Goal: Information Seeking & Learning: Learn about a topic

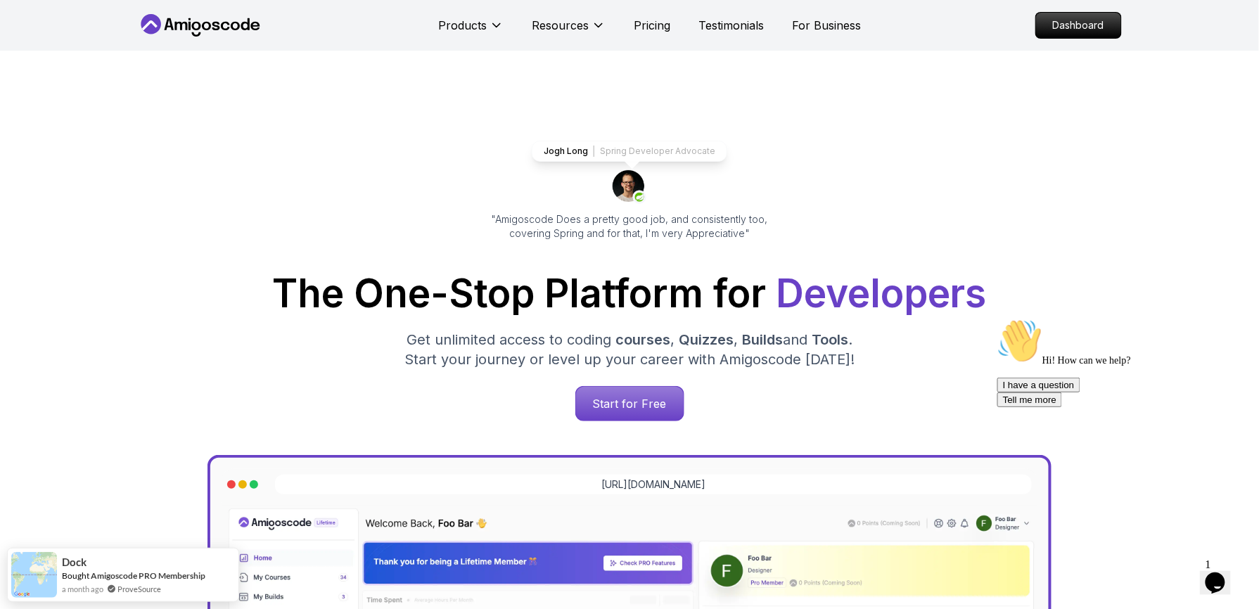
click at [620, 404] on p "Start for Free" at bounding box center [629, 403] width 102 height 32
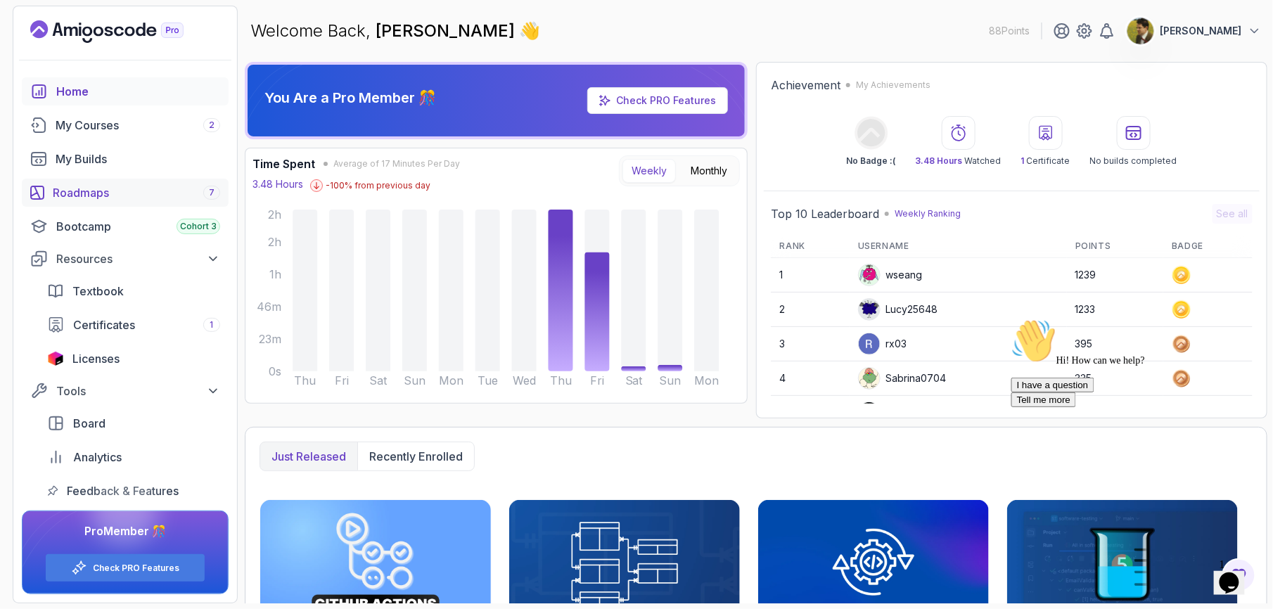
click at [113, 189] on div "Roadmaps 7" at bounding box center [136, 192] width 167 height 17
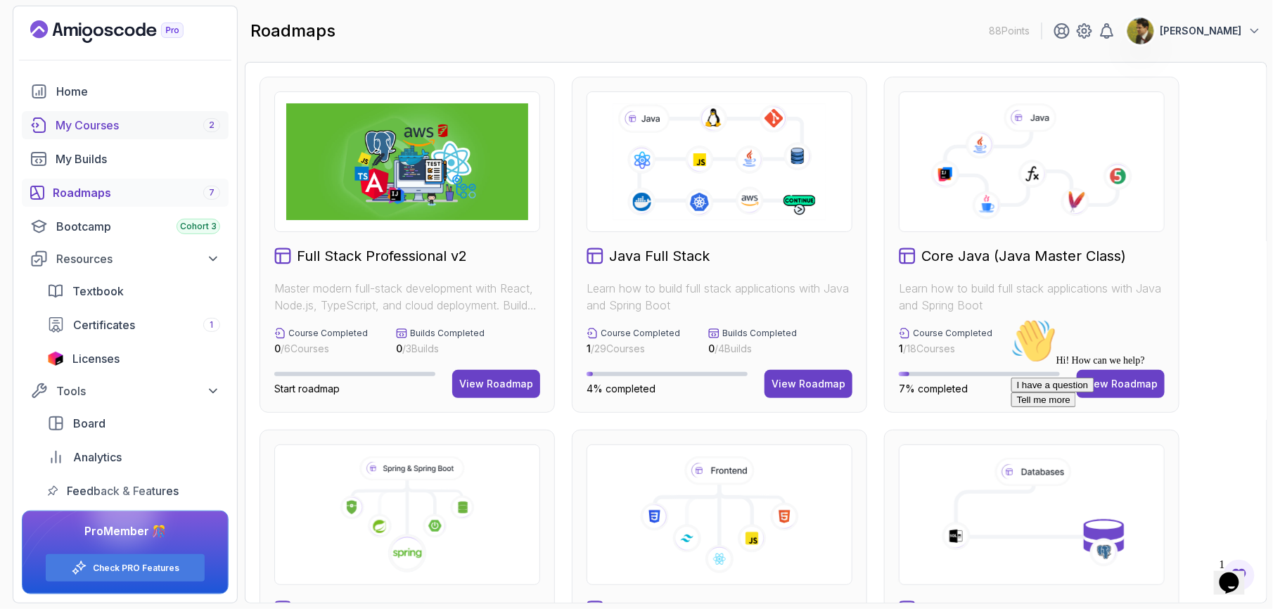
click at [125, 120] on div "My Courses 2" at bounding box center [138, 125] width 165 height 17
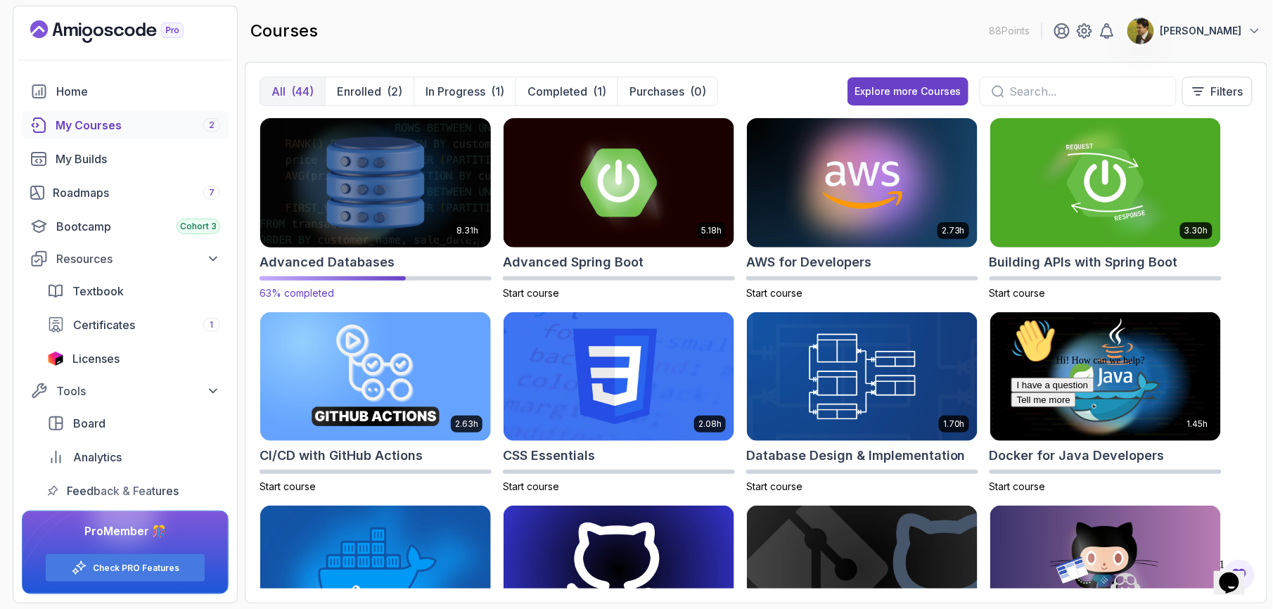
click at [338, 231] on img at bounding box center [376, 183] width 242 height 136
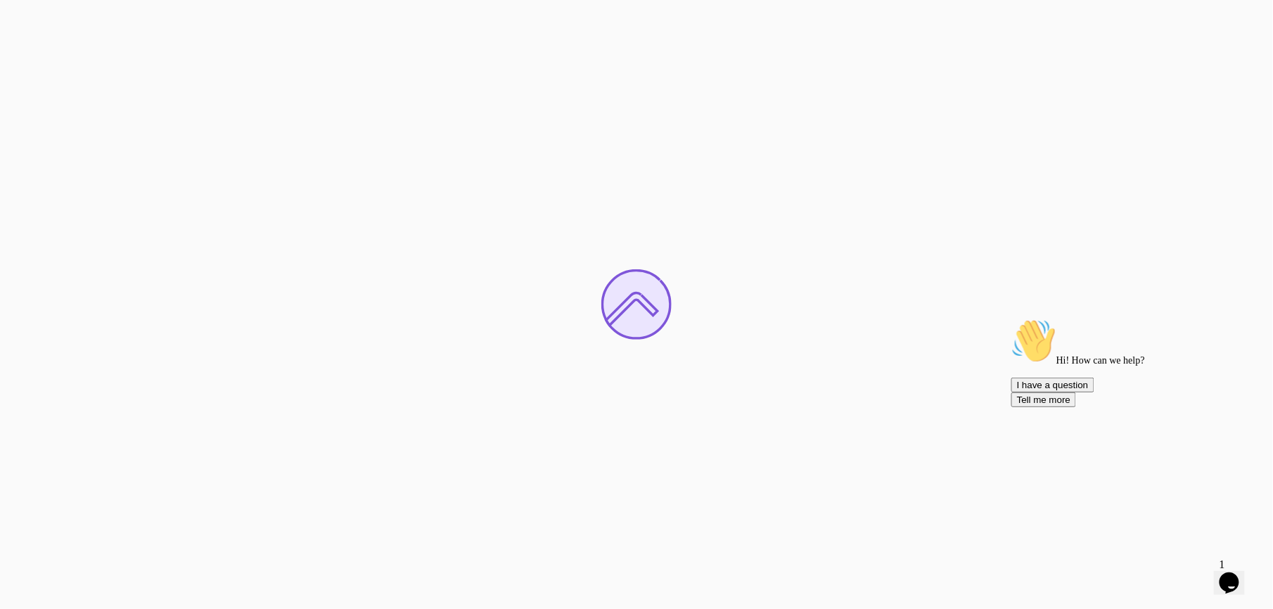
click at [1219, 558] on div "1 Opens Chat This icon Opens the chat window." at bounding box center [1236, 564] width 34 height 13
click at [1234, 572] on icon "$i18n('chat', 'chat_widget')" at bounding box center [1229, 582] width 20 height 21
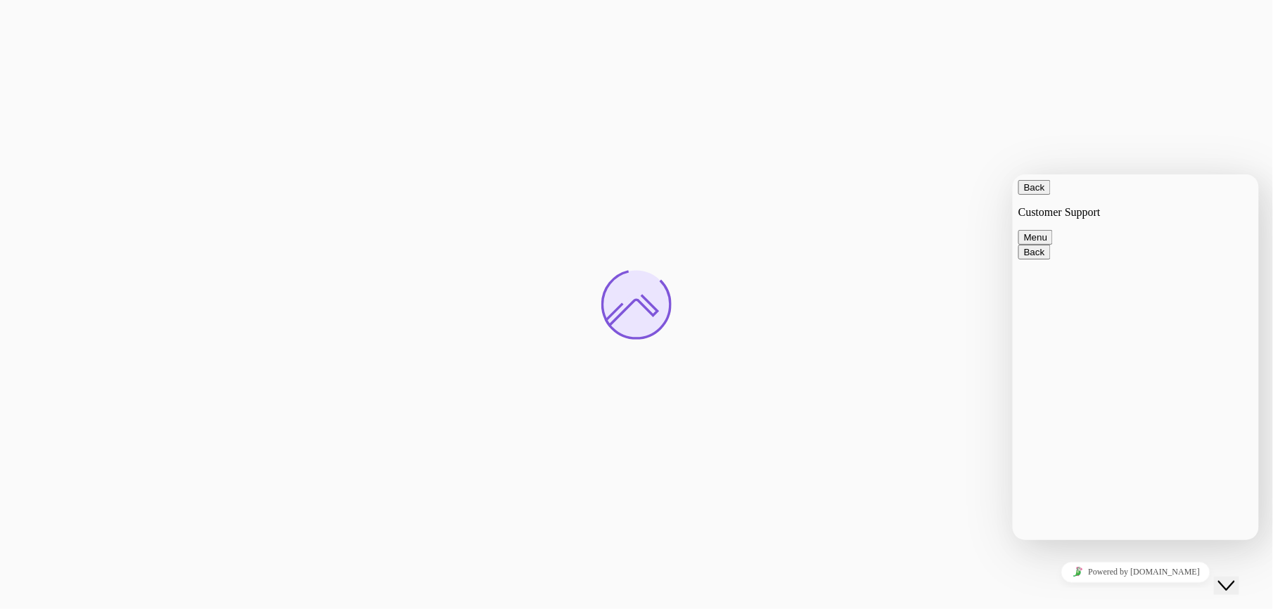
click at [1234, 577] on icon "Close Chat This icon closes the chat window." at bounding box center [1225, 585] width 17 height 17
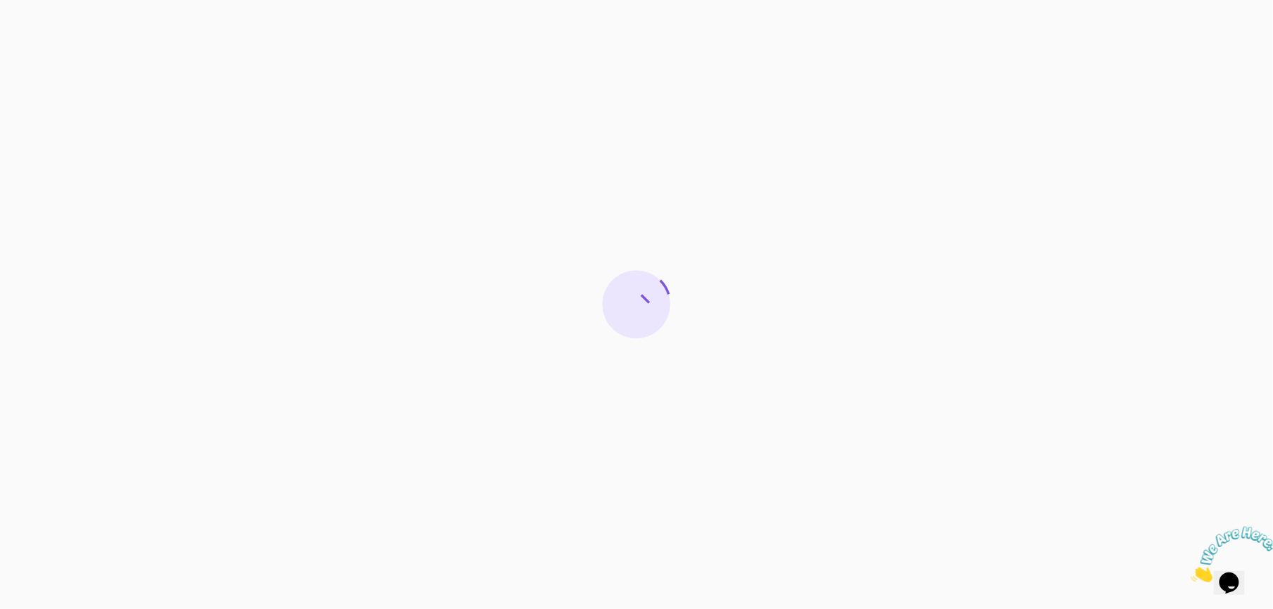
click at [502, 62] on div at bounding box center [636, 304] width 1273 height 609
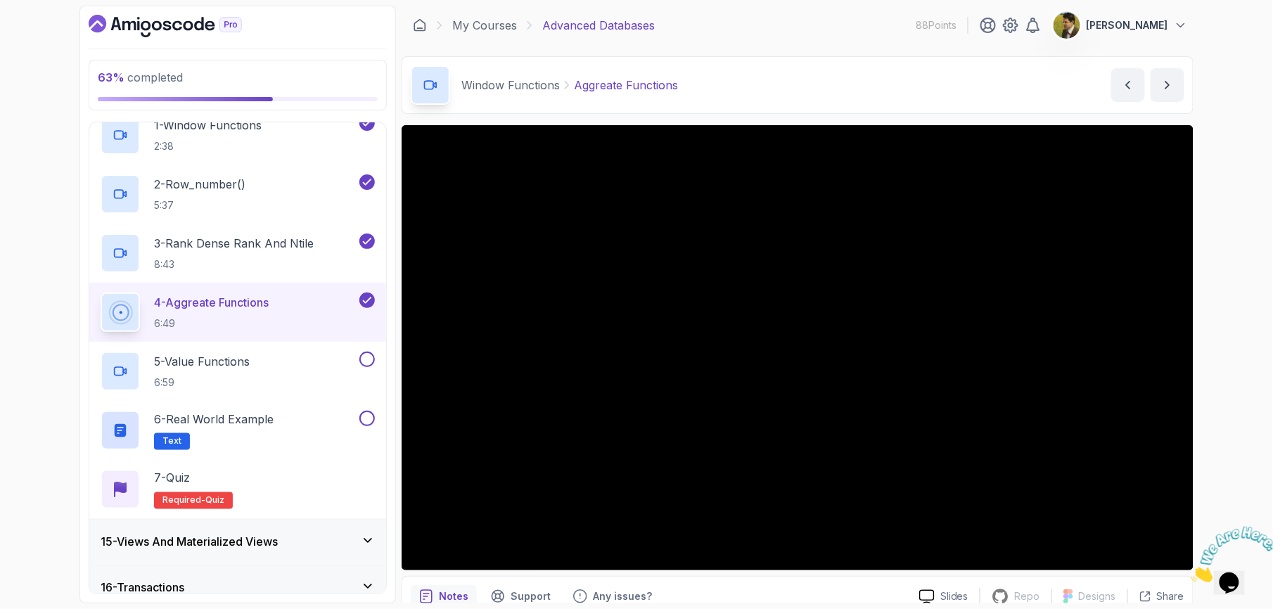
scroll to position [563, 0]
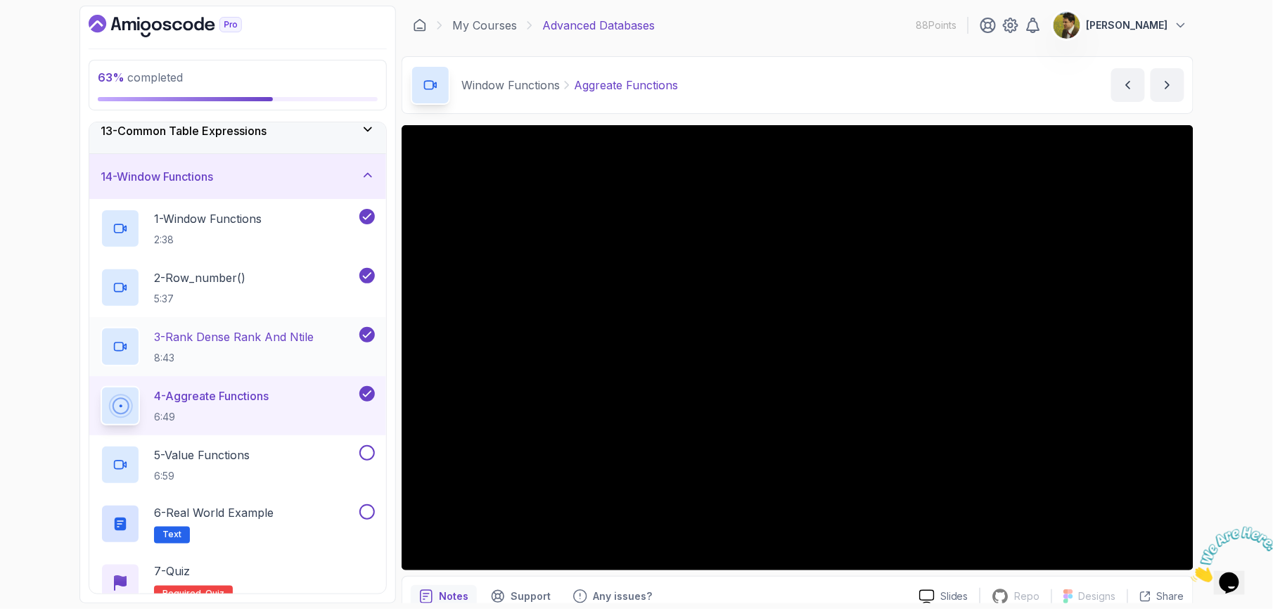
click at [246, 338] on p "3 - Rank Dense Rank And Ntile" at bounding box center [234, 336] width 160 height 17
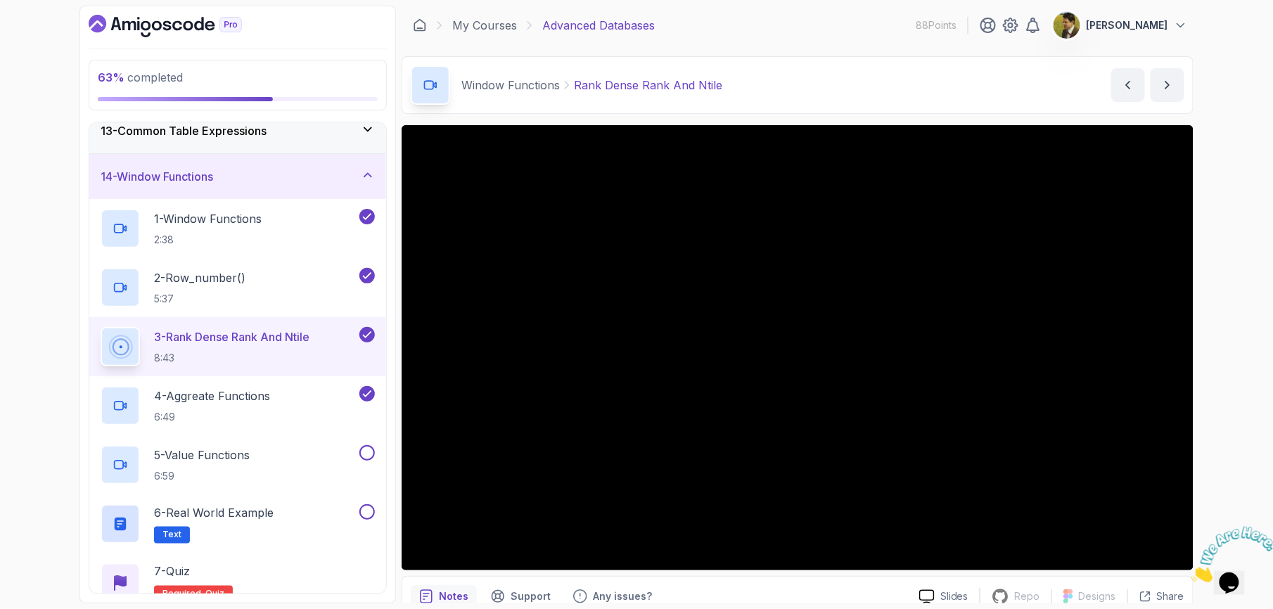
click at [1236, 411] on div "63 % completed 1 - Intro 2 - Schemas 3 - Advanced Data Types 4 - Working With D…" at bounding box center [636, 304] width 1273 height 609
click at [368, 456] on button at bounding box center [366, 452] width 15 height 15
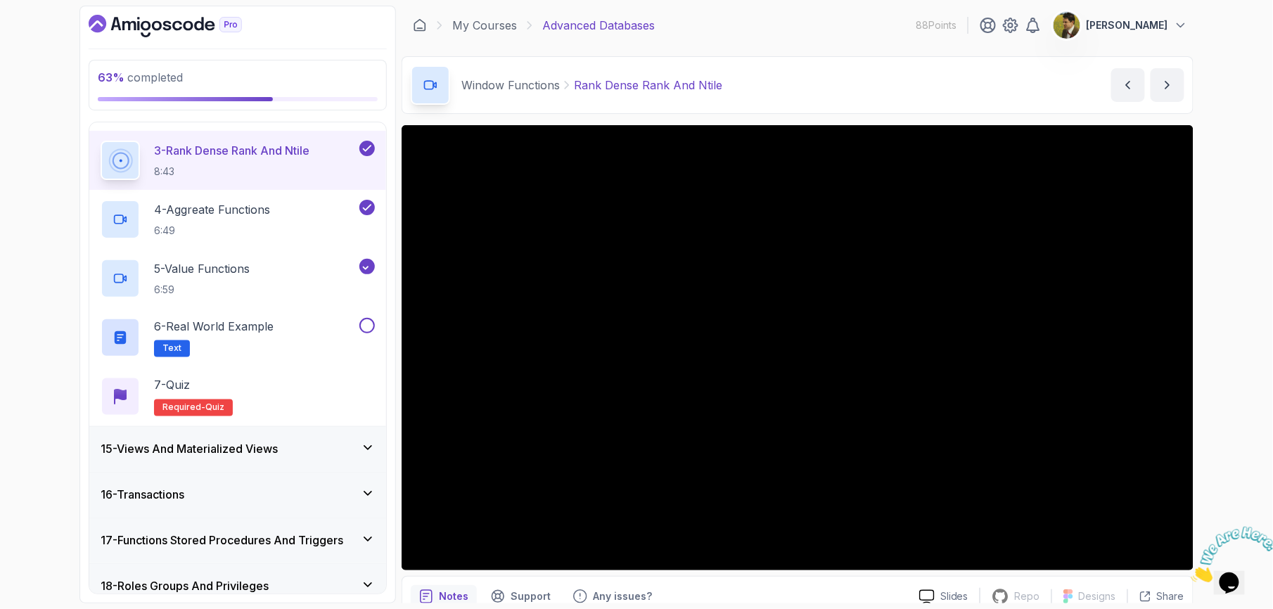
scroll to position [750, 0]
click at [360, 328] on button at bounding box center [366, 324] width 15 height 15
click at [266, 392] on div "7 - Quiz Required- quiz" at bounding box center [238, 395] width 274 height 39
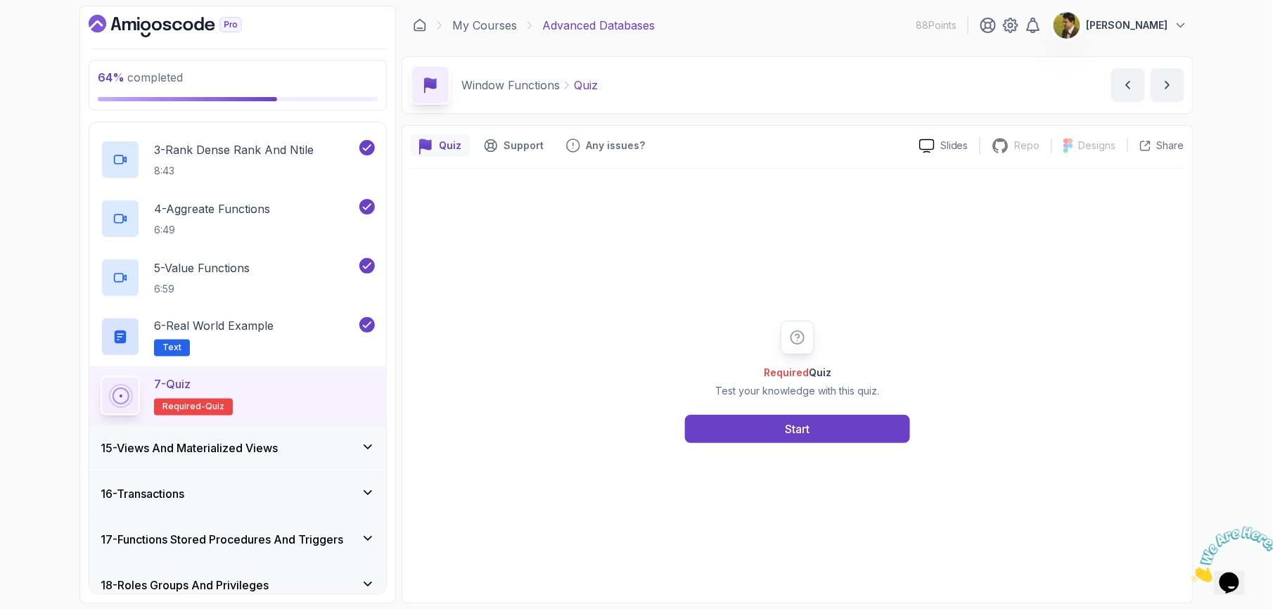
click at [785, 411] on div "Required Quiz Test your knowledge with this quiz. Start" at bounding box center [797, 382] width 270 height 122
click at [776, 425] on button "Start" at bounding box center [797, 429] width 225 height 28
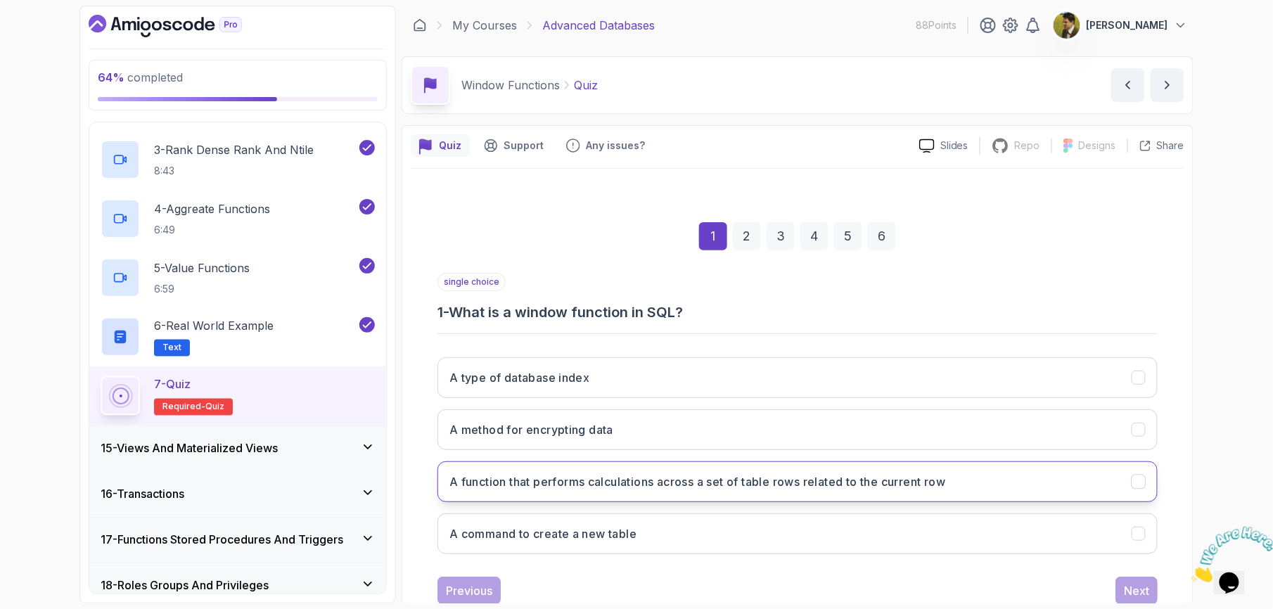
click at [688, 490] on h3 "A function that performs calculations across a set of table rows related to the…" at bounding box center [697, 481] width 496 height 17
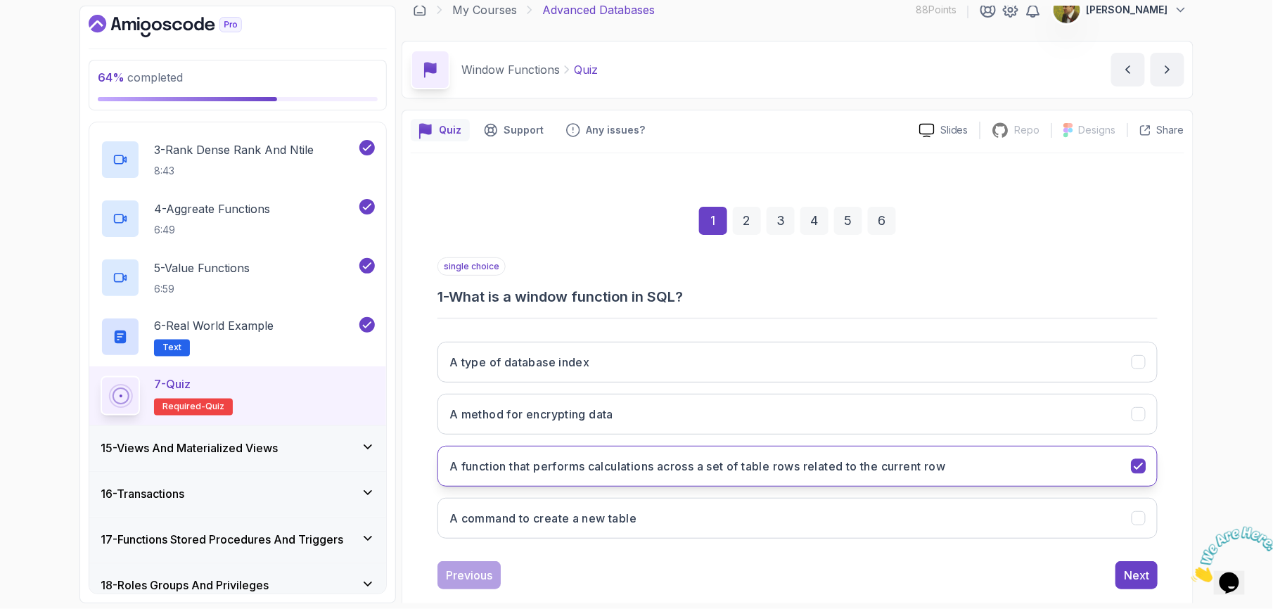
scroll to position [44, 0]
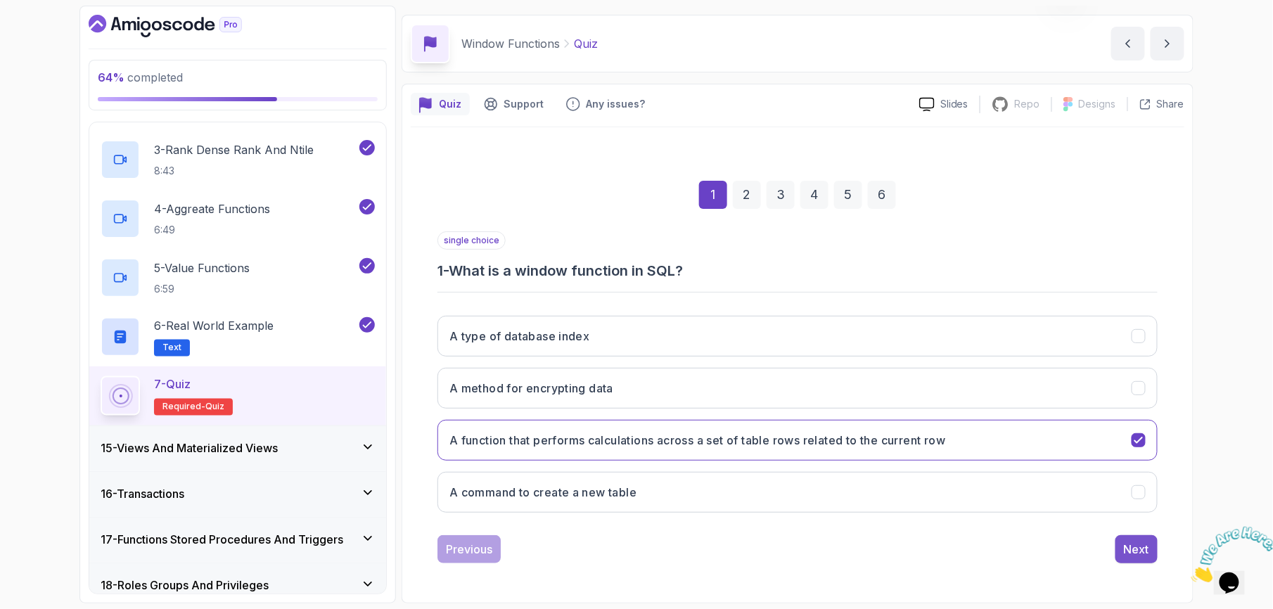
click at [1122, 558] on button "Next" at bounding box center [1136, 549] width 42 height 28
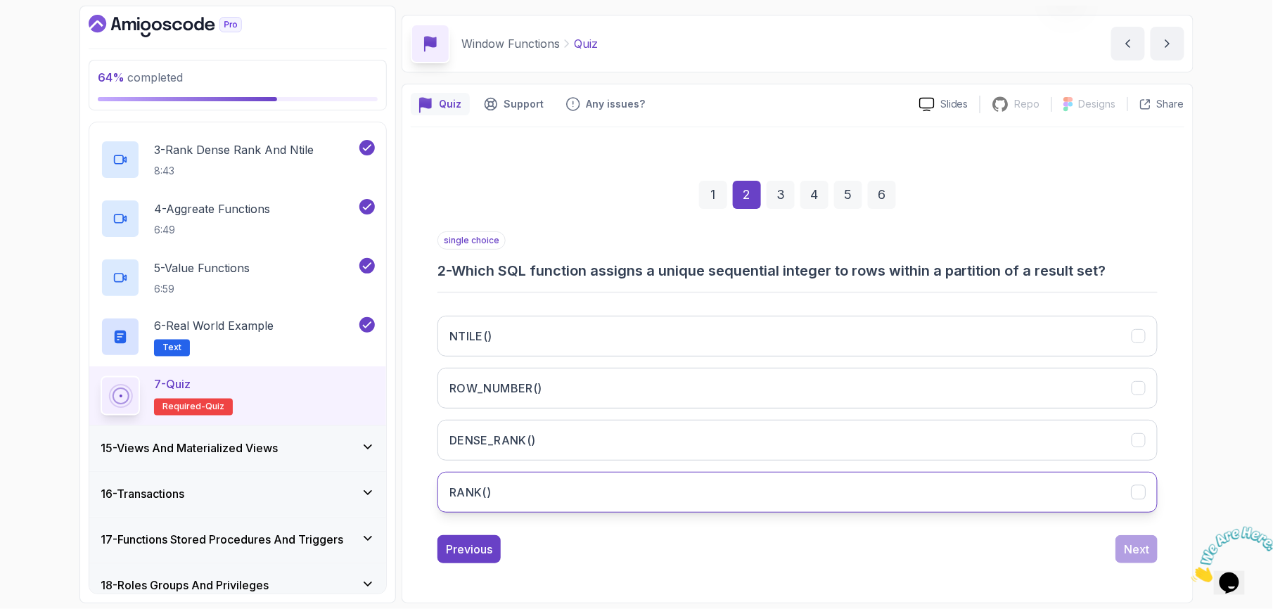
click at [703, 491] on button "RANK()" at bounding box center [797, 492] width 720 height 41
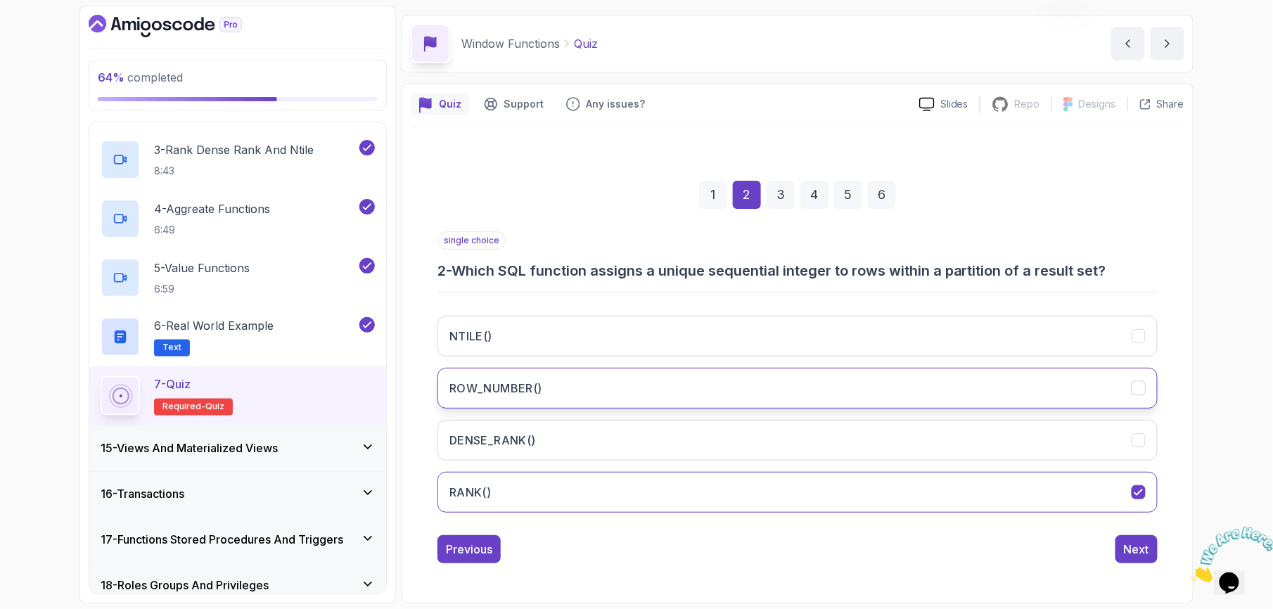
click at [670, 369] on button "ROW_NUMBER()" at bounding box center [797, 388] width 720 height 41
click at [1148, 558] on button "Next" at bounding box center [1136, 549] width 42 height 28
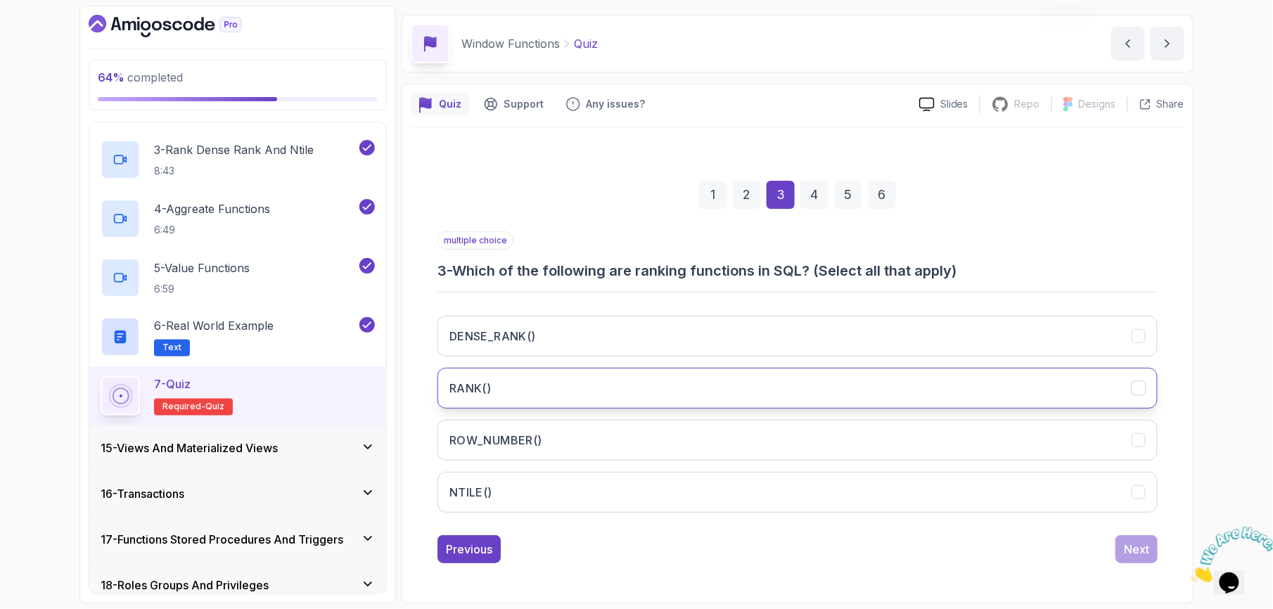
click at [550, 385] on button "RANK()" at bounding box center [797, 388] width 720 height 41
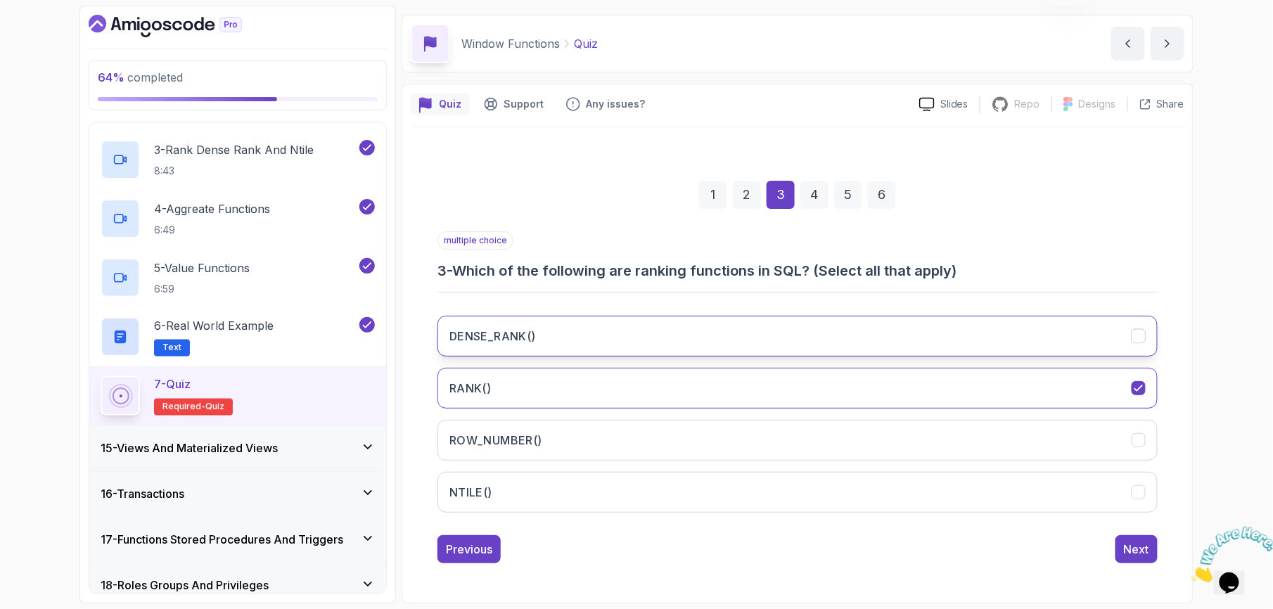
click at [534, 331] on h3 "DENSE_RANK()" at bounding box center [492, 336] width 86 height 17
click at [1143, 538] on button "Next" at bounding box center [1136, 549] width 42 height 28
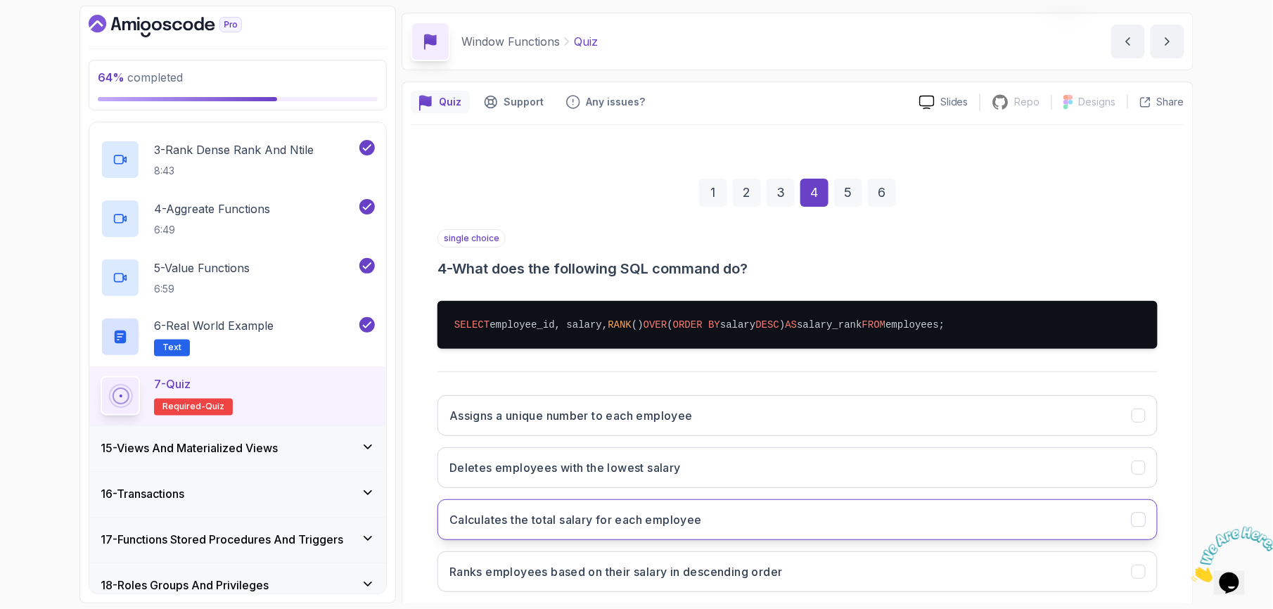
scroll to position [125, 0]
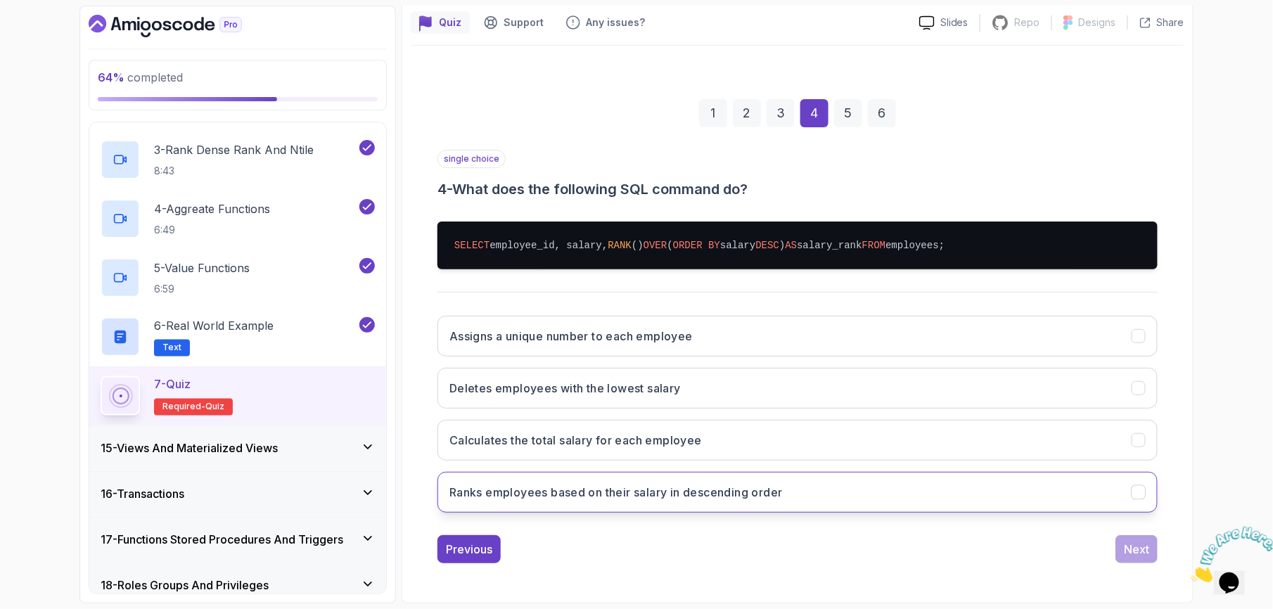
click at [876, 480] on button "Ranks employees based on their salary in descending order" at bounding box center [797, 492] width 720 height 41
click at [1143, 544] on div "Next" at bounding box center [1136, 549] width 25 height 17
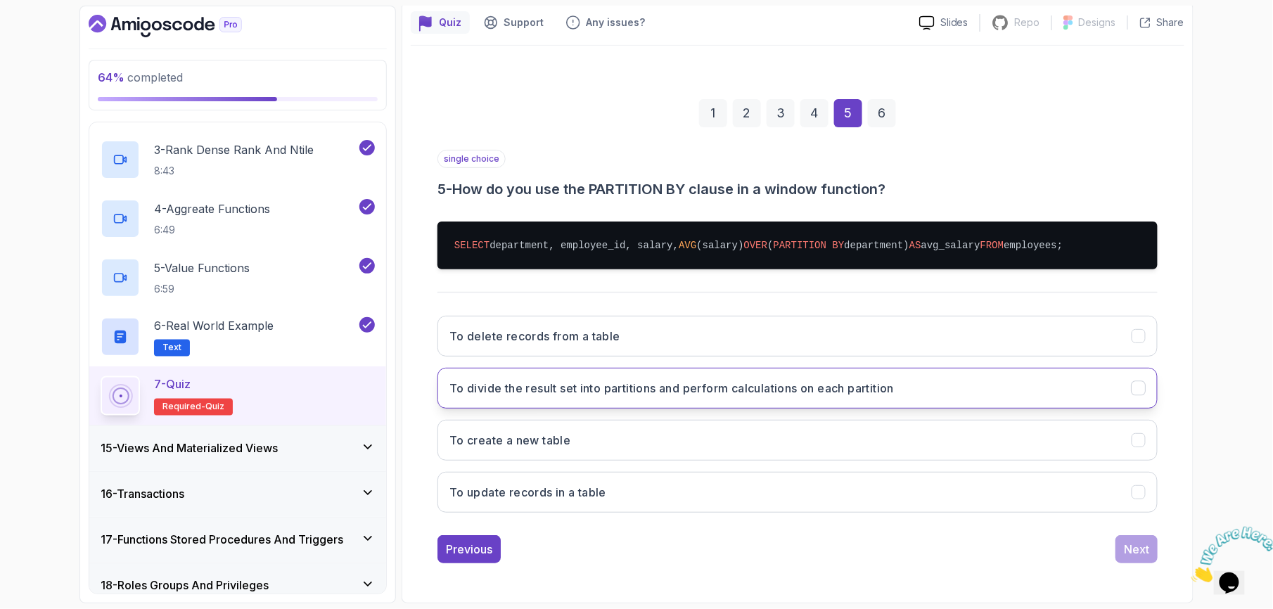
click at [799, 399] on button "To divide the result set into partitions and perform calculations on each parti…" at bounding box center [797, 388] width 720 height 41
click at [1143, 553] on div "Next" at bounding box center [1136, 549] width 25 height 17
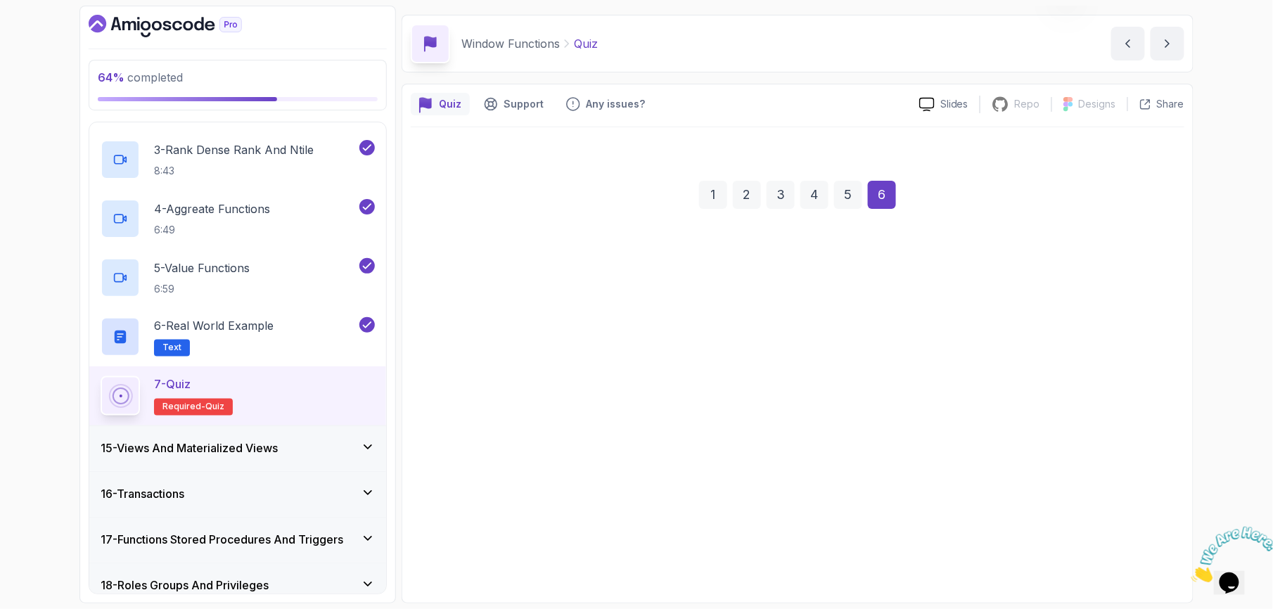
scroll to position [44, 0]
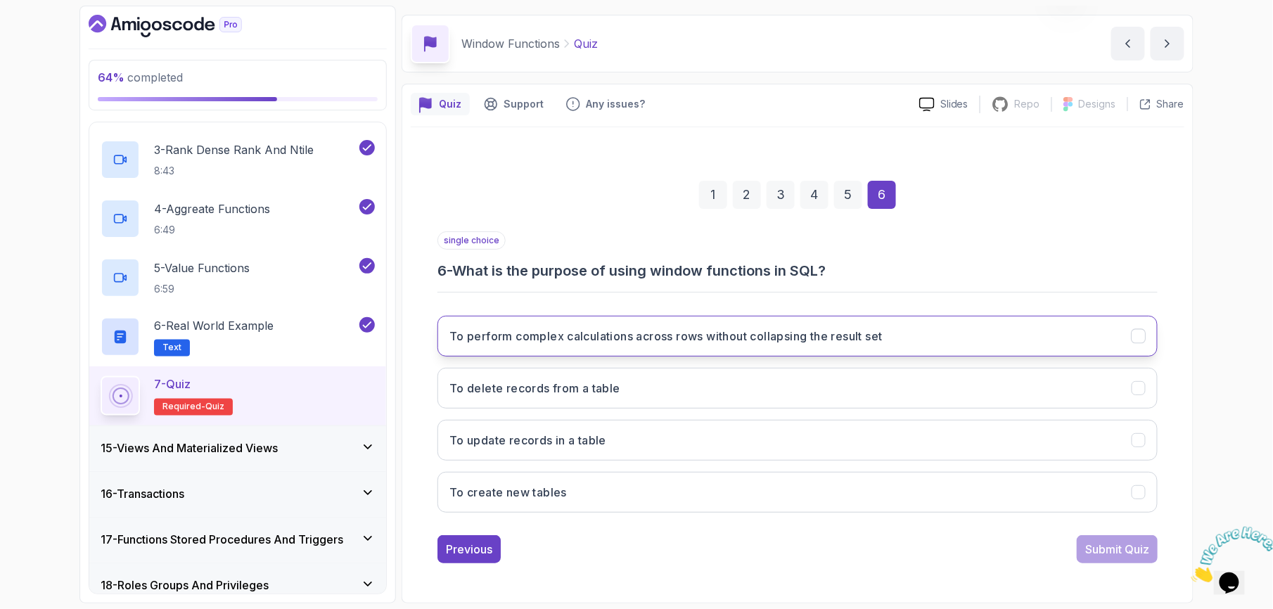
click at [662, 321] on button "To perform complex calculations across rows without collapsing the result set" at bounding box center [797, 336] width 720 height 41
click at [1101, 553] on div "Submit Quiz" at bounding box center [1117, 549] width 64 height 17
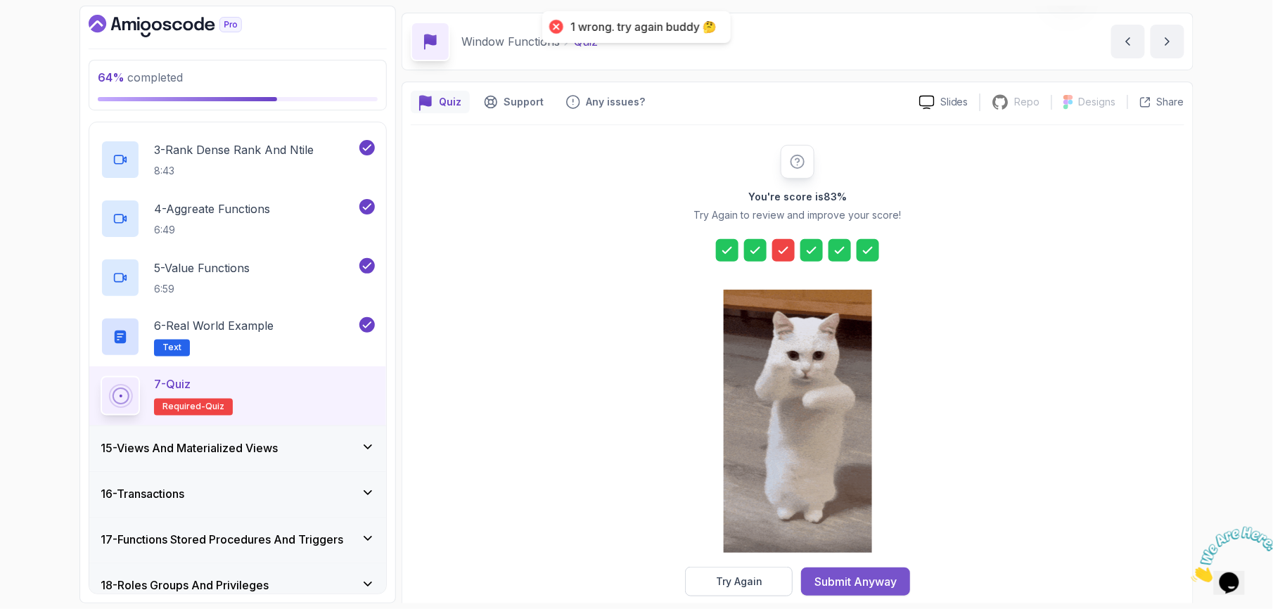
click at [855, 585] on div "Submit Anyway" at bounding box center [855, 581] width 82 height 17
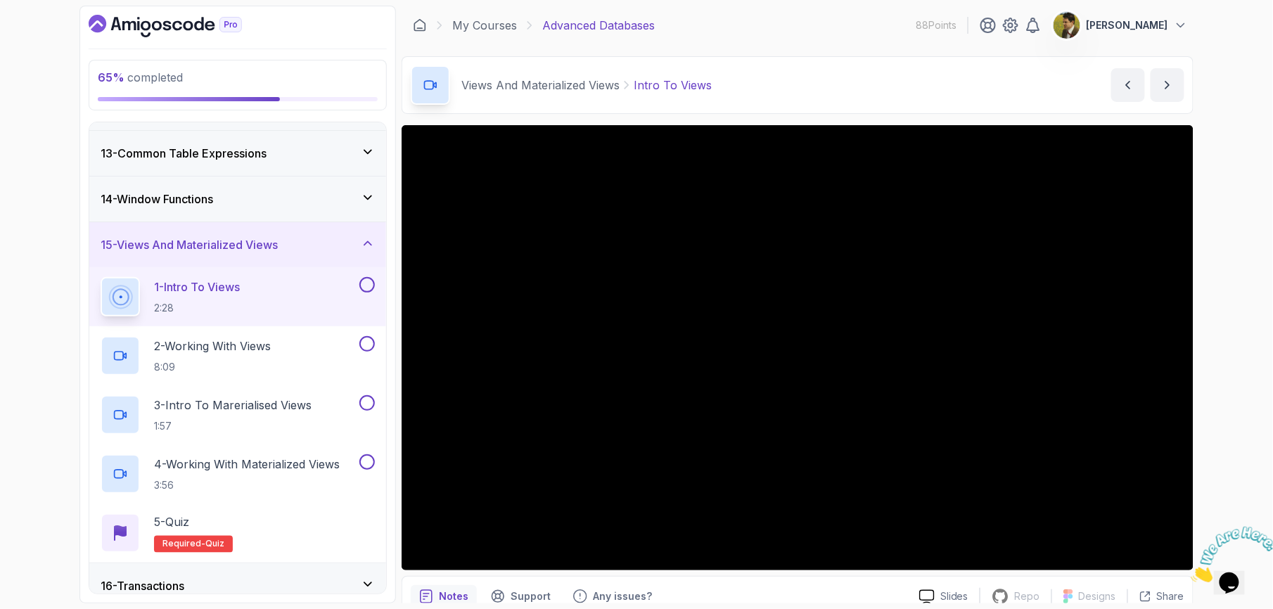
click at [1228, 434] on div "65 % completed 1 - Intro 2 - Schemas 3 - Advanced Data Types 4 - Working With D…" at bounding box center [636, 304] width 1273 height 609
click at [1205, 313] on div "65 % completed 1 - Intro 2 - Schemas 3 - Advanced Data Types 4 - Working With D…" at bounding box center [636, 304] width 1273 height 609
click at [373, 288] on button at bounding box center [366, 284] width 15 height 15
click at [226, 370] on p "8:09" at bounding box center [212, 367] width 117 height 14
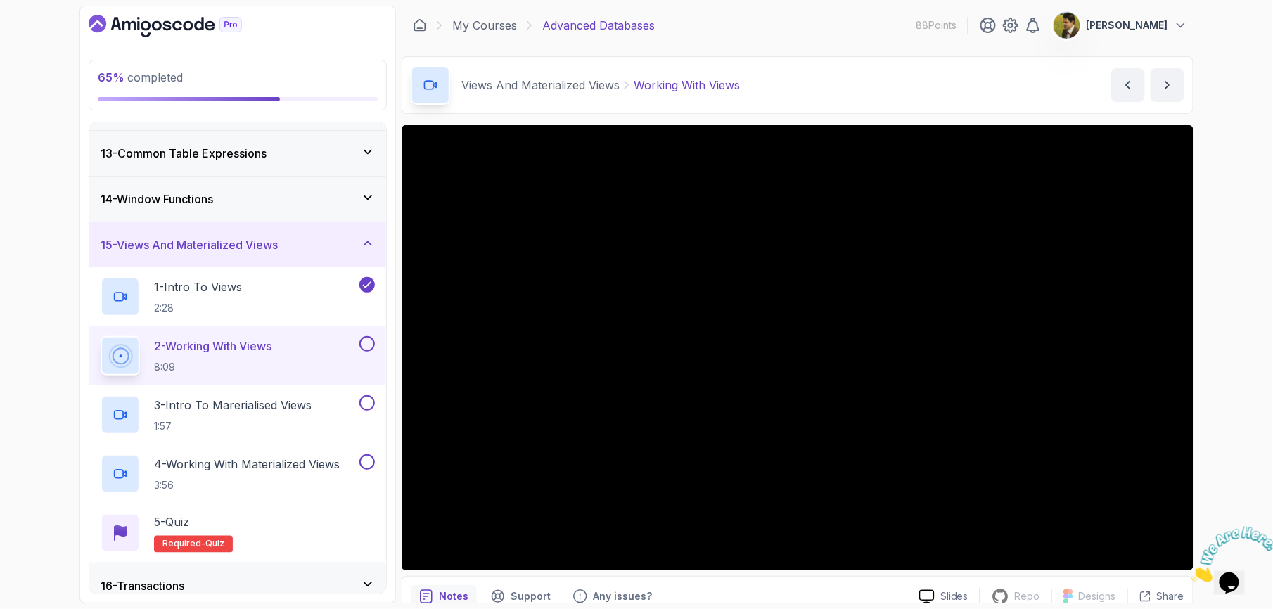
click at [364, 343] on button at bounding box center [366, 343] width 15 height 15
click at [249, 403] on p "3 - Intro To Marerialised Views" at bounding box center [233, 405] width 158 height 17
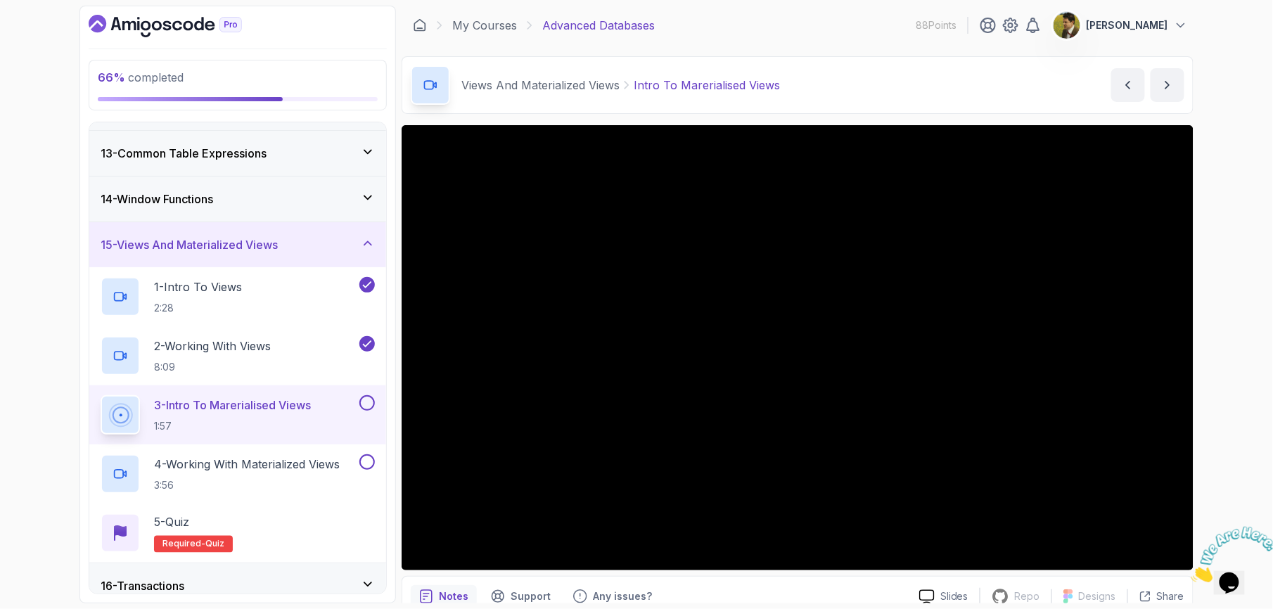
click at [1252, 496] on div "66 % completed 1 - Intro 2 - Schemas 3 - Advanced Data Types 4 - Working With D…" at bounding box center [636, 304] width 1273 height 609
click at [1250, 446] on div "66 % completed 1 - Intro 2 - Schemas 3 - Advanced Data Types 4 - Working With D…" at bounding box center [636, 304] width 1273 height 609
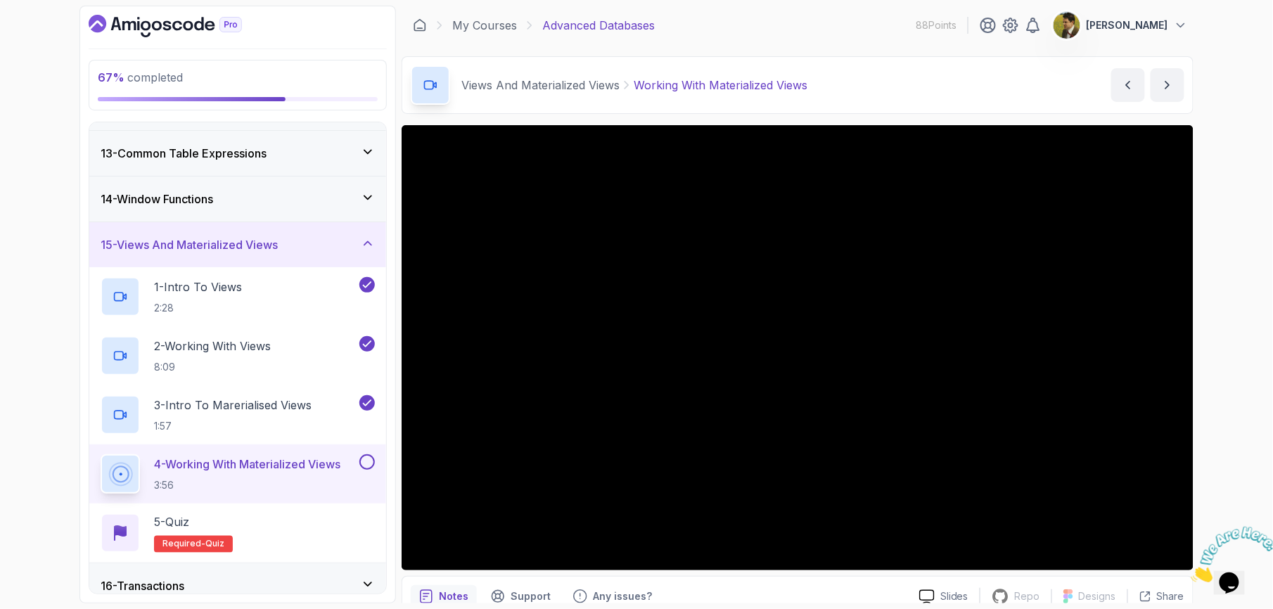
click at [1222, 357] on div "67 % completed 1 - Intro 2 - Schemas 3 - Advanced Data Types 4 - Working With D…" at bounding box center [636, 304] width 1273 height 609
click at [1247, 361] on div "67 % completed 1 - Intro 2 - Schemas 3 - Advanced Data Types 4 - Working With D…" at bounding box center [636, 304] width 1273 height 609
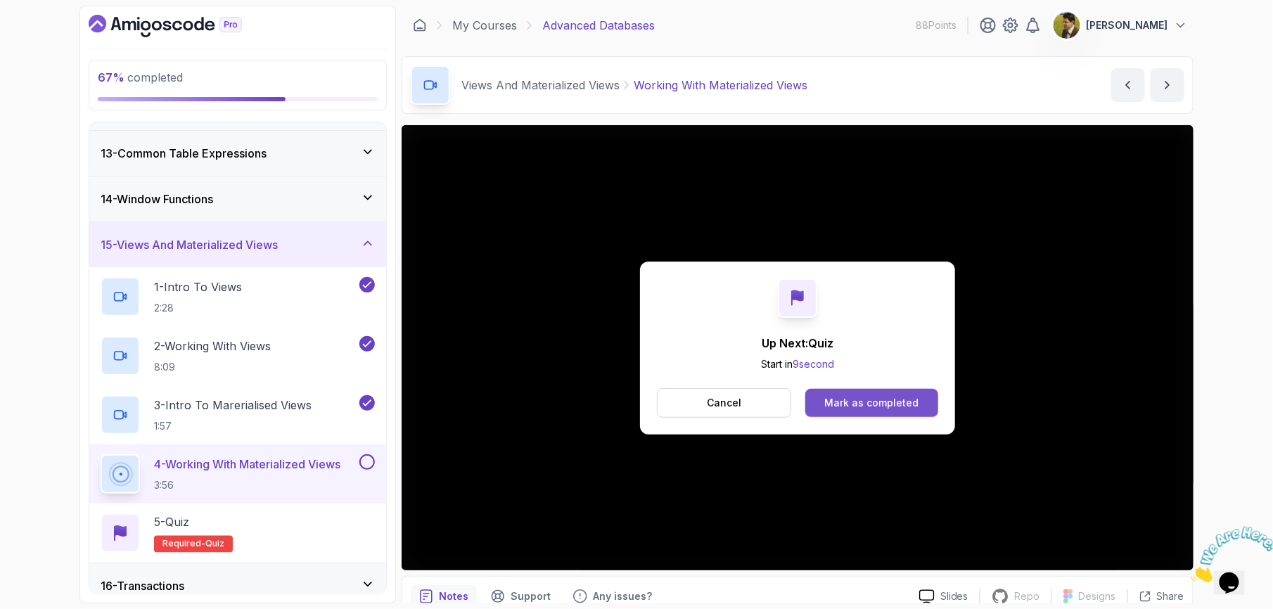
click at [835, 397] on div "Mark as completed" at bounding box center [871, 403] width 94 height 14
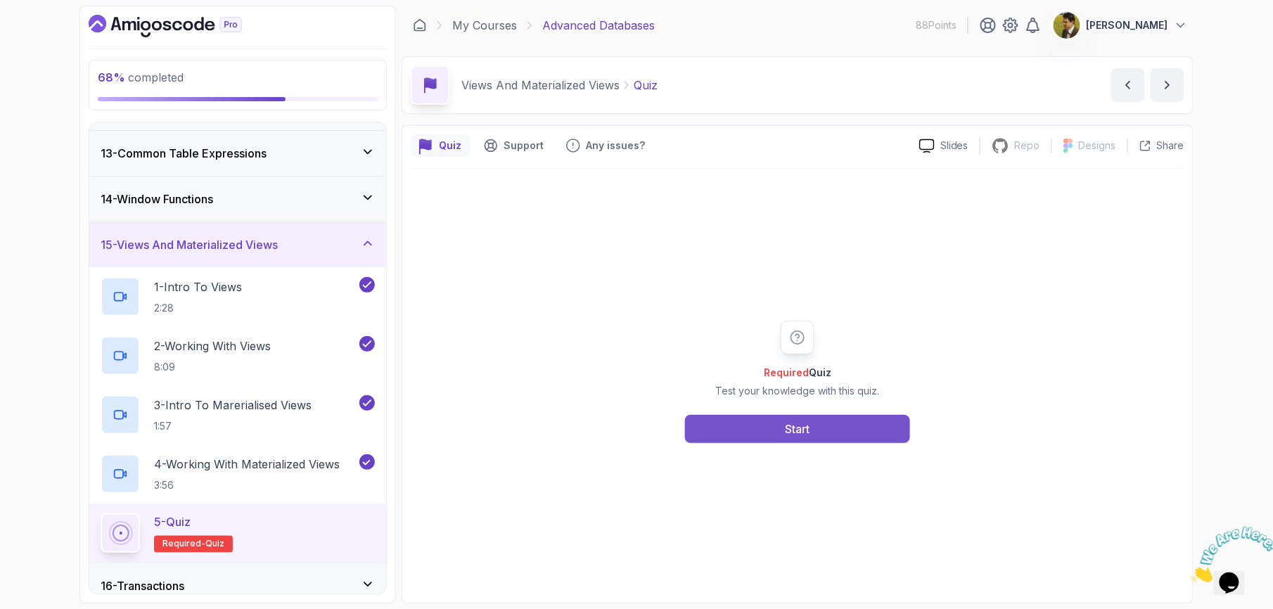
click at [733, 442] on button "Start" at bounding box center [797, 429] width 225 height 28
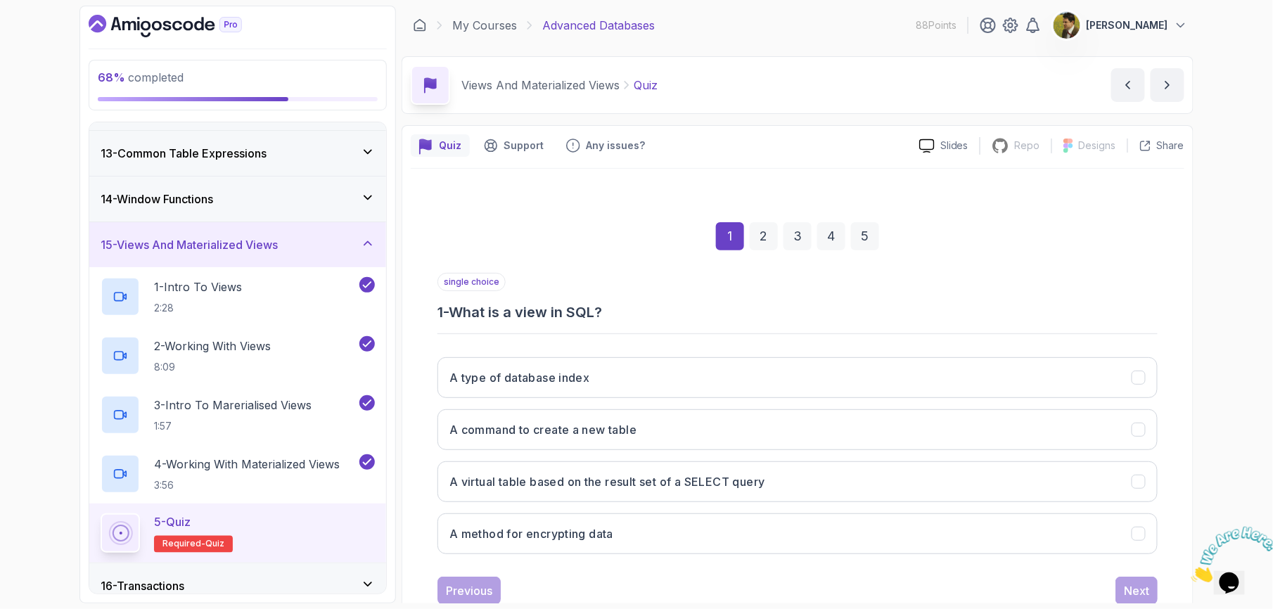
scroll to position [44, 0]
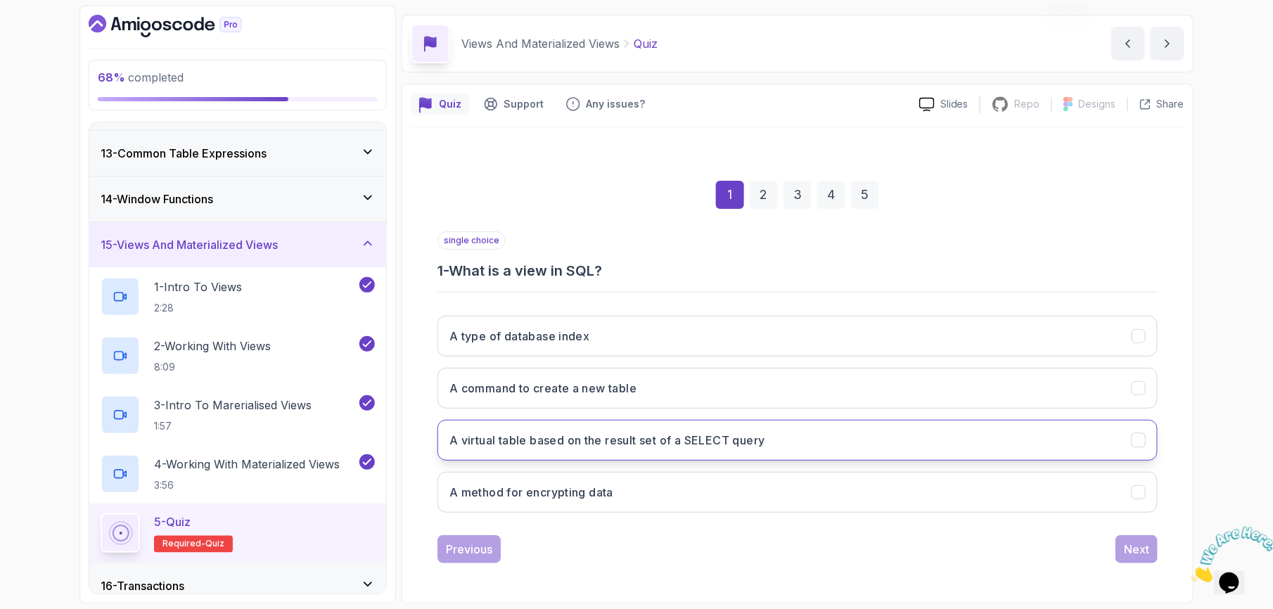
click at [608, 442] on h3 "A virtual table based on the result set of a SELECT query" at bounding box center [607, 440] width 316 height 17
click at [1124, 551] on div "Next" at bounding box center [1136, 549] width 25 height 17
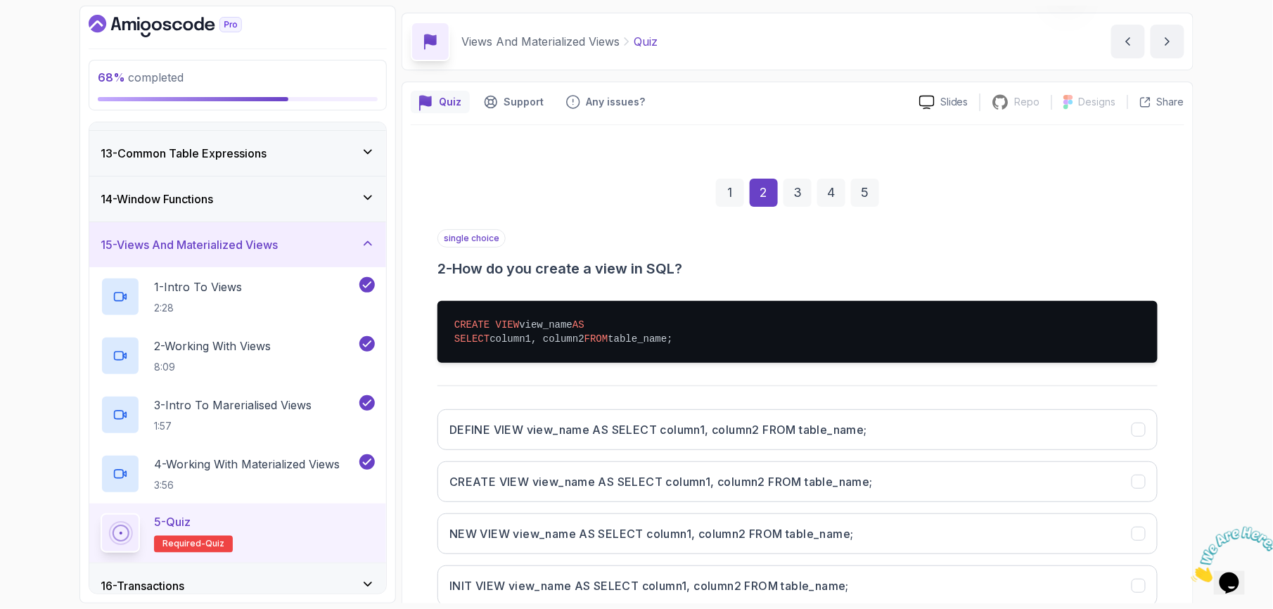
scroll to position [138, 0]
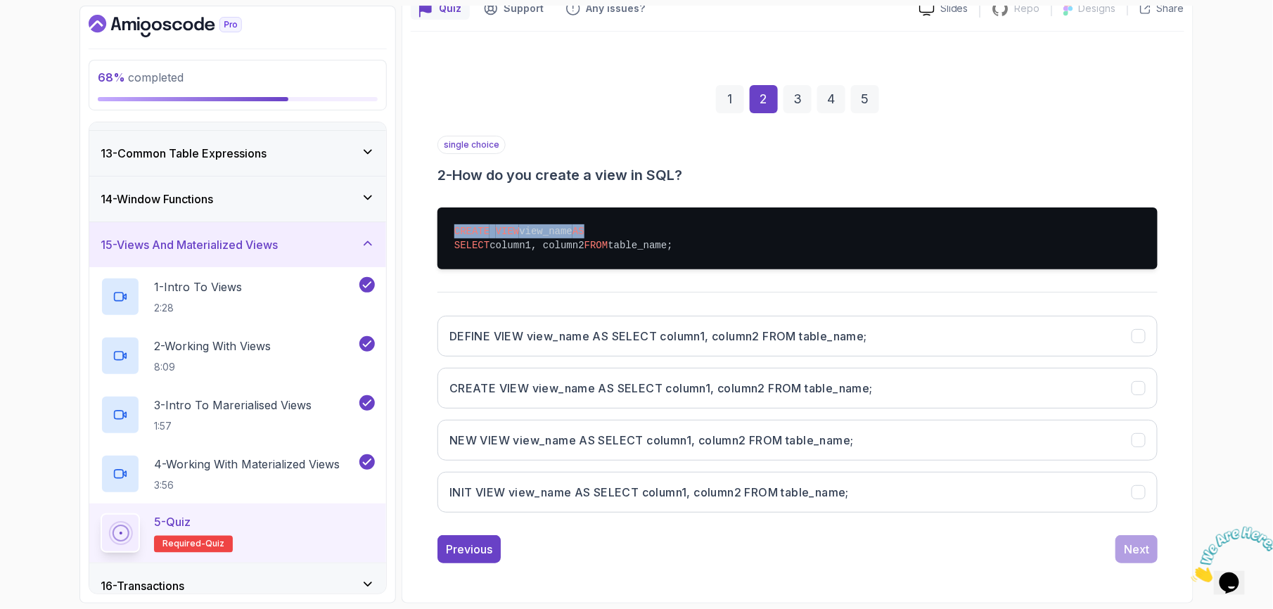
drag, startPoint x: 496, startPoint y: 221, endPoint x: 722, endPoint y: 224, distance: 225.1
click at [722, 224] on pre "CREATE VIEW view_name AS SELECT column1, column2 FROM table_name;" at bounding box center [797, 238] width 720 height 62
drag, startPoint x: 482, startPoint y: 260, endPoint x: 664, endPoint y: 231, distance: 184.5
click at [664, 231] on pre "CREATE VIEW view_name AS SELECT column1, column2 FROM table_name;" at bounding box center [797, 238] width 720 height 62
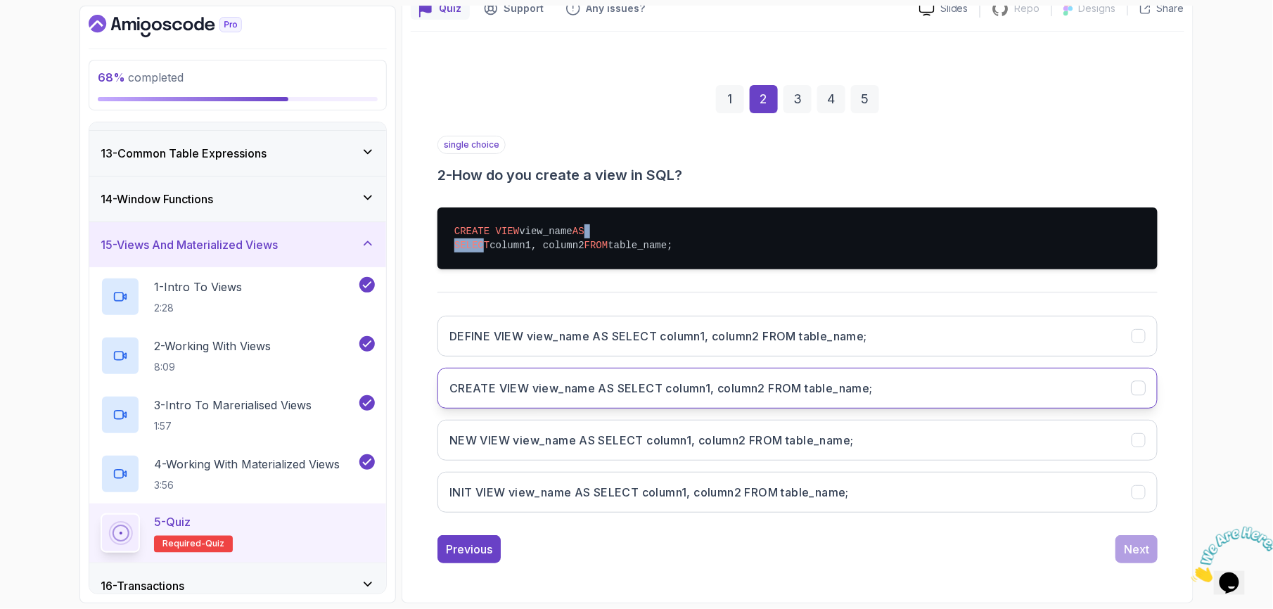
click at [558, 397] on h3 "CREATE VIEW view_name AS SELECT column1, column2 FROM table_name;" at bounding box center [660, 388] width 423 height 17
click at [1132, 550] on div "Next" at bounding box center [1136, 549] width 25 height 17
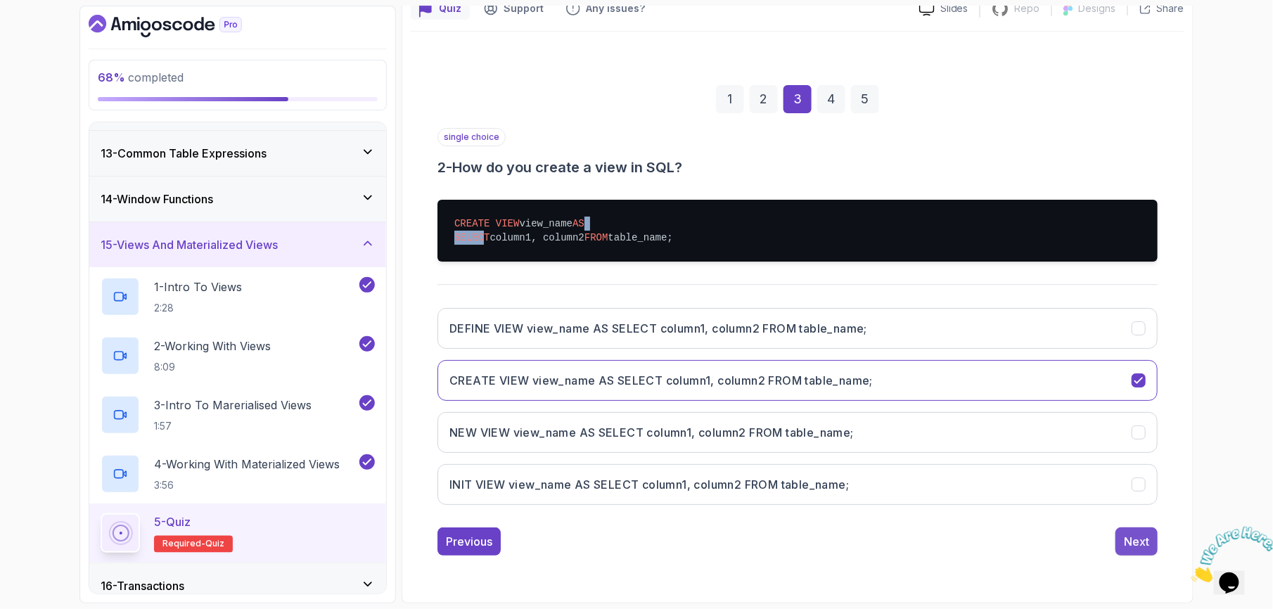
scroll to position [44, 0]
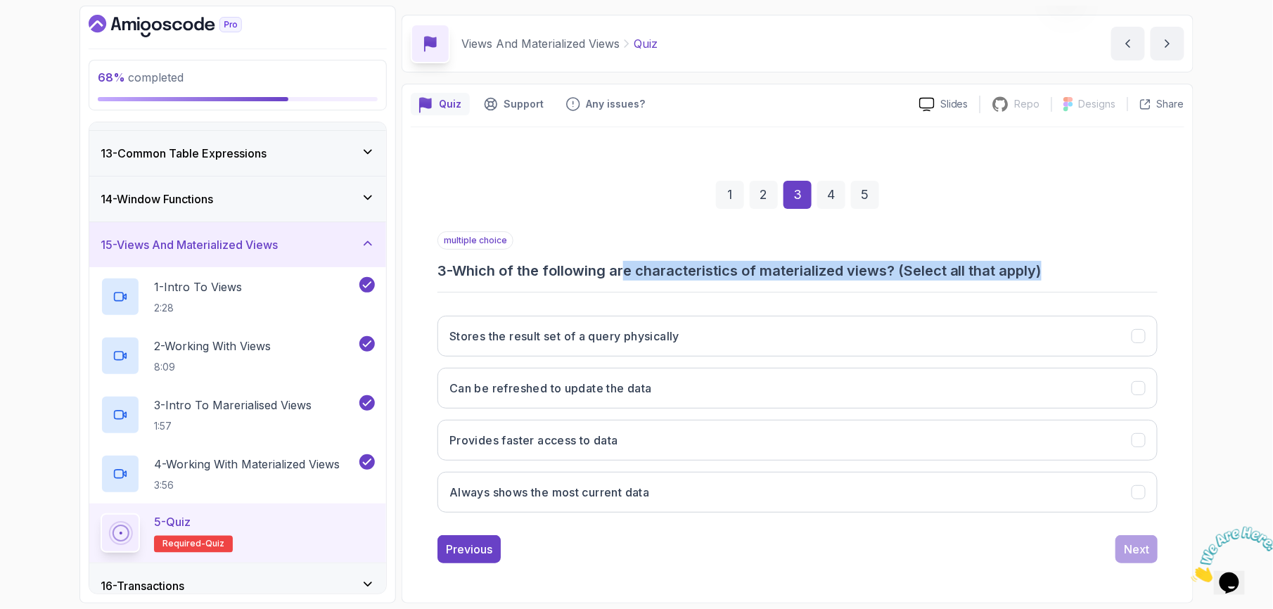
drag, startPoint x: 634, startPoint y: 270, endPoint x: 1062, endPoint y: 259, distance: 427.7
click at [1062, 261] on h3 "3 - Which of the following are characteristics of materialized views? (Select a…" at bounding box center [797, 271] width 720 height 20
click at [599, 342] on h3 "Stores the result set of a query physically" at bounding box center [564, 336] width 230 height 17
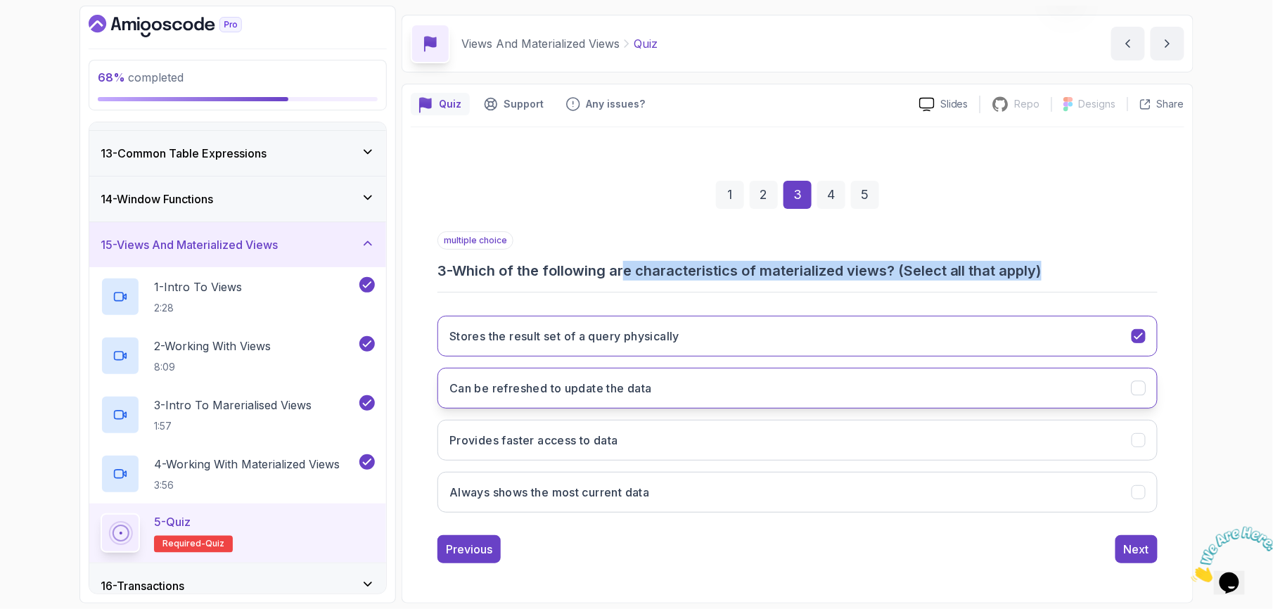
click at [650, 387] on h3 "Can be refreshed to update the data" at bounding box center [550, 388] width 203 height 17
click at [625, 448] on button "Provides faster access to data" at bounding box center [797, 440] width 720 height 41
click at [1132, 541] on div "Next" at bounding box center [1136, 549] width 25 height 17
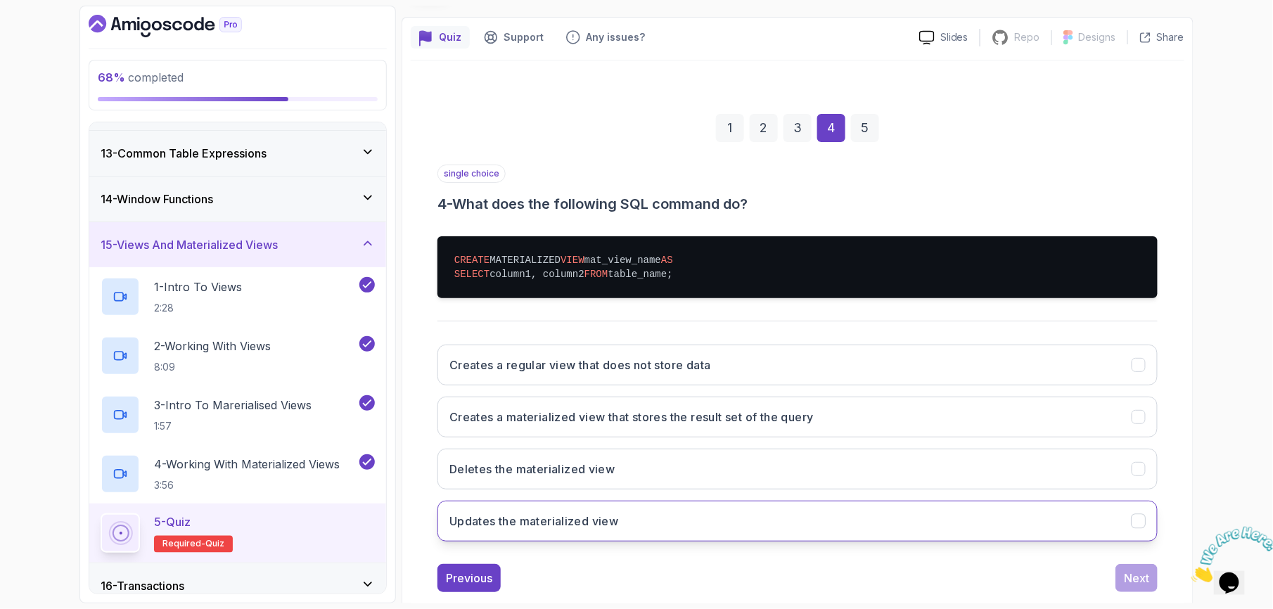
scroll to position [138, 0]
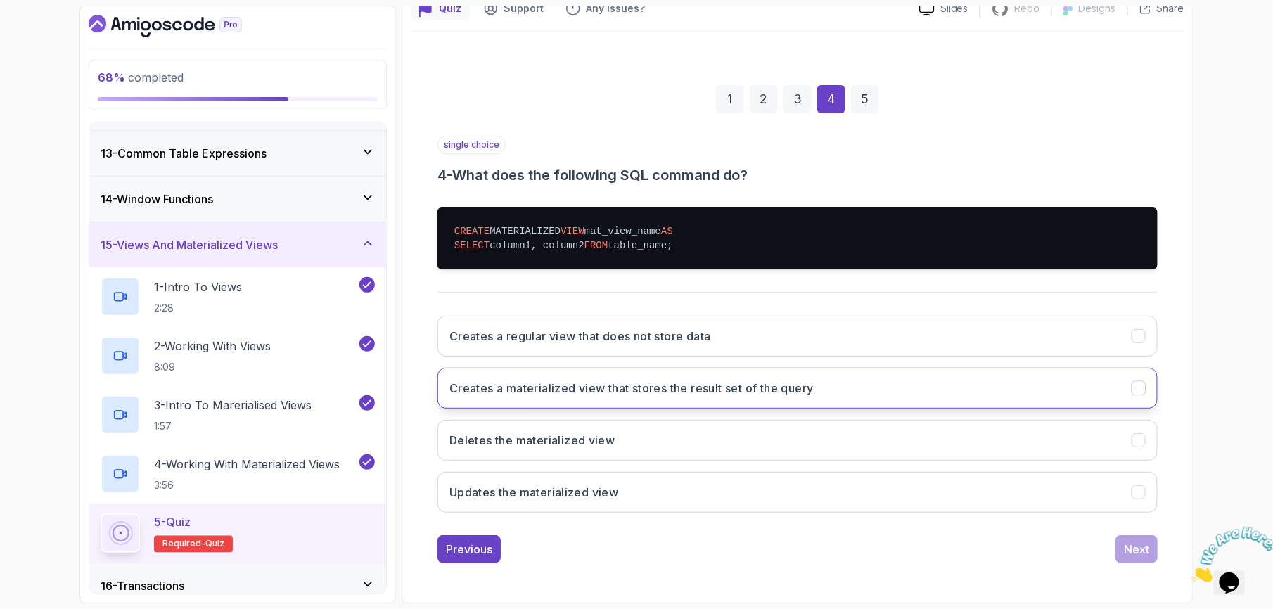
click at [802, 398] on button "Creates a materialized view that stores the result set of the query" at bounding box center [797, 388] width 720 height 41
click at [1131, 558] on div "Next" at bounding box center [1136, 549] width 25 height 17
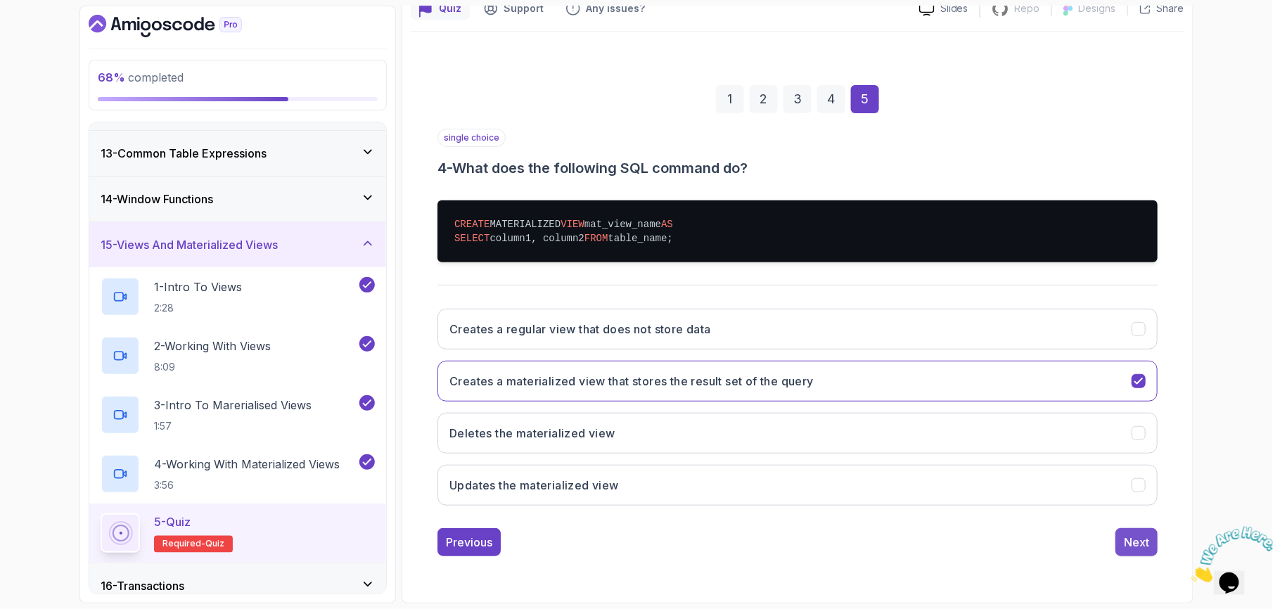
scroll to position [44, 0]
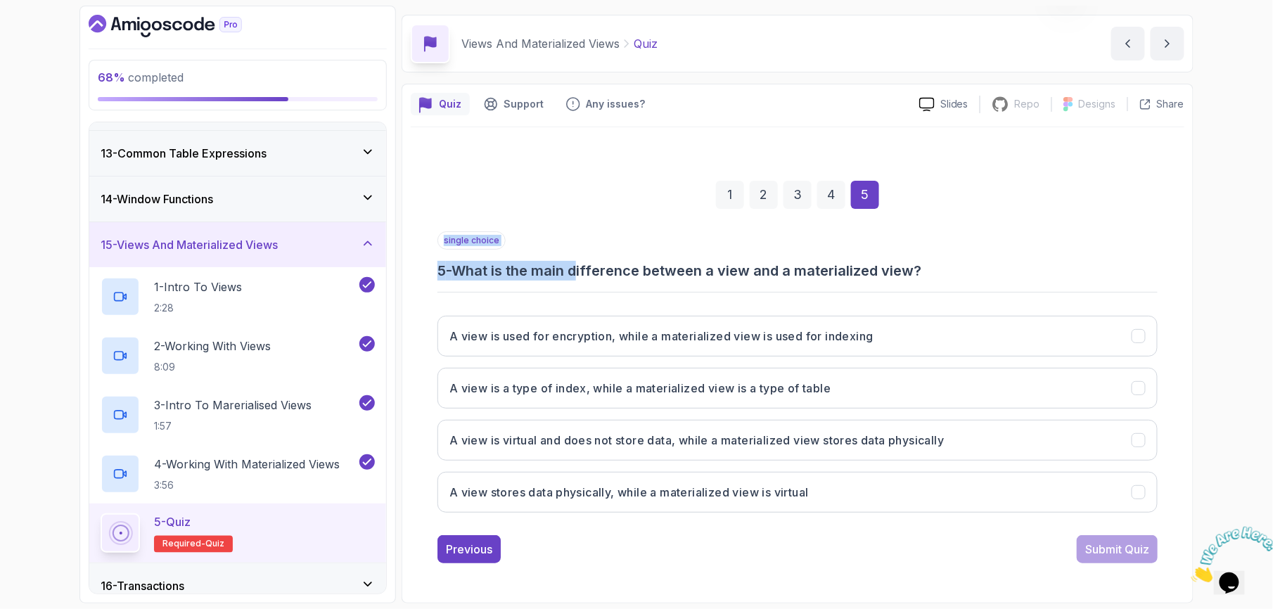
drag, startPoint x: 582, startPoint y: 271, endPoint x: 989, endPoint y: 288, distance: 406.8
click at [989, 288] on div "single choice 5 - What is the main difference between a view and a materialized…" at bounding box center [797, 377] width 720 height 293
click at [569, 445] on h3 "A view is virtual and does not store data, while a materialized view stores dat…" at bounding box center [696, 440] width 494 height 17
click at [1101, 544] on div "Submit Quiz" at bounding box center [1117, 549] width 64 height 17
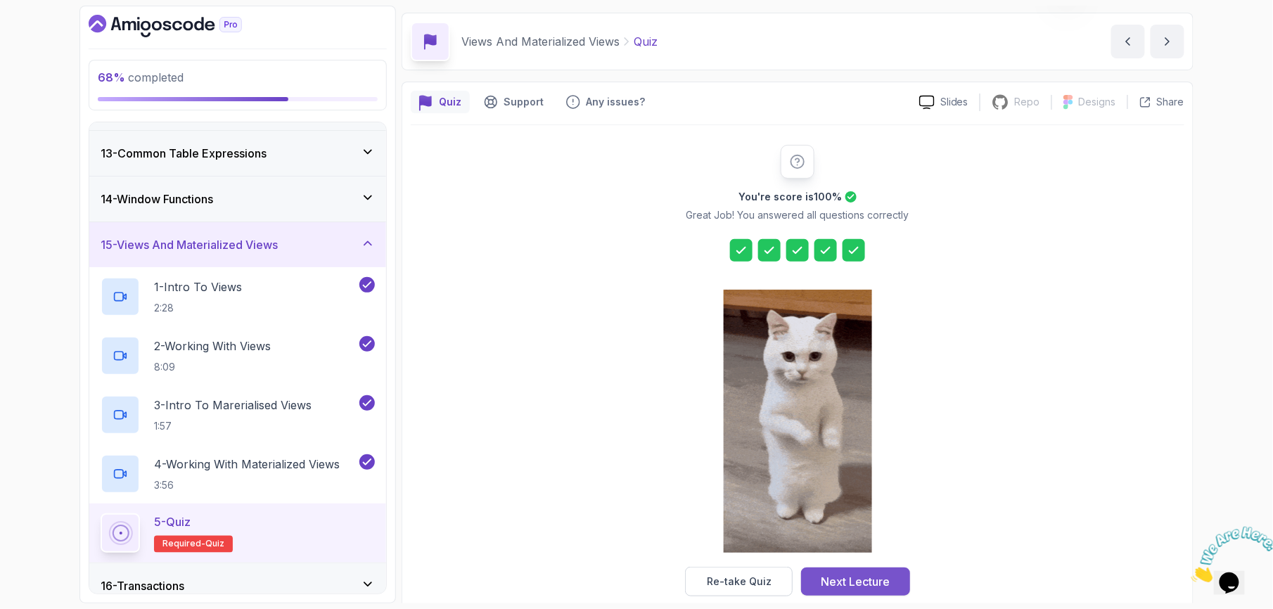
click at [864, 581] on div "Next Lecture" at bounding box center [855, 581] width 69 height 17
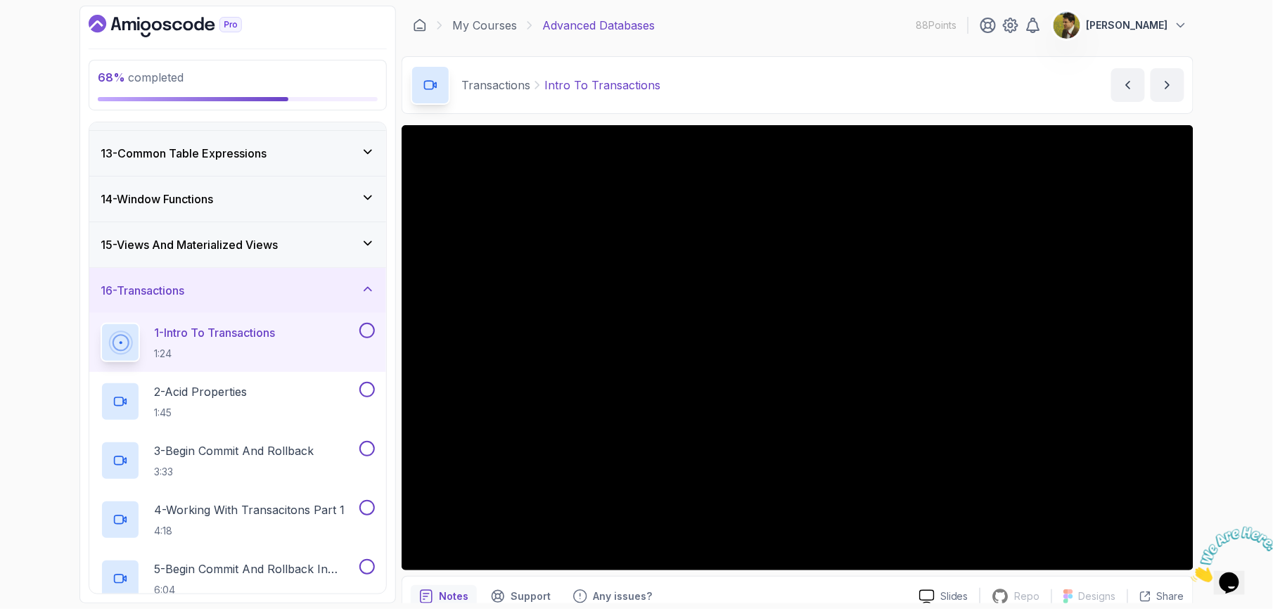
click at [1235, 402] on div "68 % completed 1 - Intro 2 - Schemas 3 - Advanced Data Types 4 - Working With D…" at bounding box center [636, 304] width 1273 height 609
click at [366, 338] on button at bounding box center [366, 330] width 15 height 15
click at [313, 408] on div "2 - Acid Properties 1:45" at bounding box center [229, 401] width 256 height 39
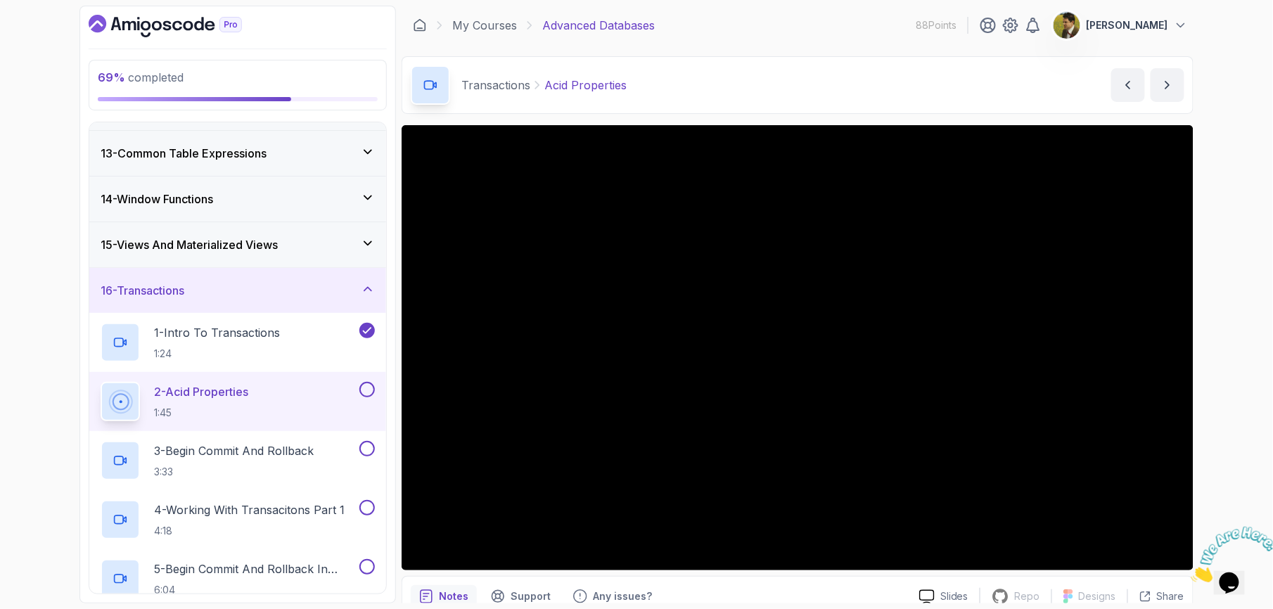
click at [1258, 454] on div "69 % completed 1 - Intro 2 - Schemas 3 - Advanced Data Types 4 - Working With D…" at bounding box center [636, 304] width 1273 height 609
click at [366, 392] on button at bounding box center [366, 389] width 15 height 15
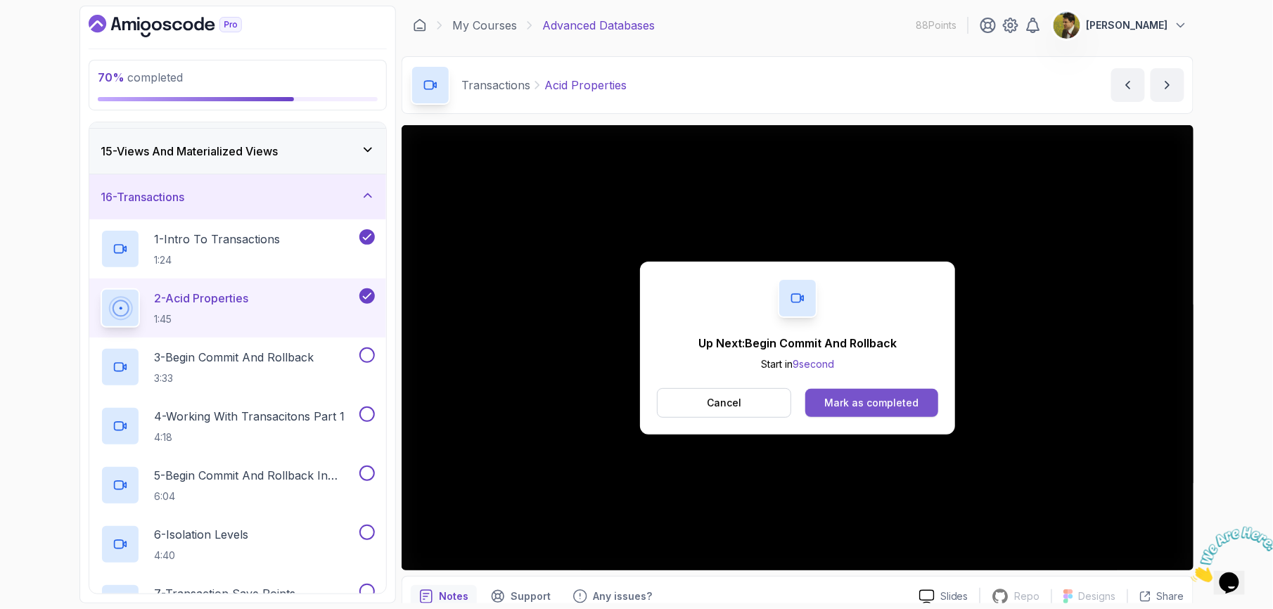
click at [841, 405] on div "Mark as completed" at bounding box center [871, 403] width 94 height 14
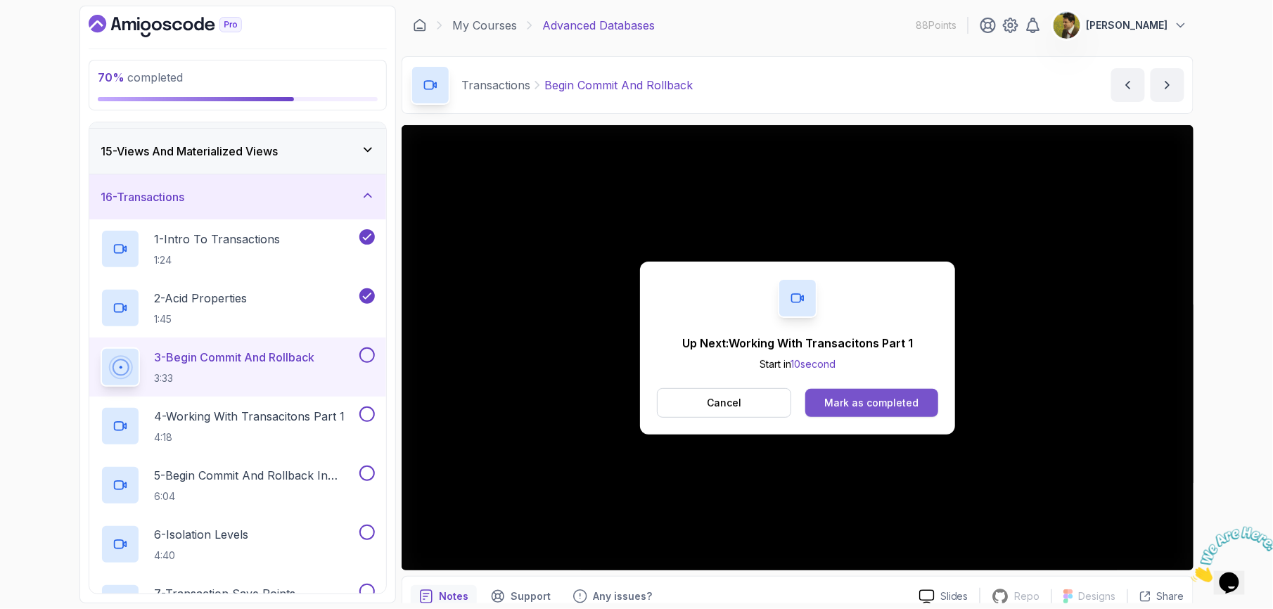
click at [930, 403] on button "Mark as completed" at bounding box center [871, 403] width 133 height 28
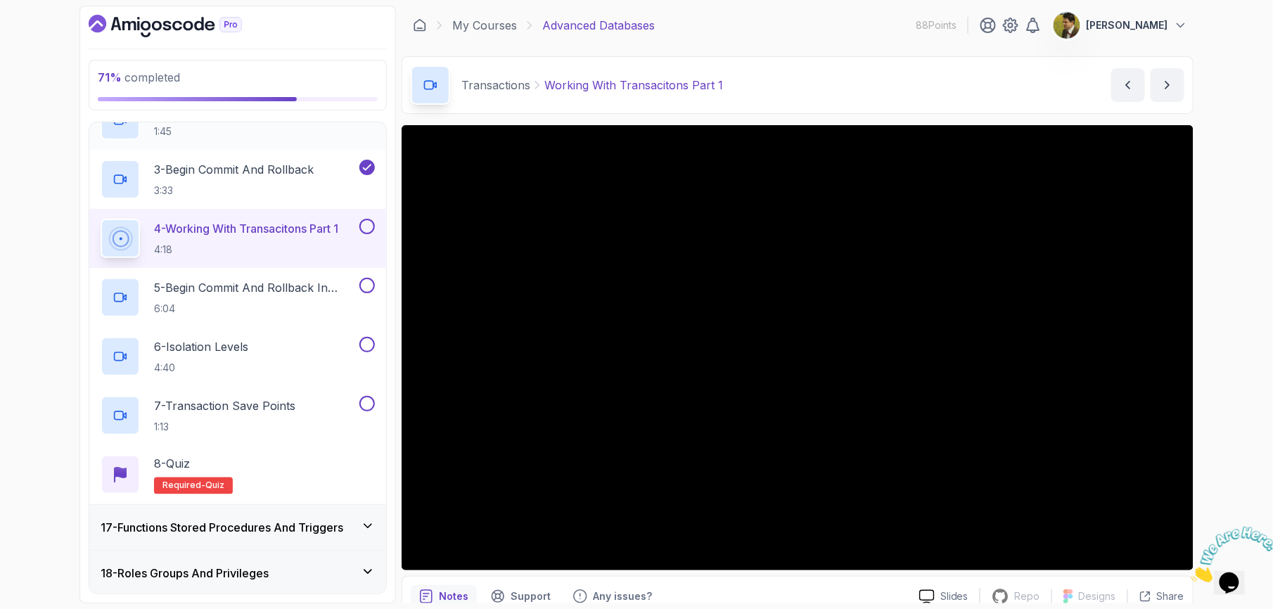
scroll to position [915, 0]
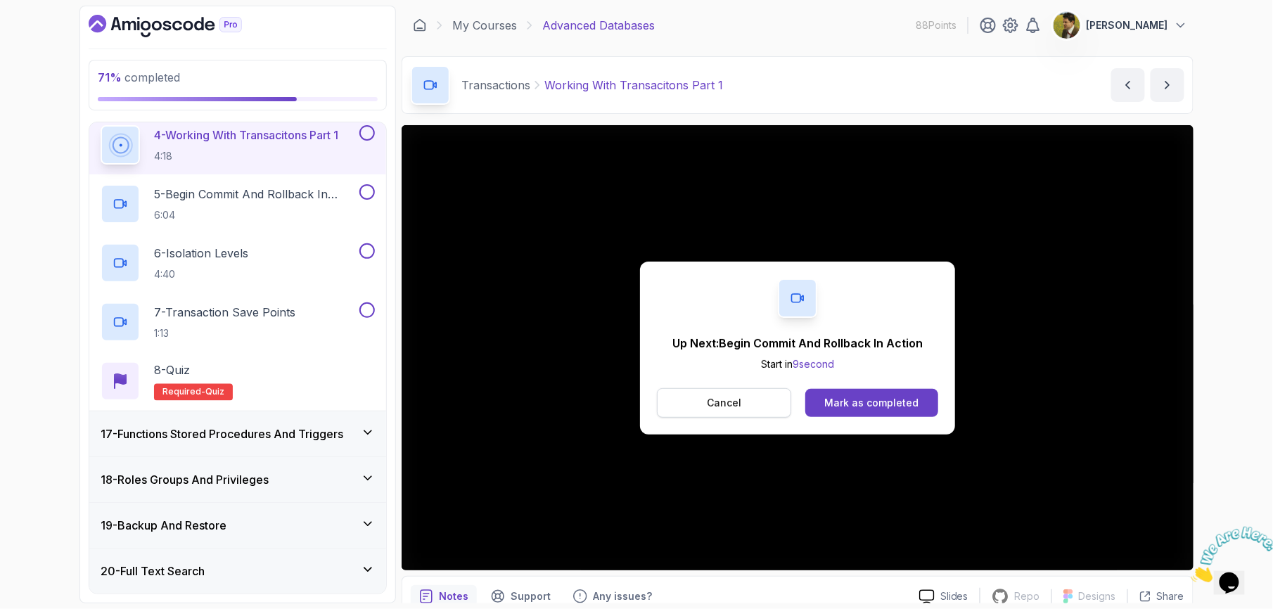
click at [788, 409] on button "Cancel" at bounding box center [724, 403] width 134 height 30
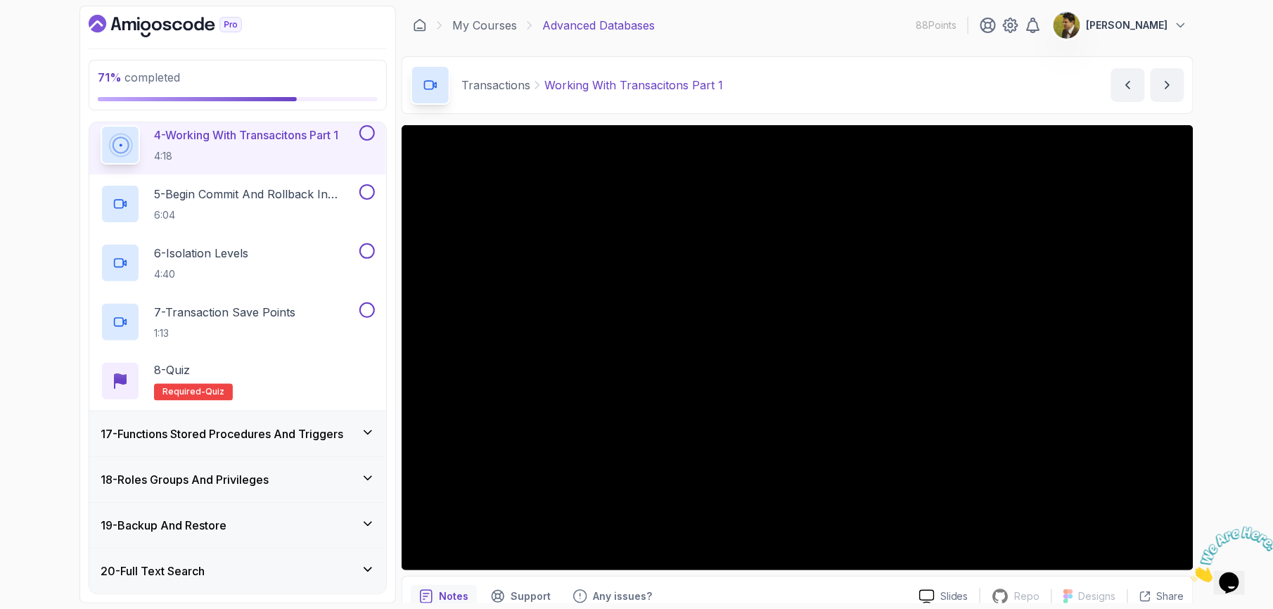
click at [360, 129] on div at bounding box center [366, 132] width 18 height 15
click at [285, 193] on p "5 - Begin Commit And Rollback In Action" at bounding box center [255, 194] width 203 height 17
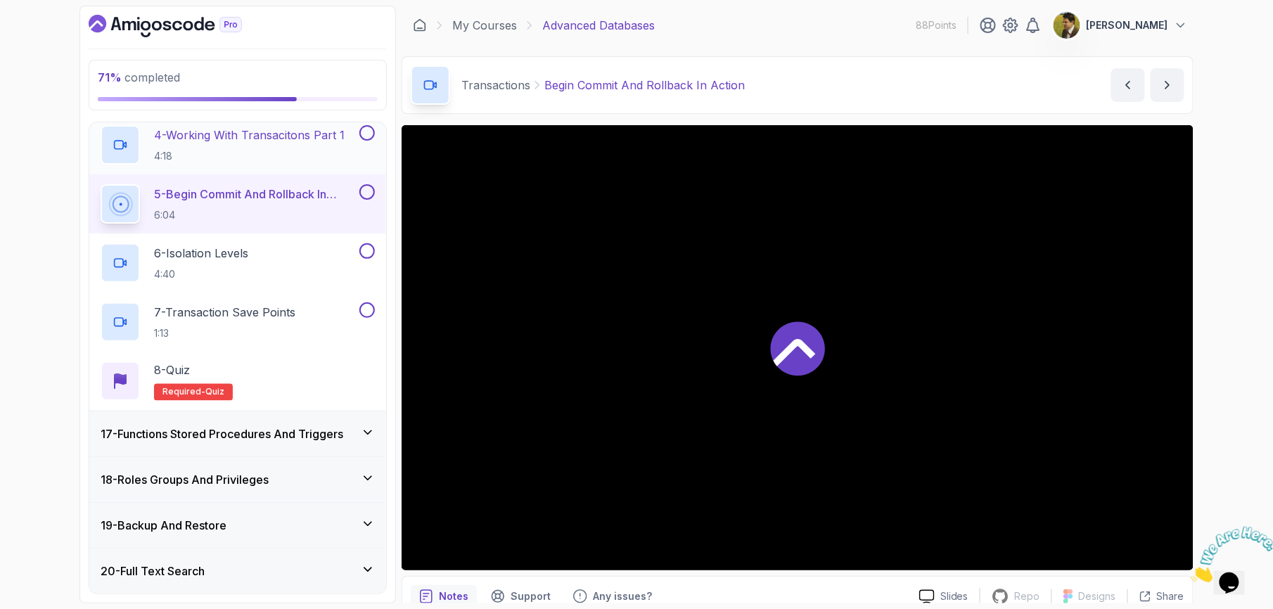
click at [370, 127] on div "4 - Working With Transacitons Part 1 4:18" at bounding box center [237, 144] width 297 height 59
click at [366, 134] on button at bounding box center [366, 132] width 15 height 15
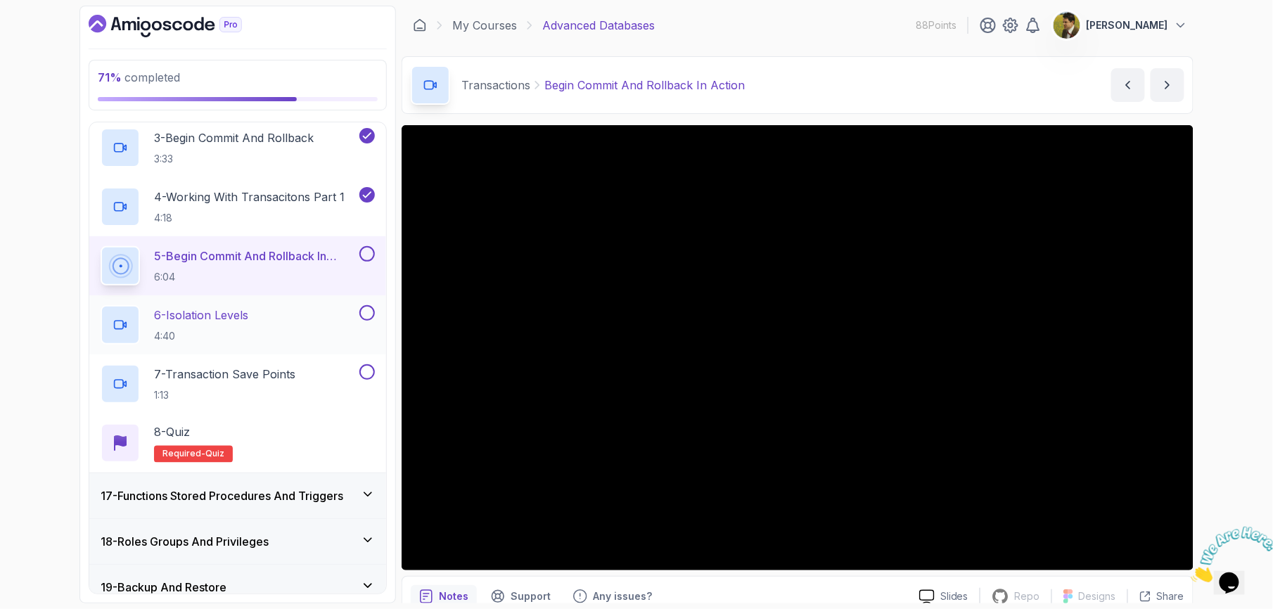
scroll to position [821, 0]
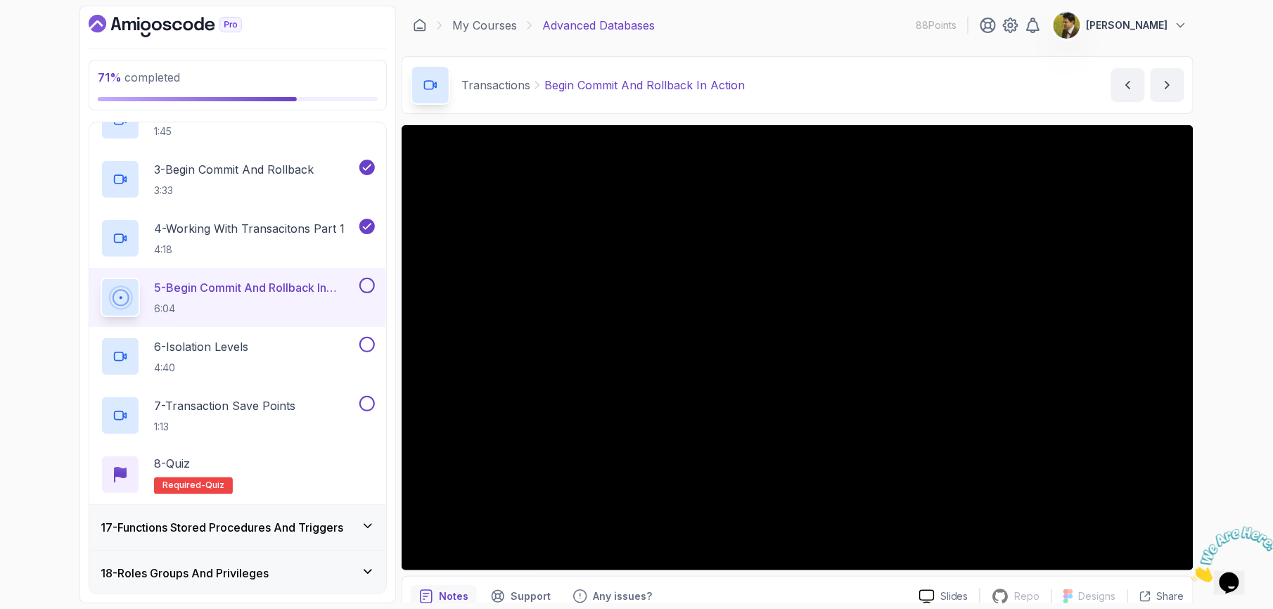
click at [367, 286] on button at bounding box center [366, 285] width 15 height 15
click at [248, 355] on p "6 - Isolation Levels" at bounding box center [201, 346] width 94 height 17
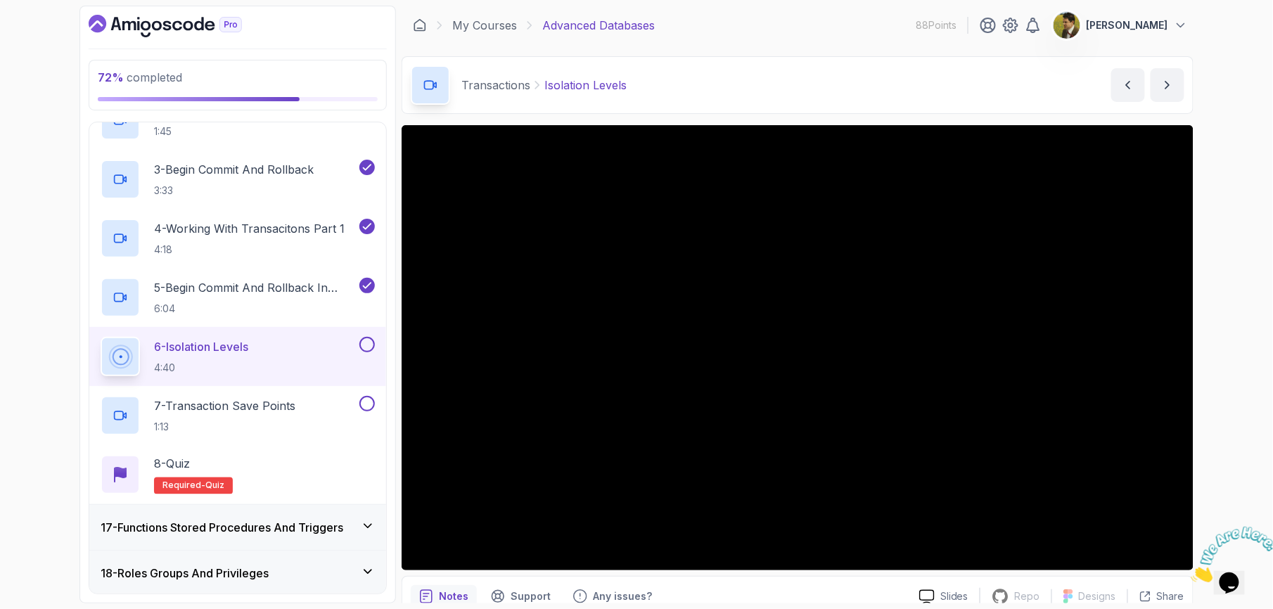
scroll to position [65, 0]
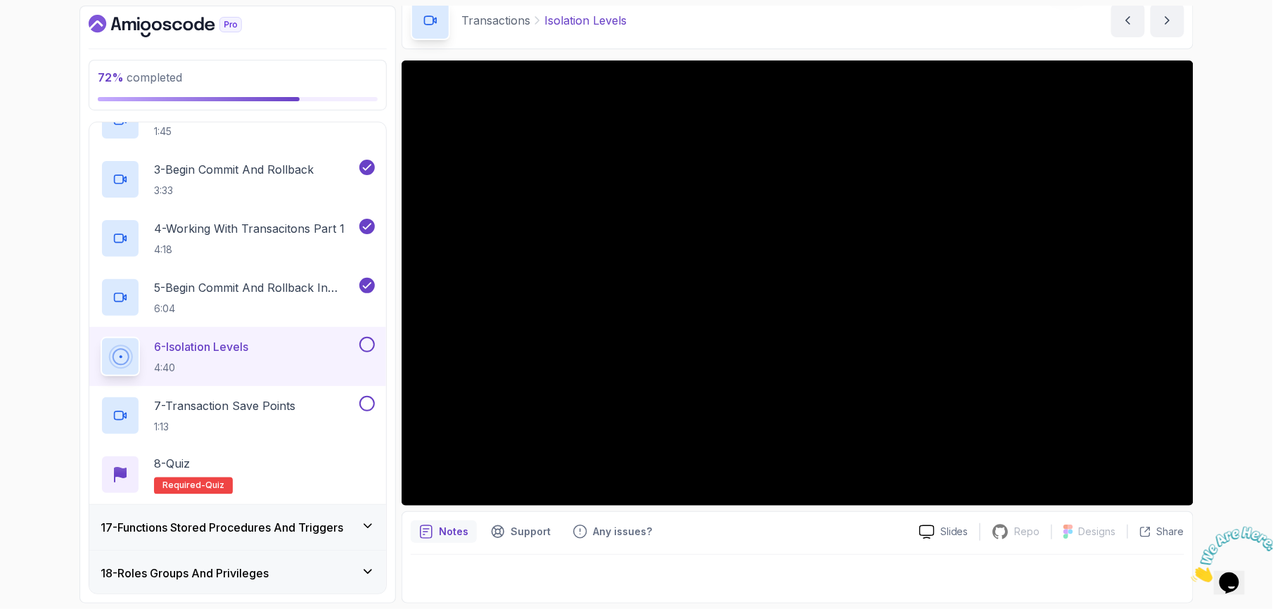
click at [364, 347] on button at bounding box center [366, 344] width 15 height 15
click at [375, 408] on div "7 - Transaction Save Points 1:13" at bounding box center [237, 415] width 297 height 59
click at [248, 473] on div "8 - Quiz Required- quiz" at bounding box center [238, 474] width 274 height 39
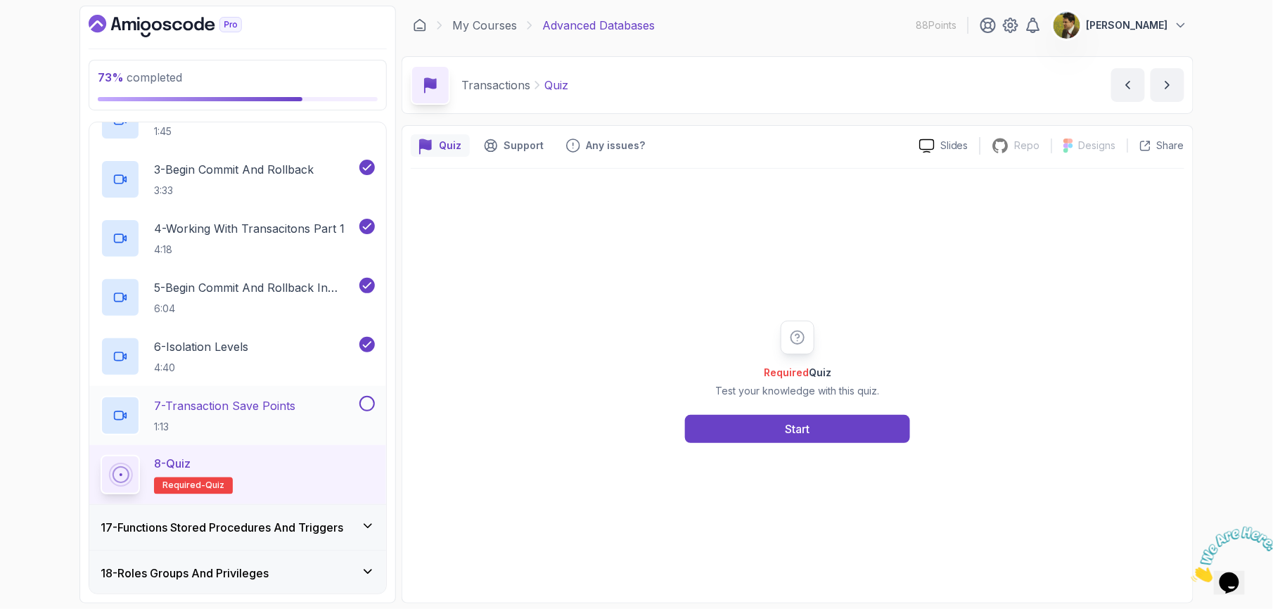
click at [368, 409] on button at bounding box center [366, 403] width 15 height 15
click at [808, 437] on div "Start" at bounding box center [798, 429] width 25 height 17
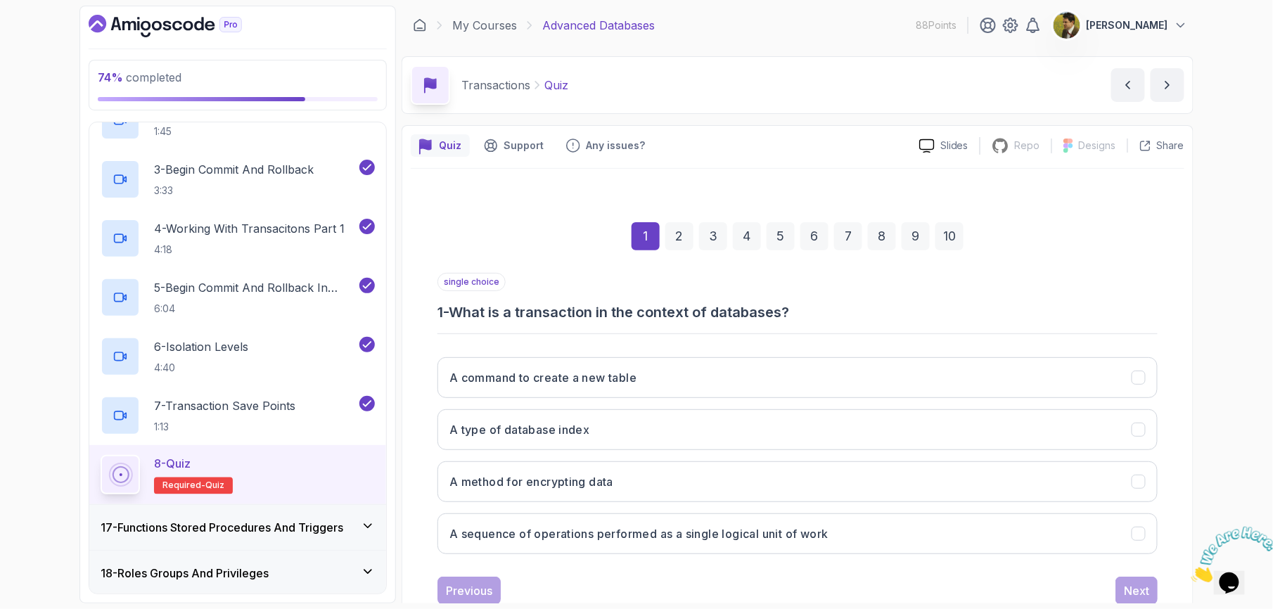
scroll to position [44, 0]
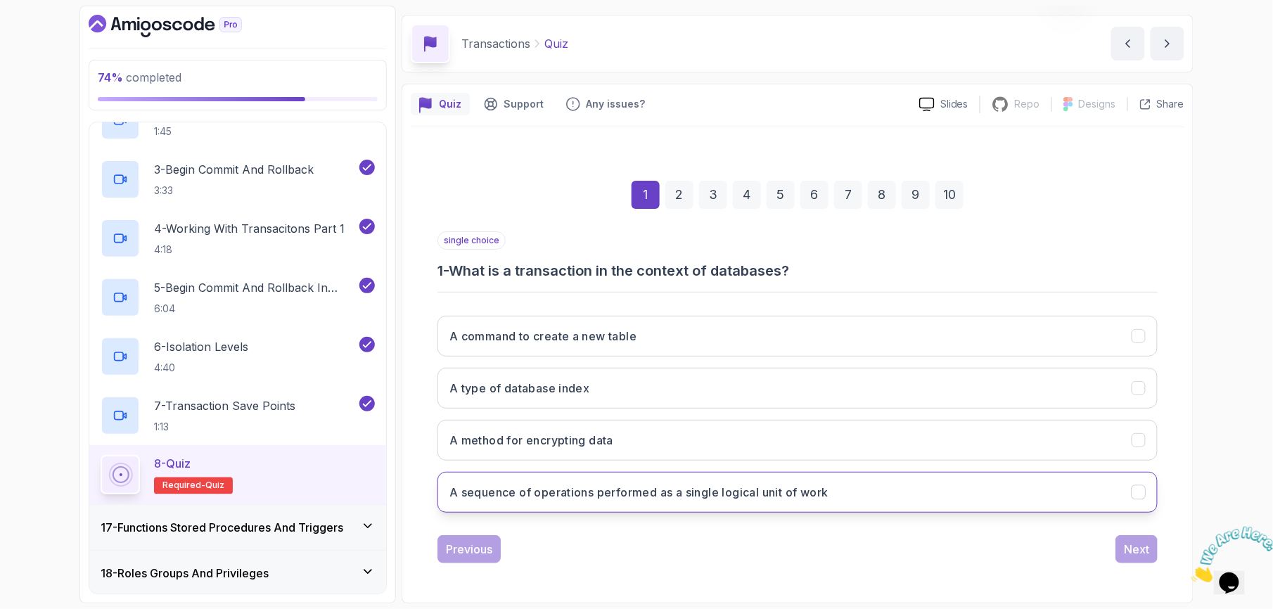
click at [736, 502] on button "A sequence of operations performed as a single logical unit of work" at bounding box center [797, 492] width 720 height 41
click at [1139, 544] on div "Next" at bounding box center [1136, 549] width 25 height 17
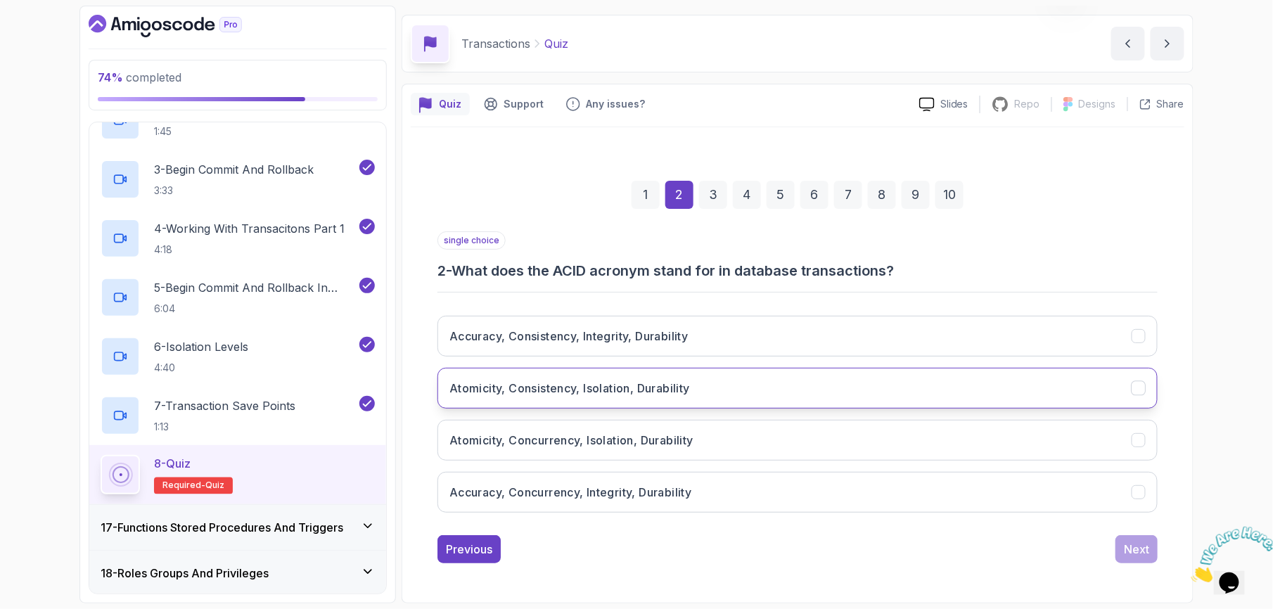
click at [605, 385] on h3 "Atomicity, Consistency, Isolation, Durability" at bounding box center [569, 388] width 241 height 17
click at [1117, 546] on button "Next" at bounding box center [1136, 549] width 42 height 28
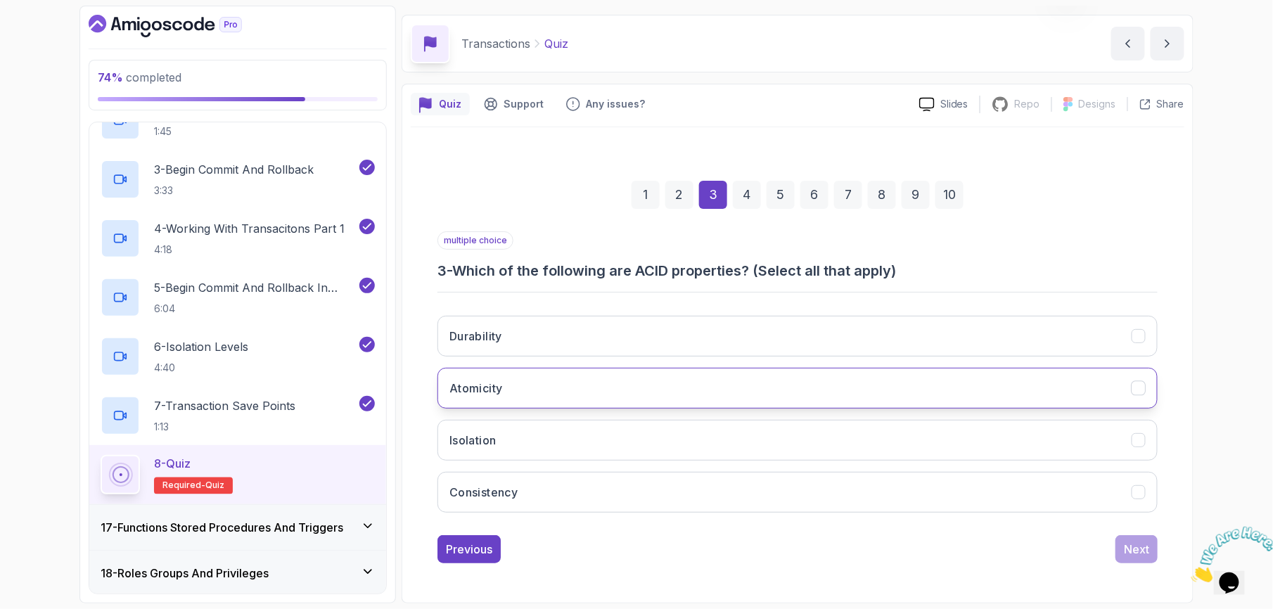
click at [572, 378] on button "Atomicity" at bounding box center [797, 388] width 720 height 41
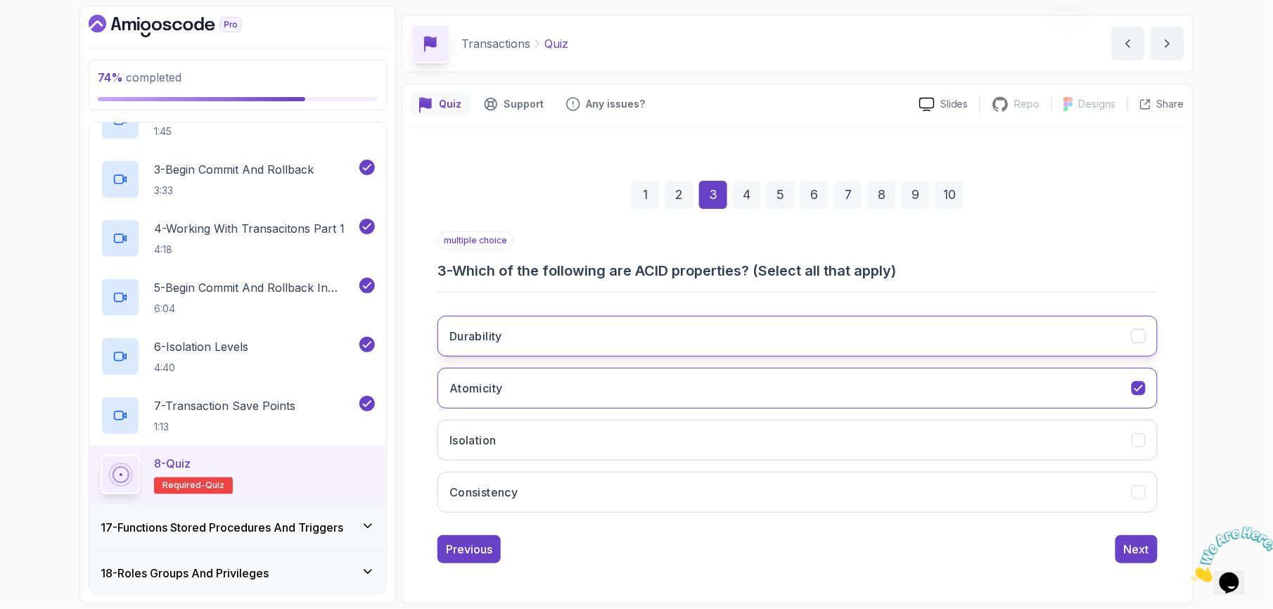
click at [556, 335] on button "Durability" at bounding box center [797, 336] width 720 height 41
click at [515, 442] on button "Isolation" at bounding box center [797, 440] width 720 height 41
click at [516, 487] on h3 "Consistency" at bounding box center [483, 492] width 68 height 17
click at [1135, 558] on button "Next" at bounding box center [1136, 549] width 42 height 28
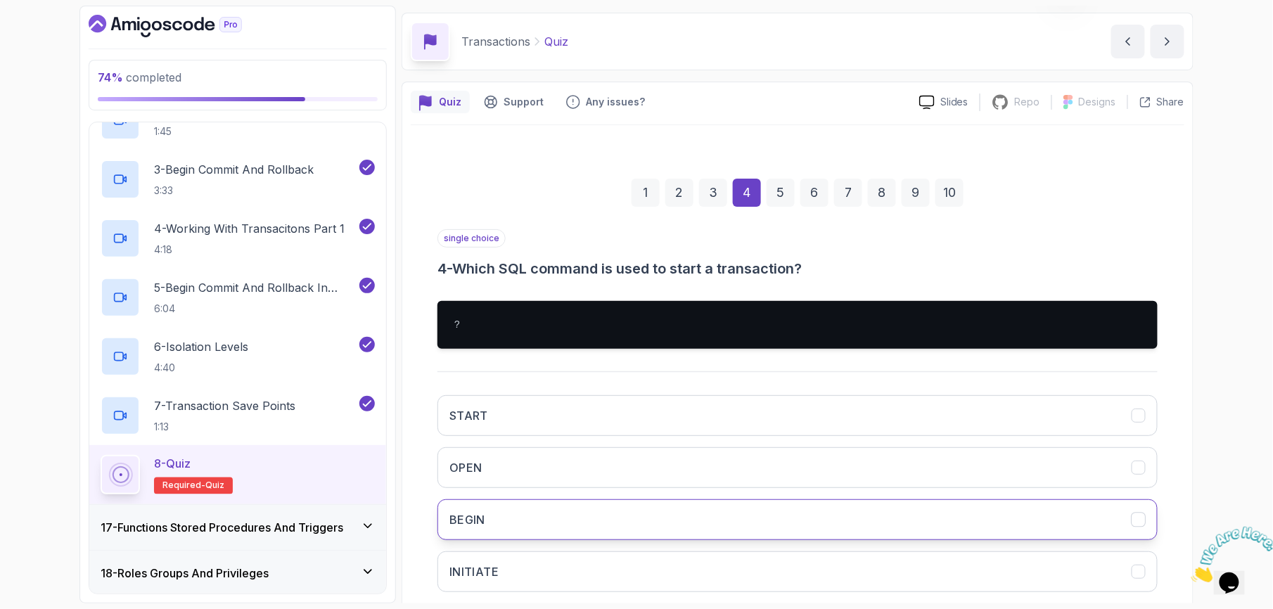
click at [681, 521] on button "BEGIN" at bounding box center [797, 519] width 720 height 41
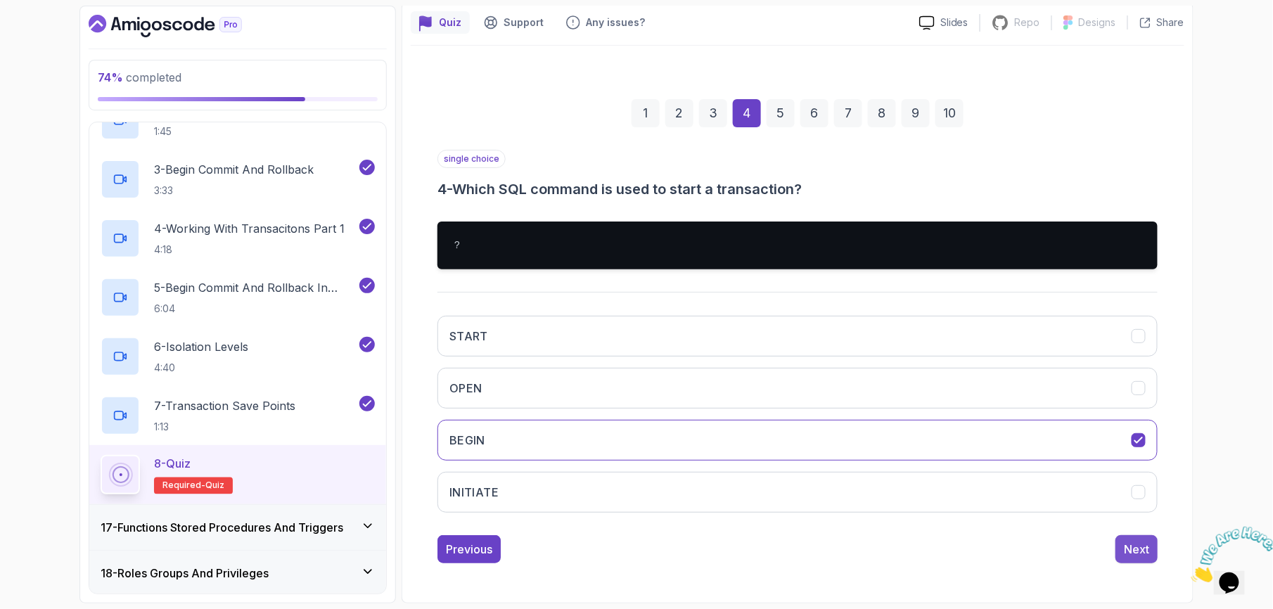
click at [1129, 544] on div "Next" at bounding box center [1136, 549] width 25 height 17
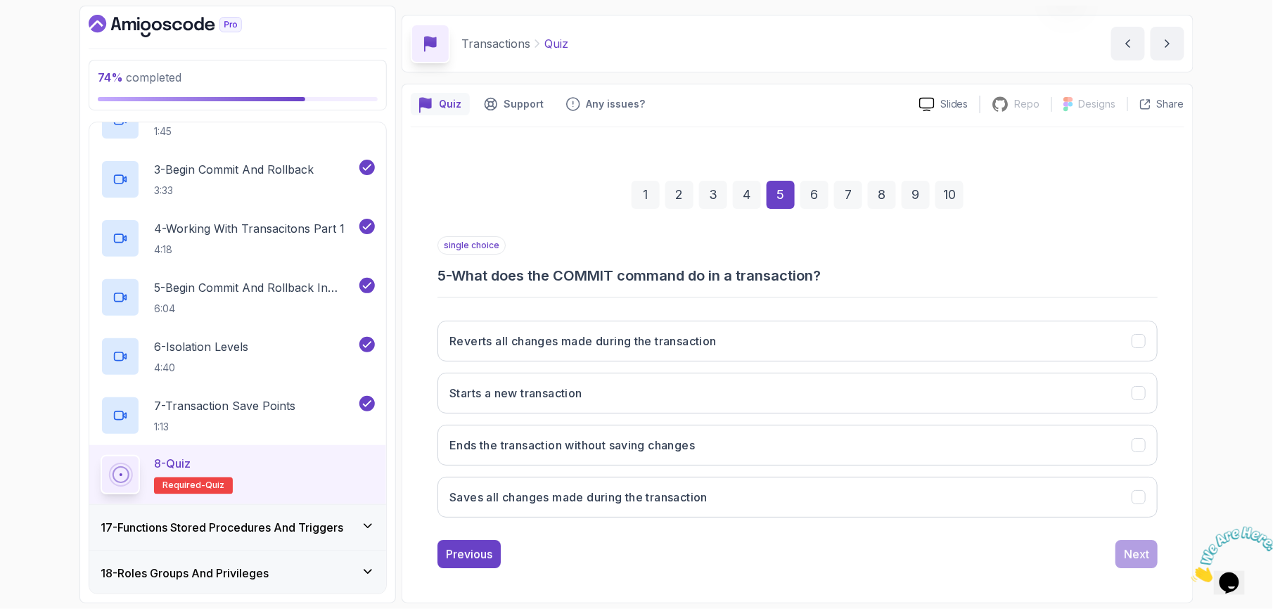
scroll to position [44, 0]
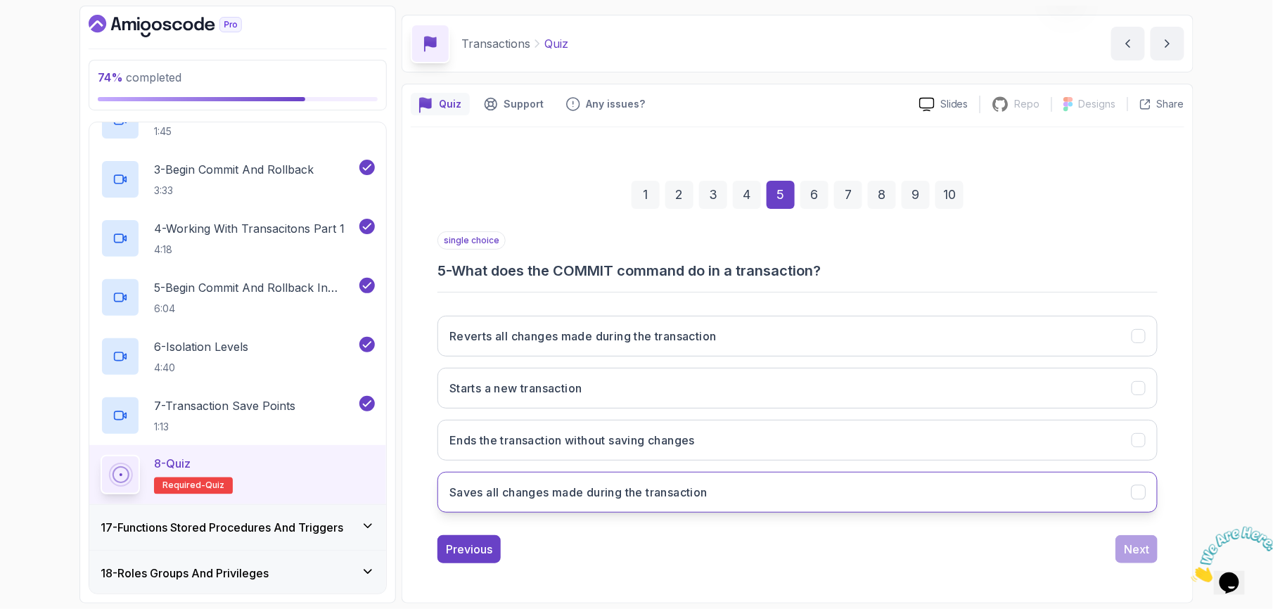
click at [608, 487] on h3 "Saves all changes made during the transaction" at bounding box center [578, 492] width 258 height 17
click at [1138, 554] on div "Next" at bounding box center [1136, 549] width 25 height 17
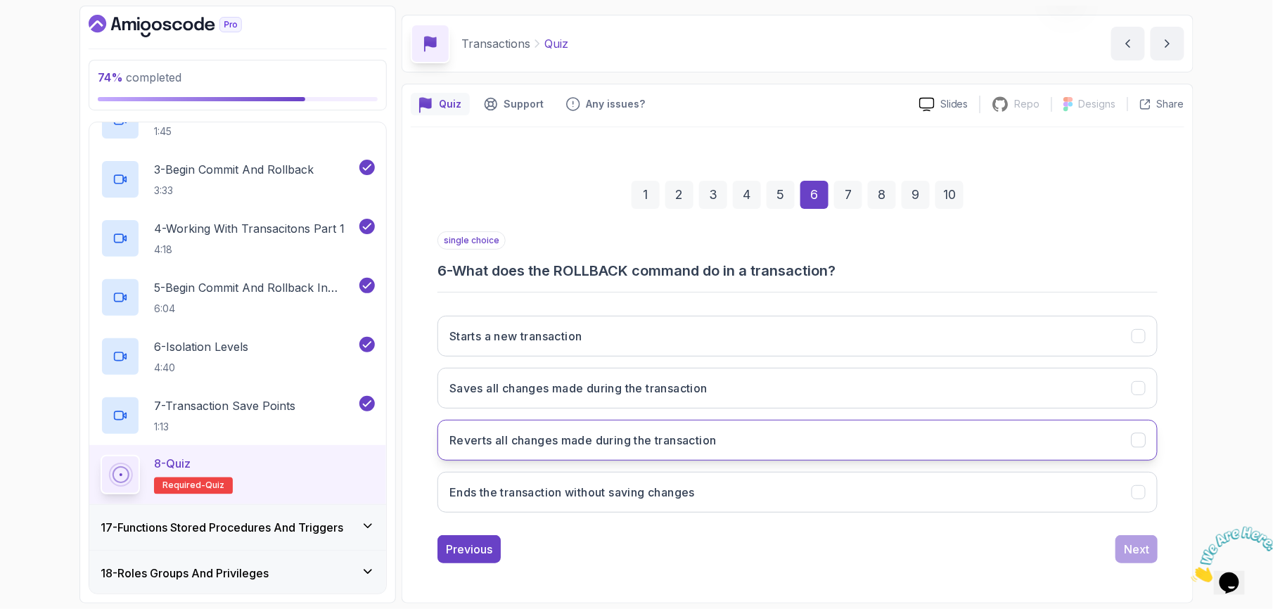
click at [637, 446] on h3 "Reverts all changes made during the transaction" at bounding box center [582, 440] width 267 height 17
click at [1134, 557] on div "Next" at bounding box center [1136, 549] width 25 height 17
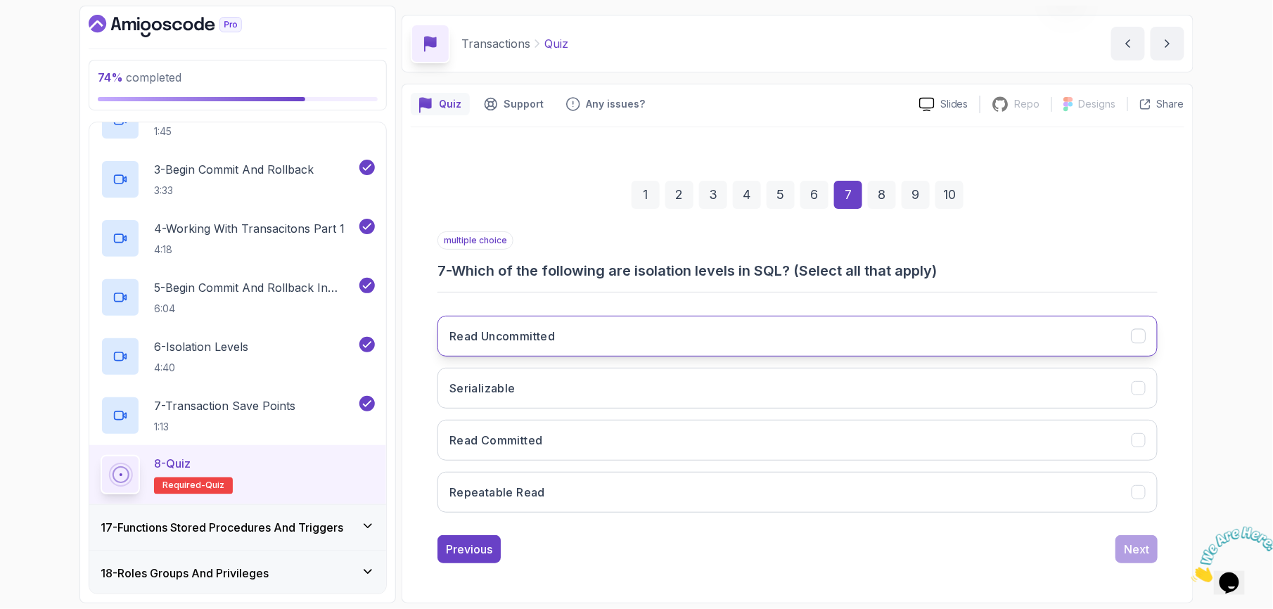
click at [536, 335] on h3 "Read Uncommitted" at bounding box center [501, 336] width 105 height 17
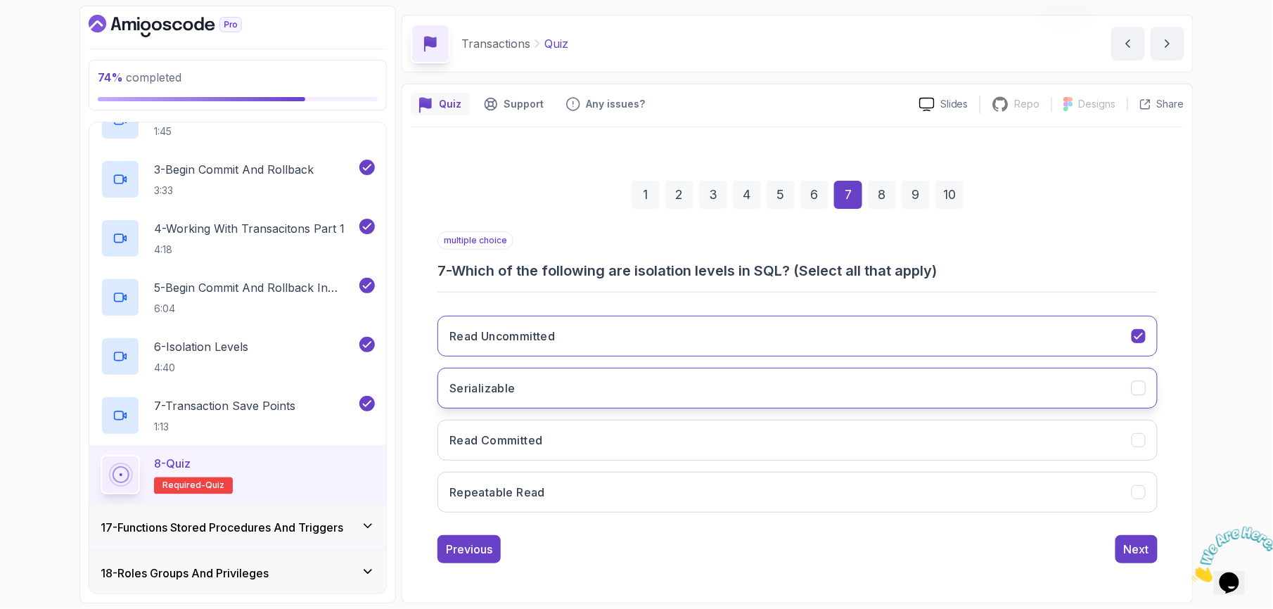
click at [525, 380] on button "Serializable" at bounding box center [797, 388] width 720 height 41
click at [518, 437] on h3 "Read Committed" at bounding box center [496, 440] width 94 height 17
click at [522, 489] on h3 "Repeatable Read" at bounding box center [497, 492] width 96 height 17
click at [1117, 544] on button "Next" at bounding box center [1136, 549] width 42 height 28
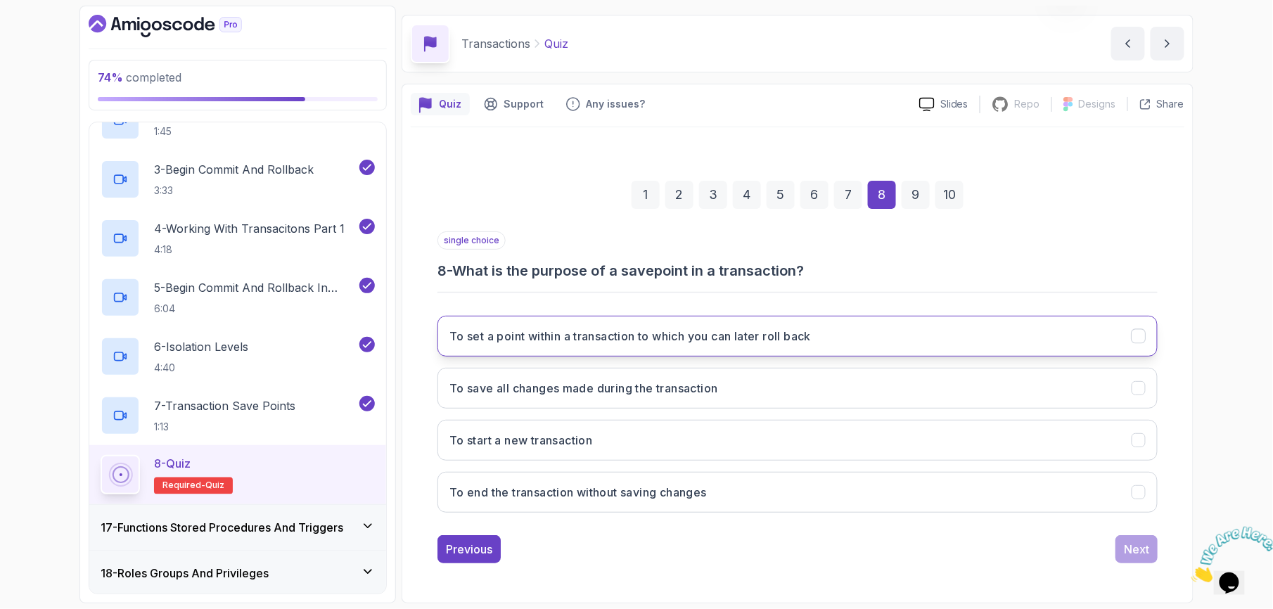
click at [752, 329] on h3 "To set a point within a transaction to which you can later roll back" at bounding box center [629, 336] width 361 height 17
click at [1132, 544] on div "Next" at bounding box center [1136, 549] width 25 height 17
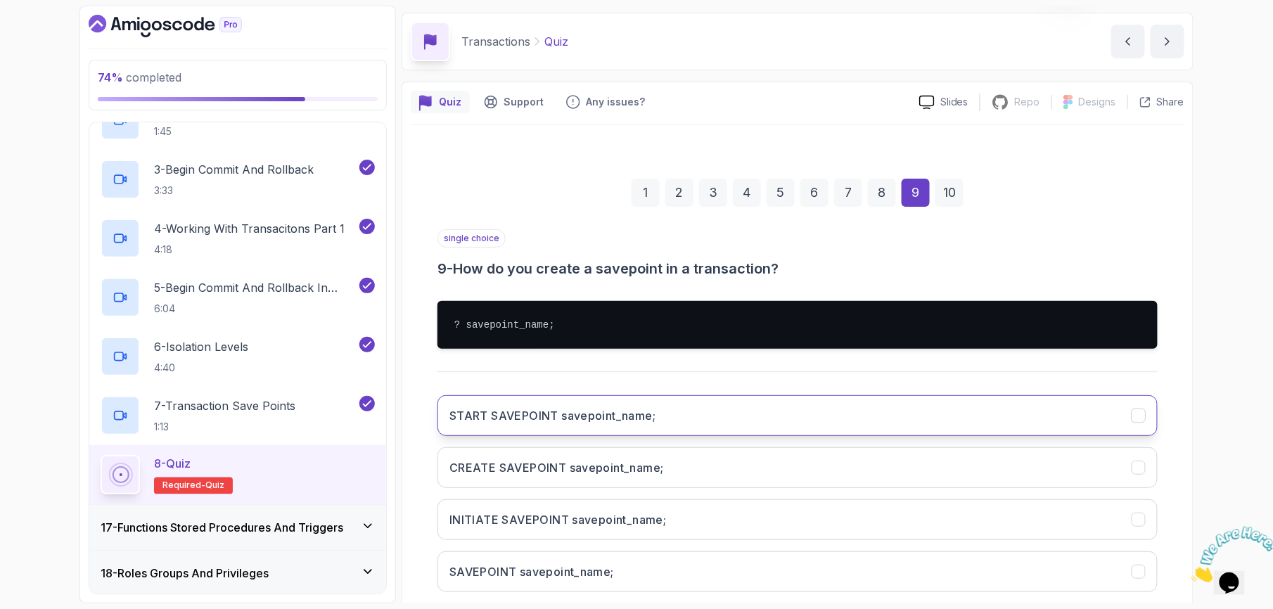
scroll to position [125, 0]
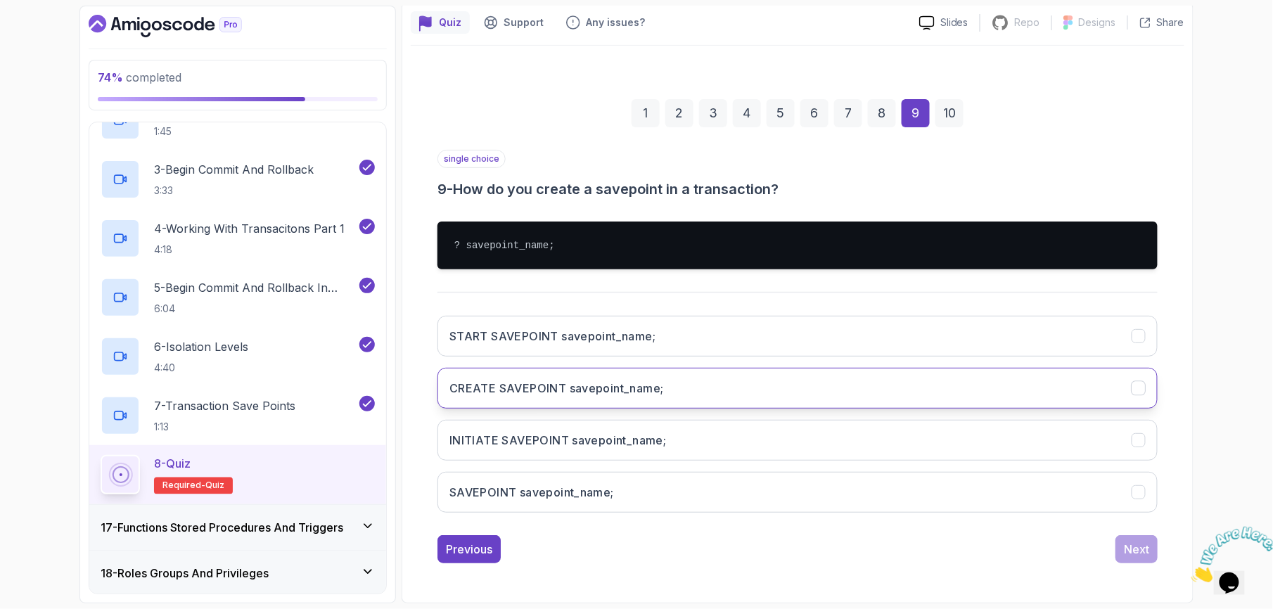
click at [675, 388] on button "CREATE SAVEPOINT savepoint_name;" at bounding box center [797, 388] width 720 height 41
click at [1134, 540] on button "Next" at bounding box center [1136, 549] width 42 height 28
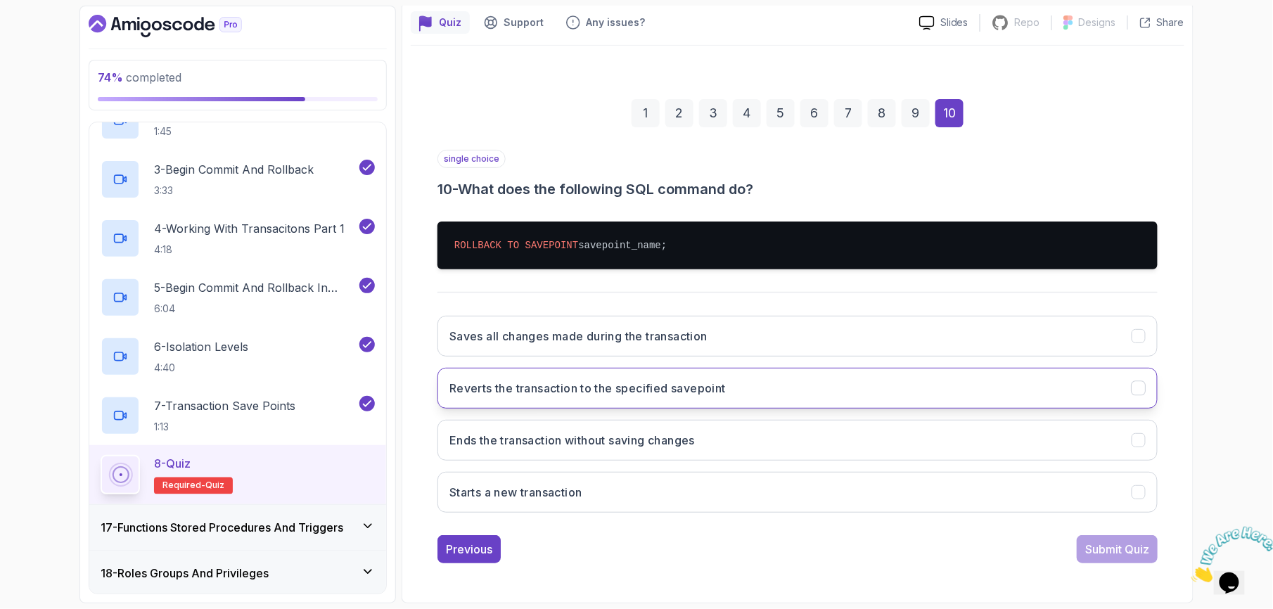
click at [639, 394] on h3 "Reverts the transaction to the specified savepoint" at bounding box center [587, 388] width 276 height 17
click at [1073, 533] on div "single choice 10 - What does the following SQL command do? ROLLBACK TO SAVEPOIN…" at bounding box center [797, 357] width 720 height 414
click at [1089, 547] on div "Submit Quiz" at bounding box center [1117, 549] width 64 height 17
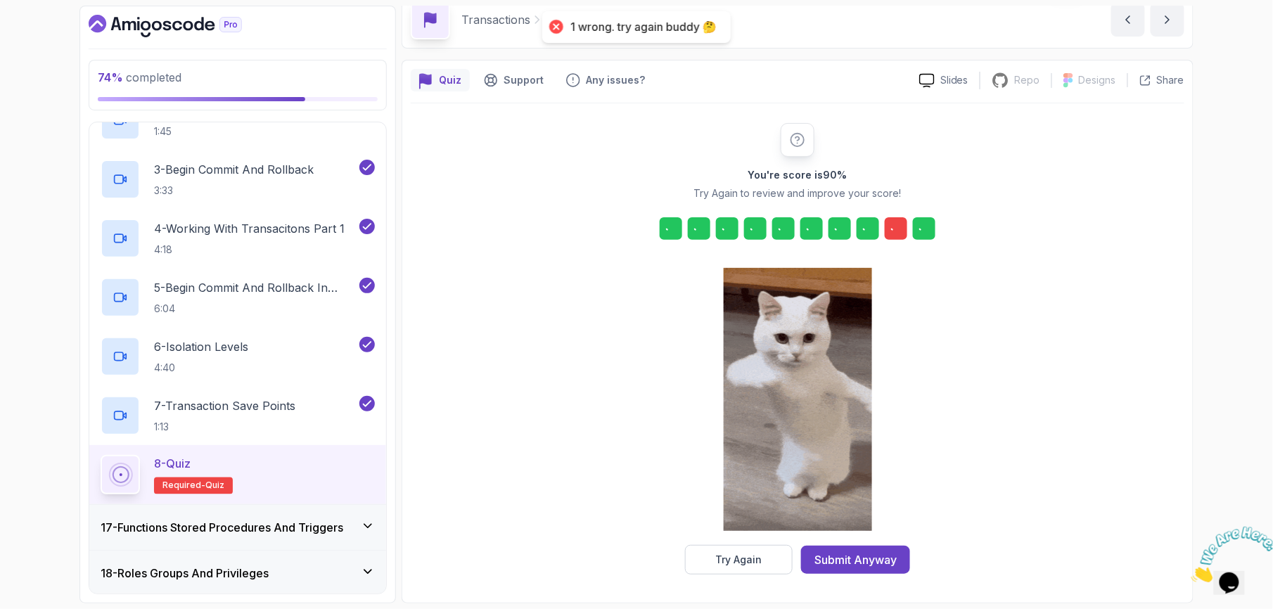
scroll to position [66, 0]
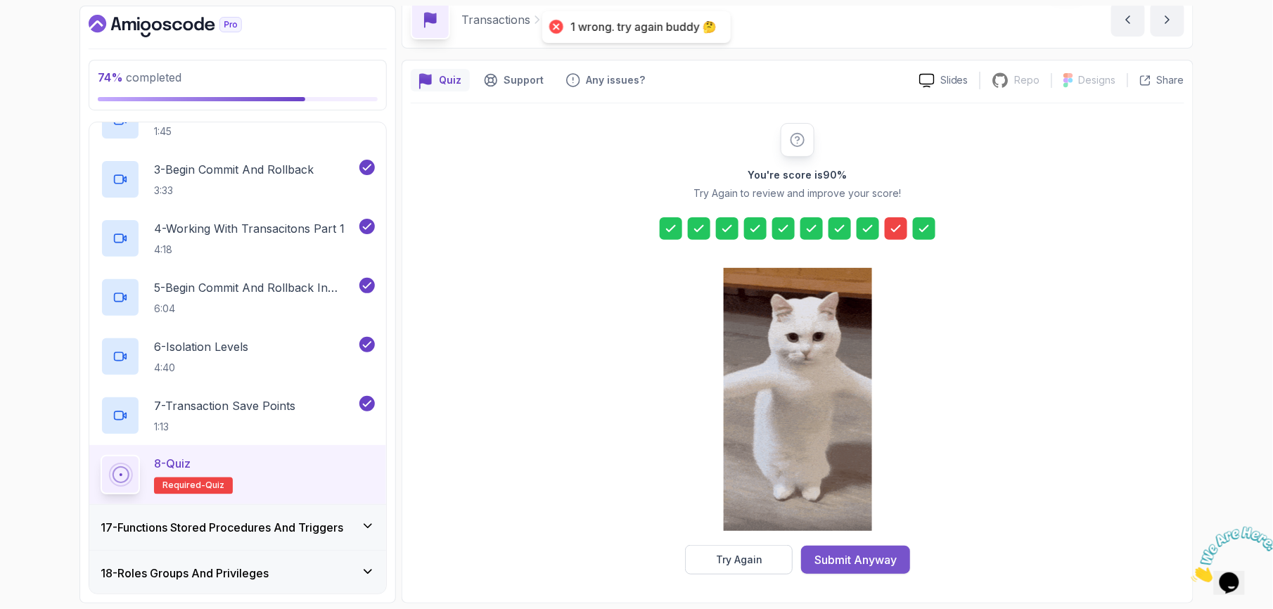
click at [880, 551] on div "Submit Anyway" at bounding box center [855, 559] width 82 height 17
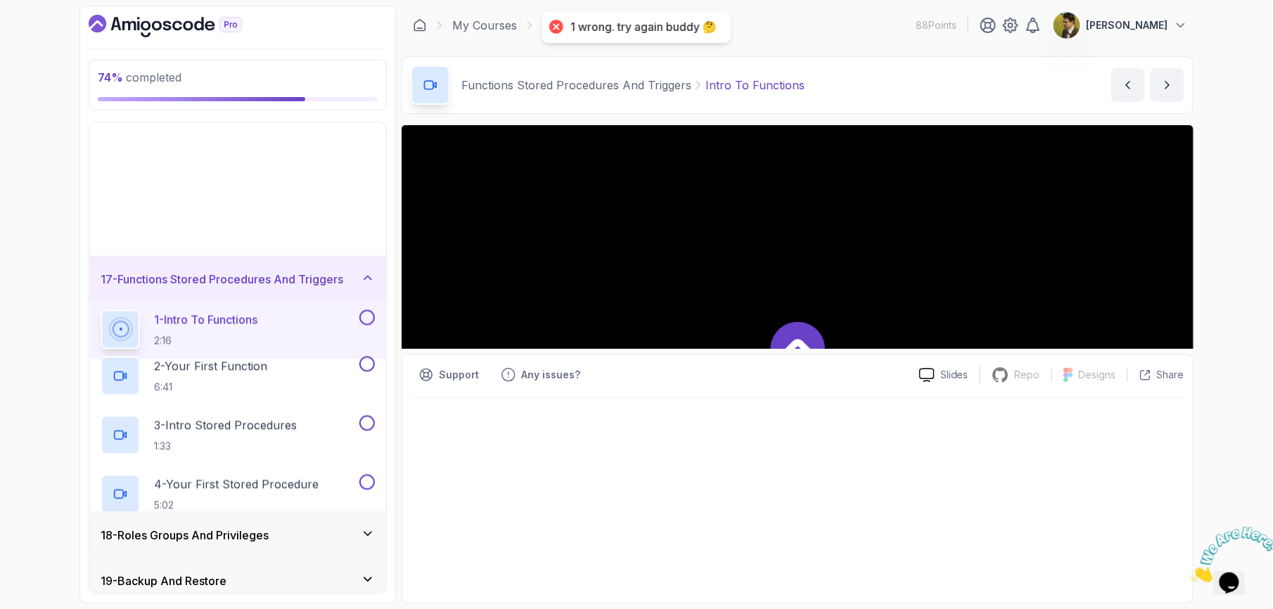
scroll to position [540, 0]
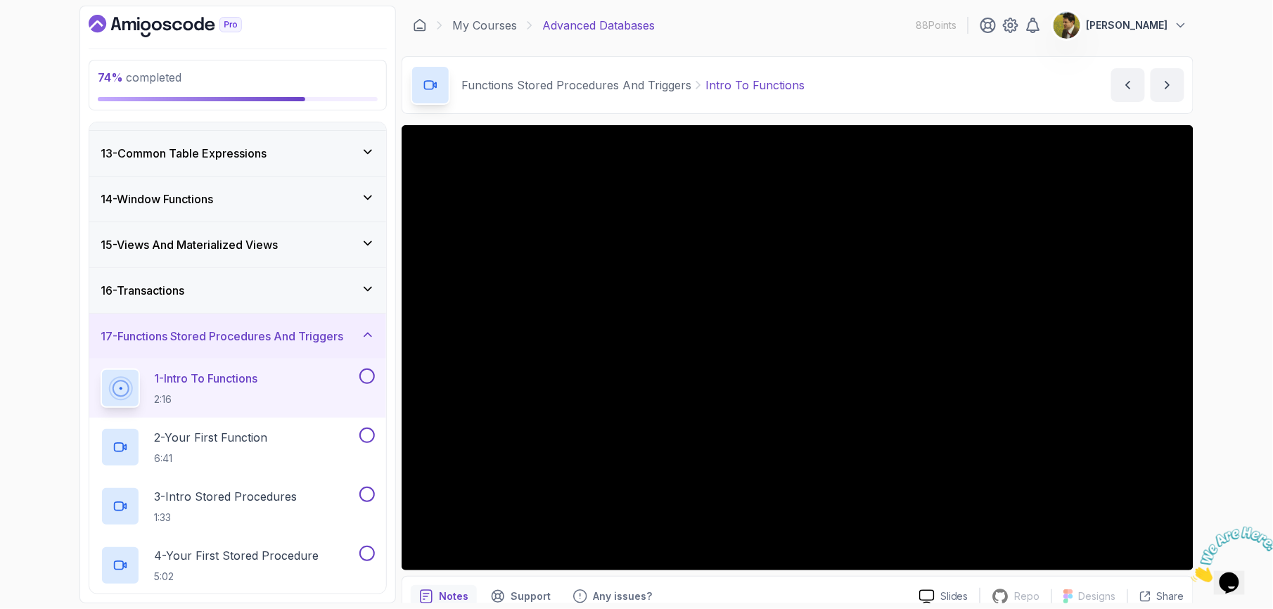
click at [1252, 420] on div "74 % completed 1 - Intro 2 - Schemas 3 - Advanced Data Types 4 - Working With D…" at bounding box center [636, 304] width 1273 height 609
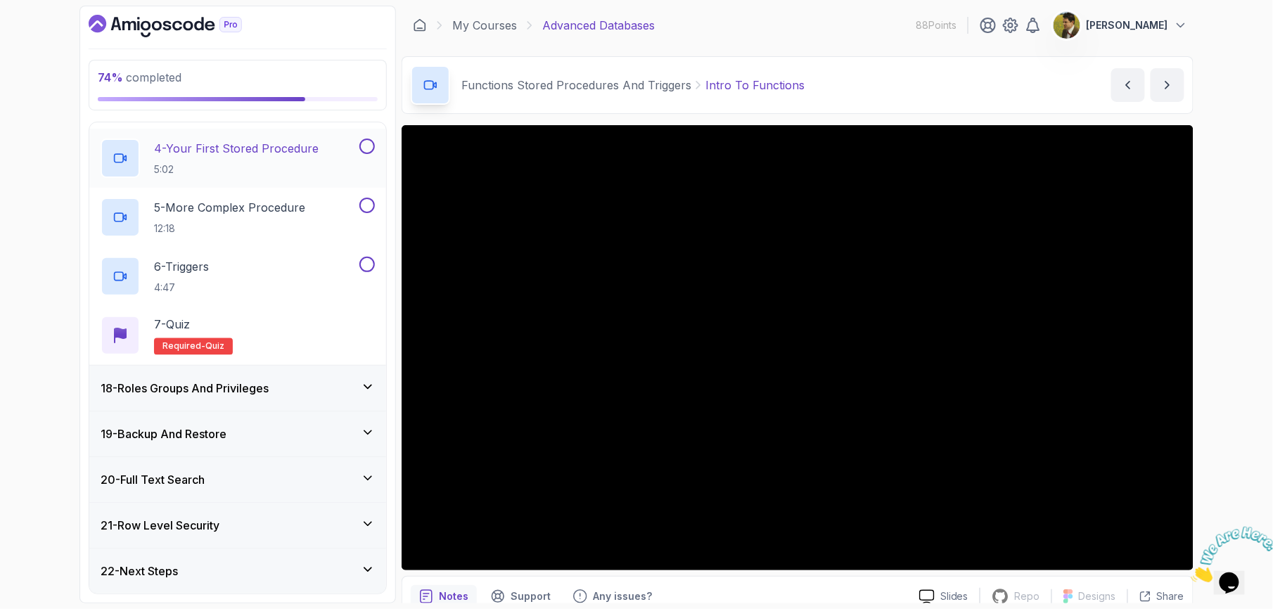
scroll to position [954, 0]
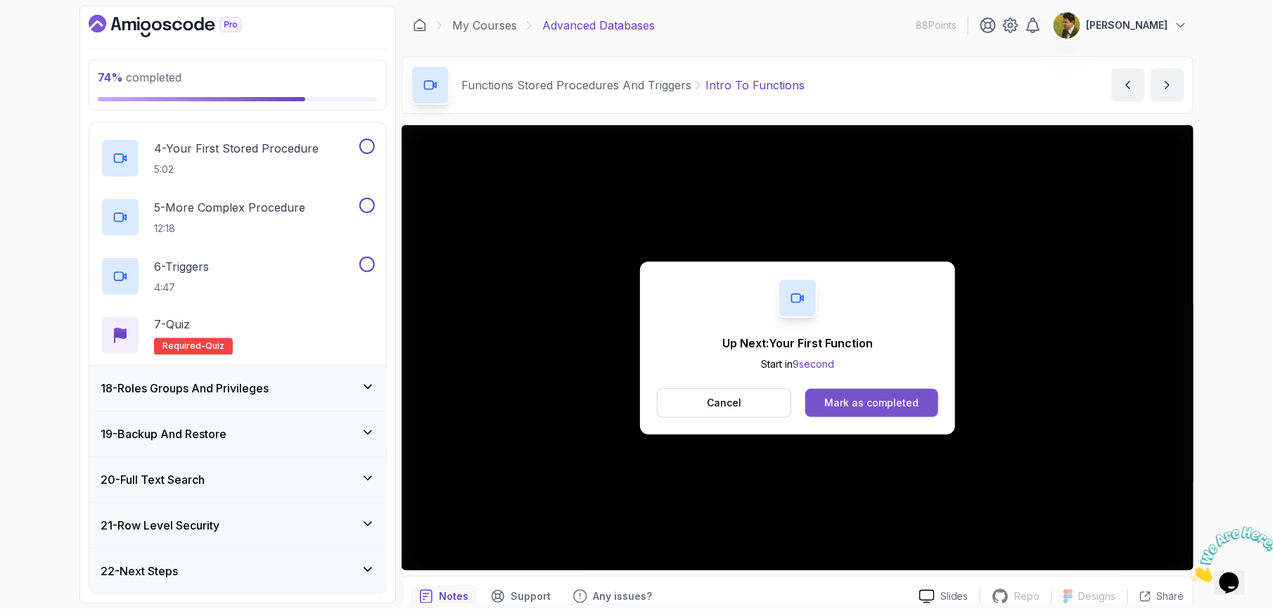
click at [906, 395] on button "Mark as completed" at bounding box center [871, 403] width 133 height 28
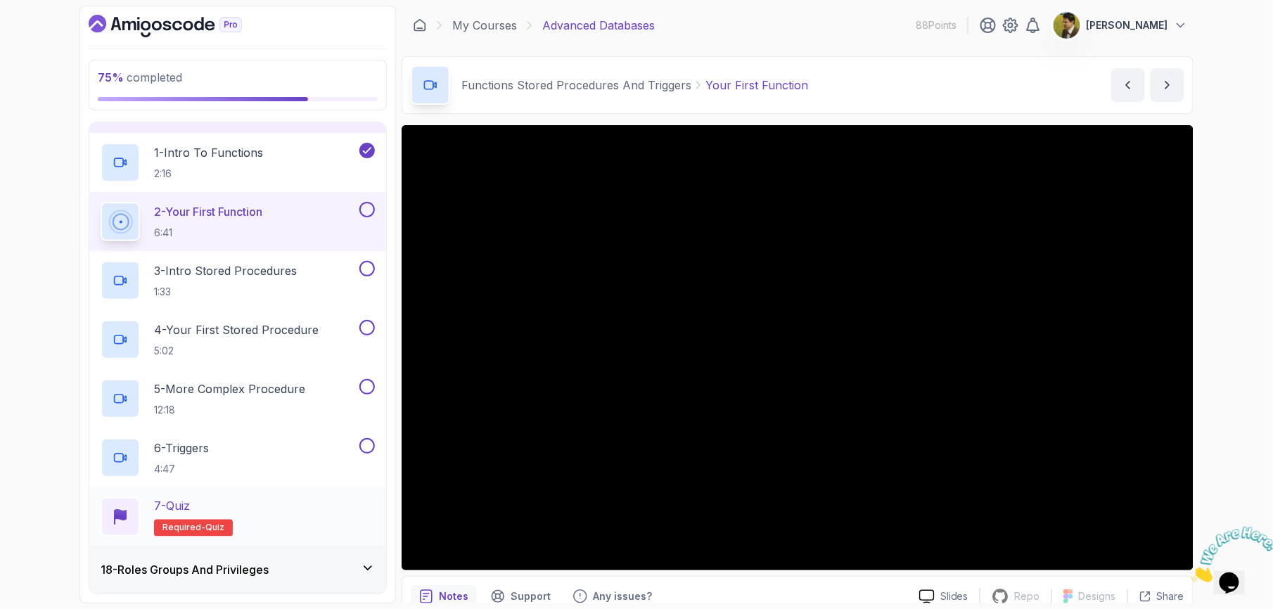
scroll to position [954, 0]
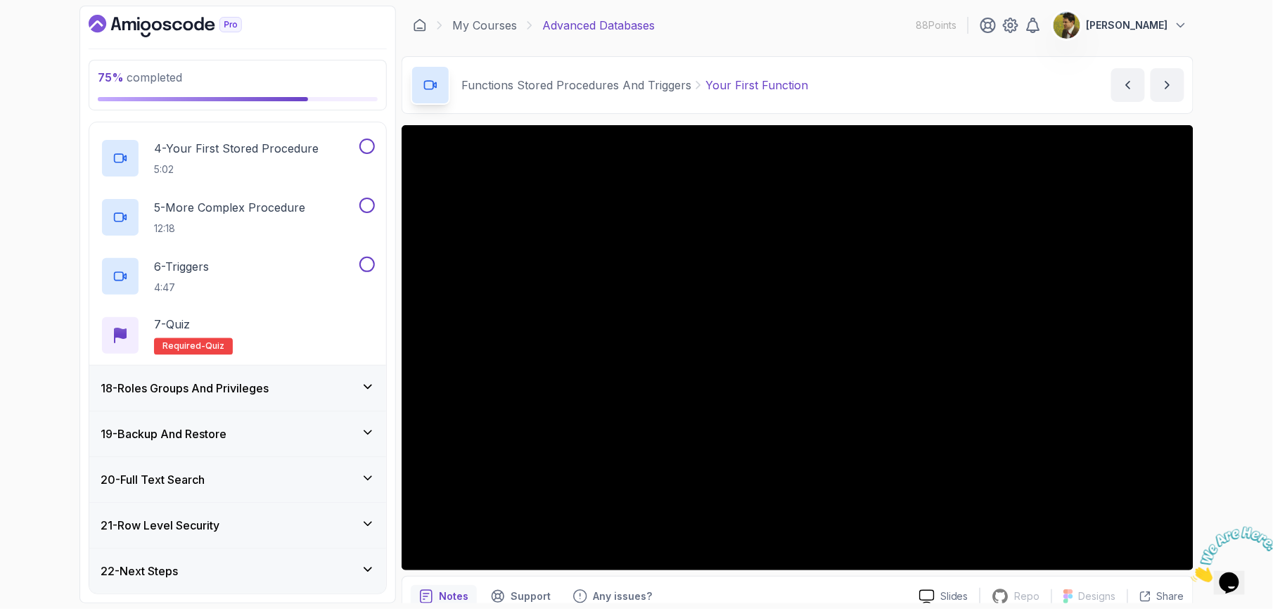
click at [1244, 515] on div "75 % completed 1 - Intro 2 - Schemas 3 - Advanced Data Types 4 - Working With D…" at bounding box center [636, 304] width 1273 height 609
click at [6, 330] on div "75 % completed 1 - Intro 2 - Schemas 3 - Advanced Data Types 4 - Working With D…" at bounding box center [636, 304] width 1273 height 609
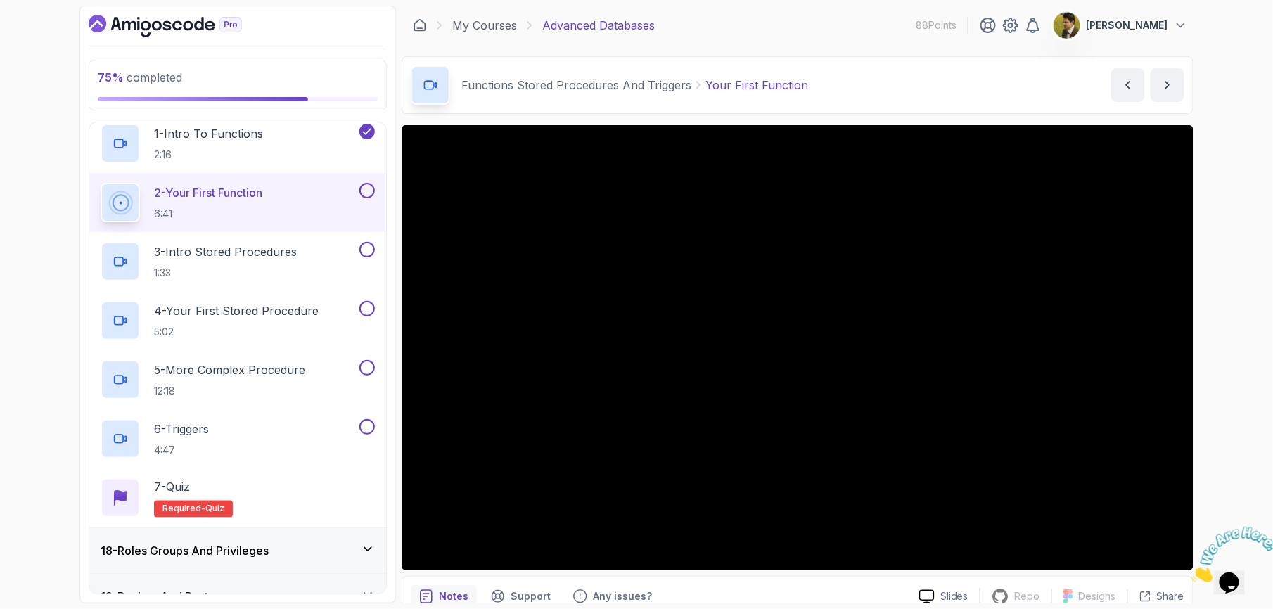
scroll to position [766, 0]
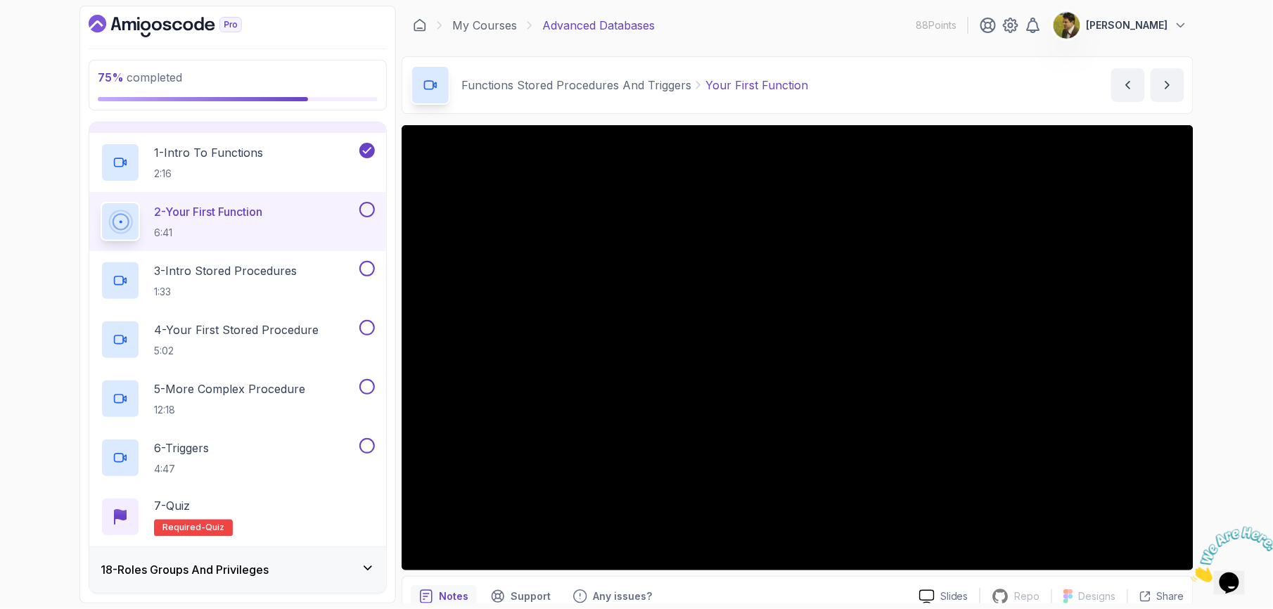
click at [373, 207] on div at bounding box center [366, 209] width 18 height 15
click at [283, 279] on p "3 - Intro Stored Procedures" at bounding box center [225, 270] width 143 height 17
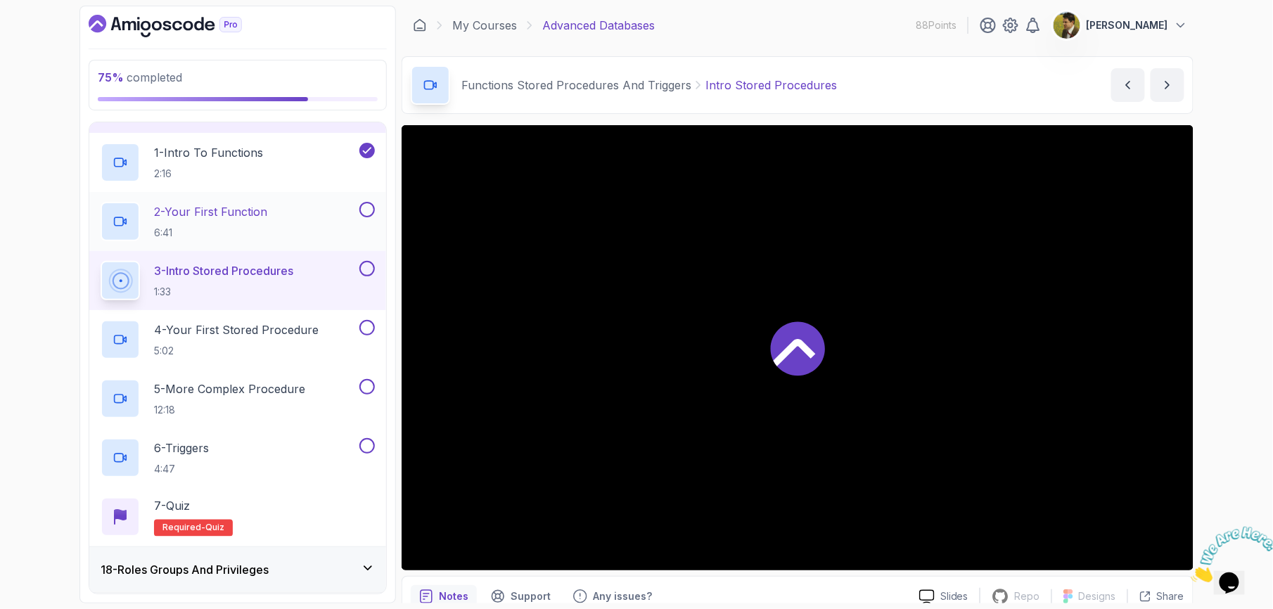
click at [363, 211] on button at bounding box center [366, 209] width 15 height 15
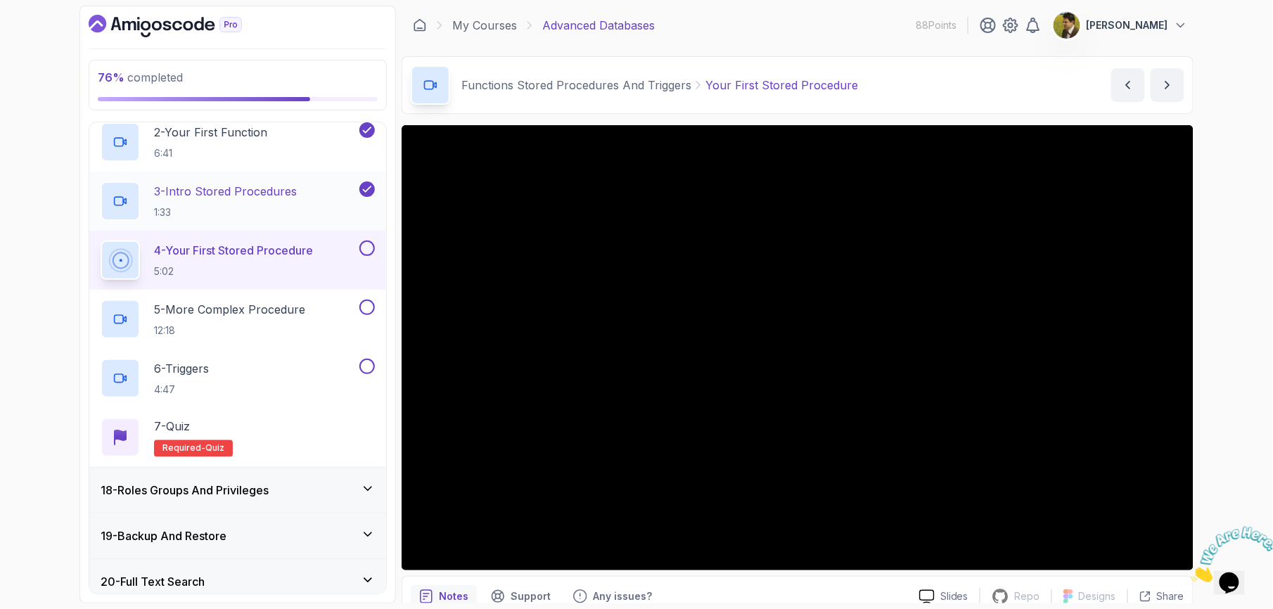
scroll to position [954, 0]
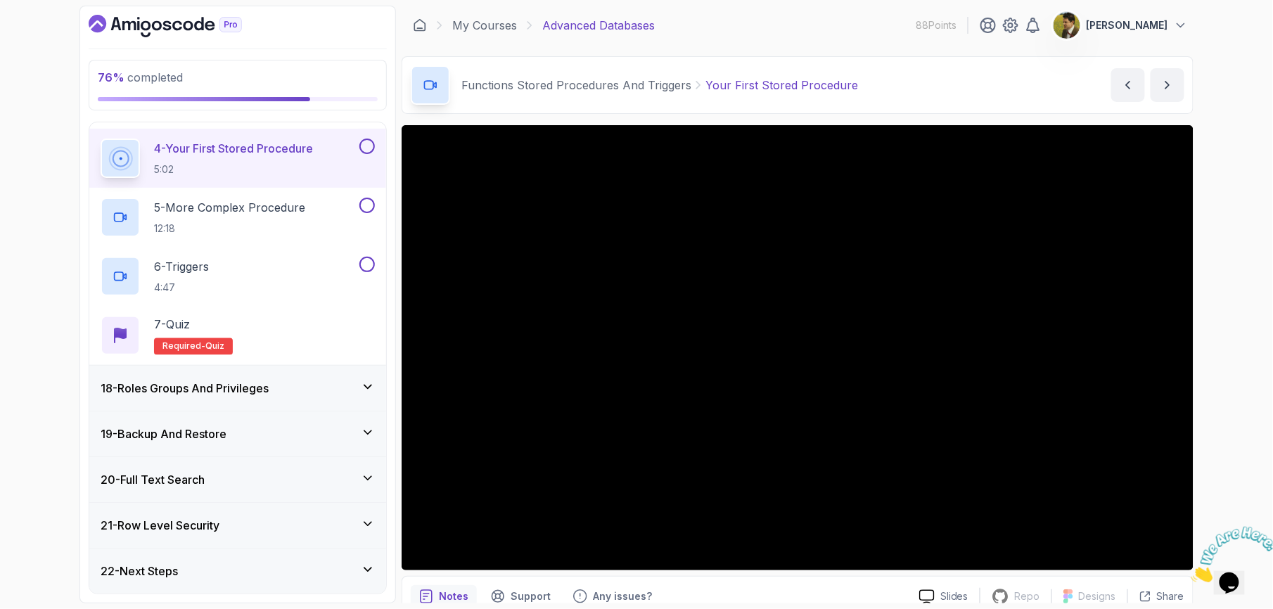
click at [366, 380] on icon at bounding box center [368, 387] width 14 height 14
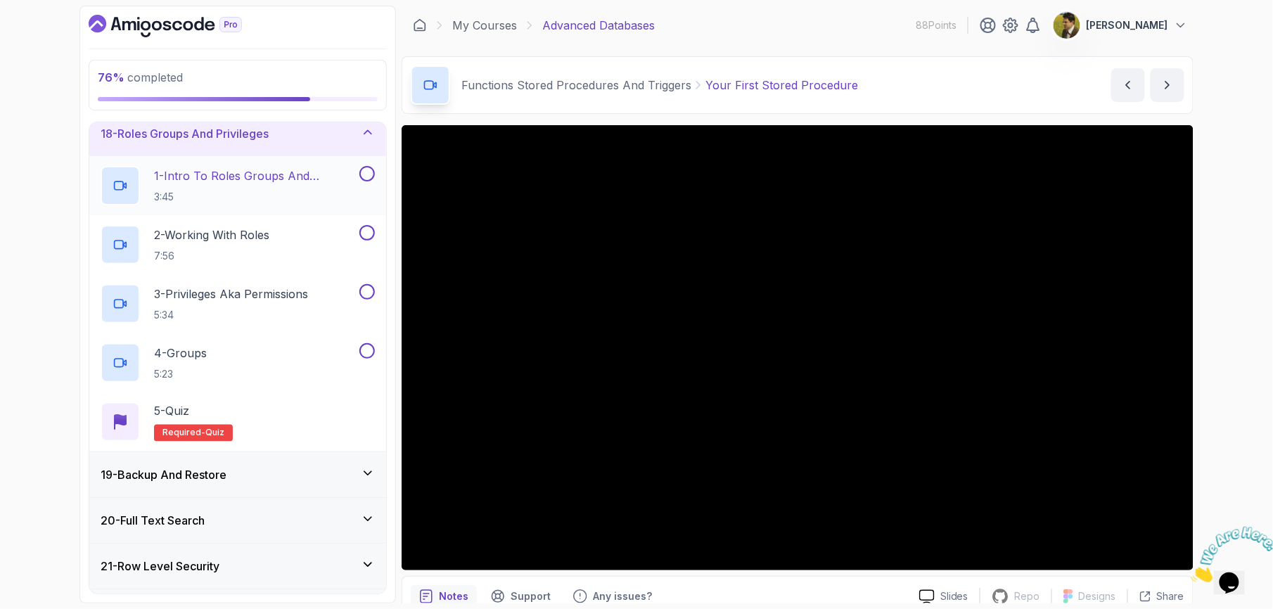
scroll to position [821, 0]
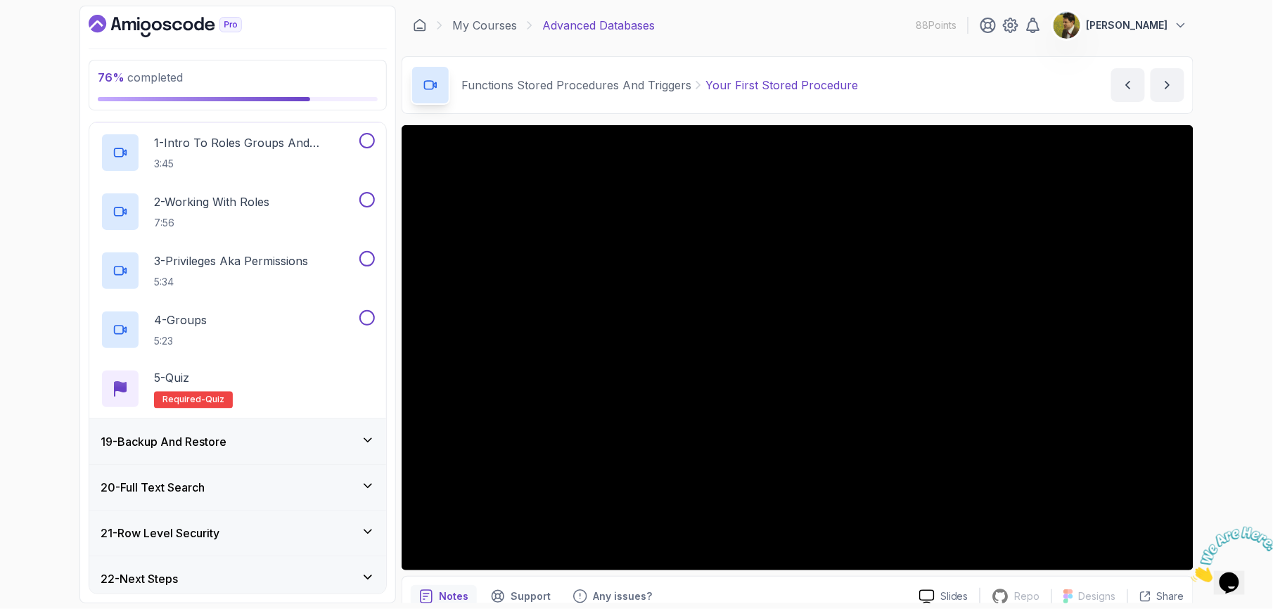
click at [372, 425] on div "19 - Backup And Restore" at bounding box center [237, 441] width 297 height 45
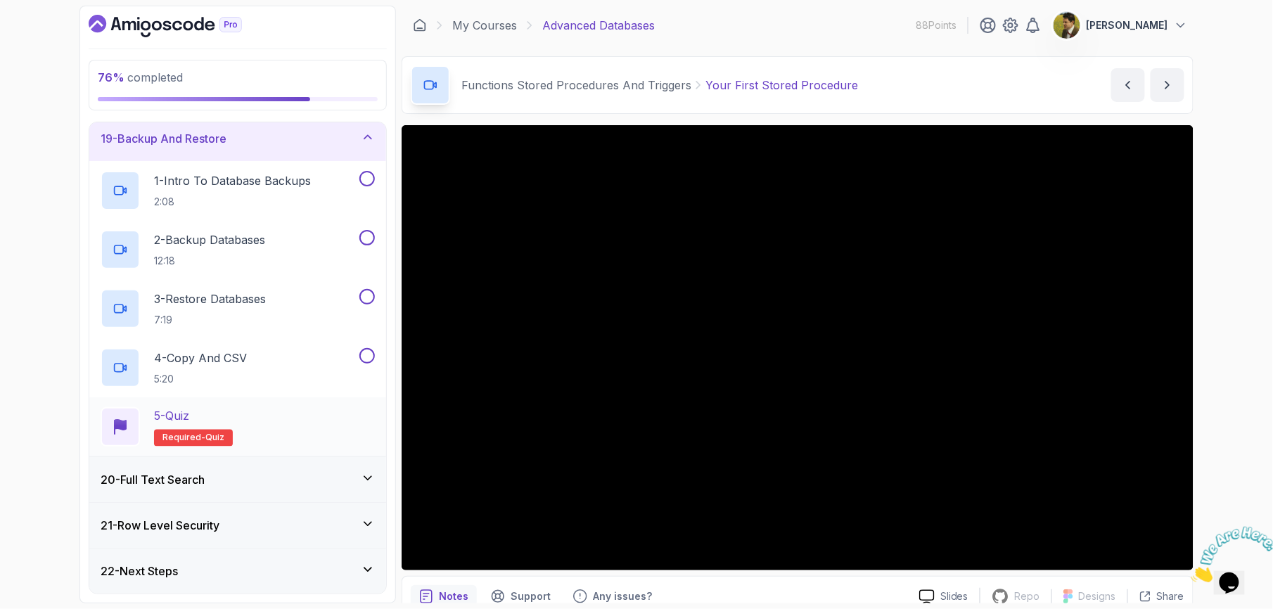
scroll to position [835, 0]
click at [361, 493] on div "20 - Full Text Search" at bounding box center [237, 479] width 297 height 45
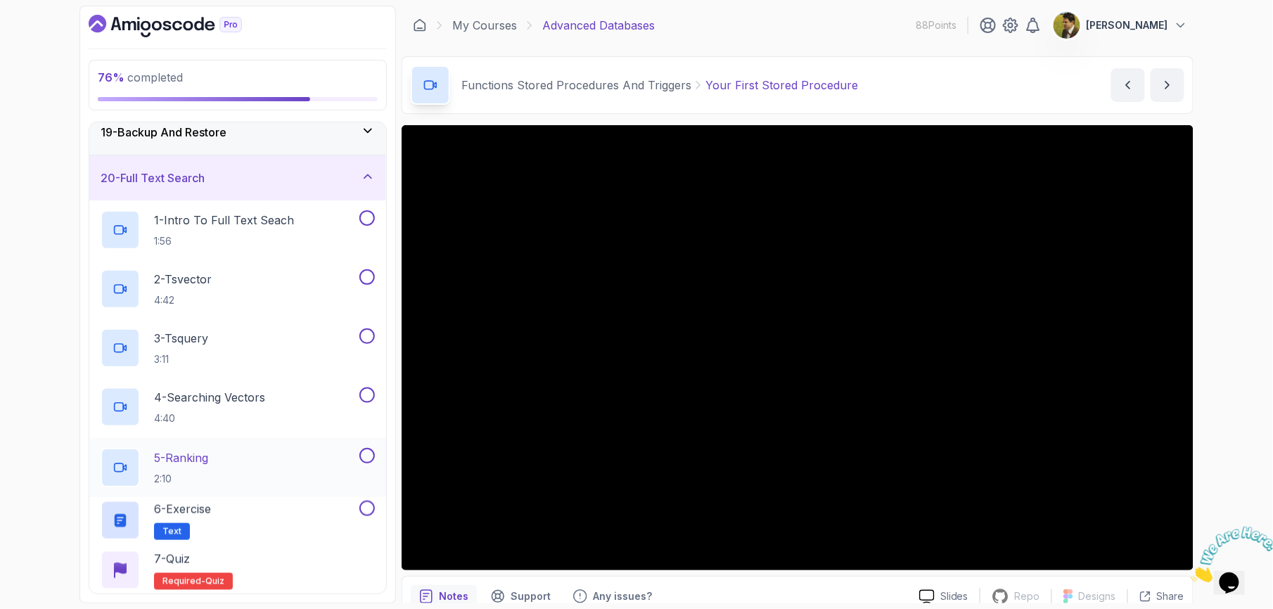
scroll to position [954, 0]
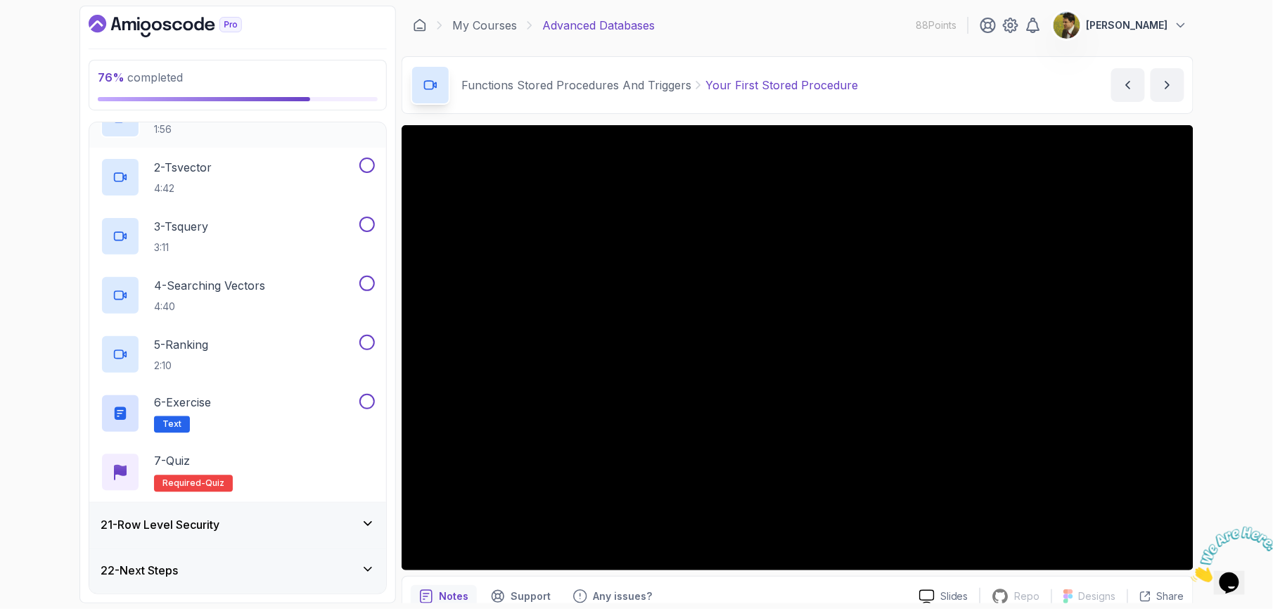
click at [372, 512] on div "21 - Row Level Security" at bounding box center [237, 525] width 297 height 45
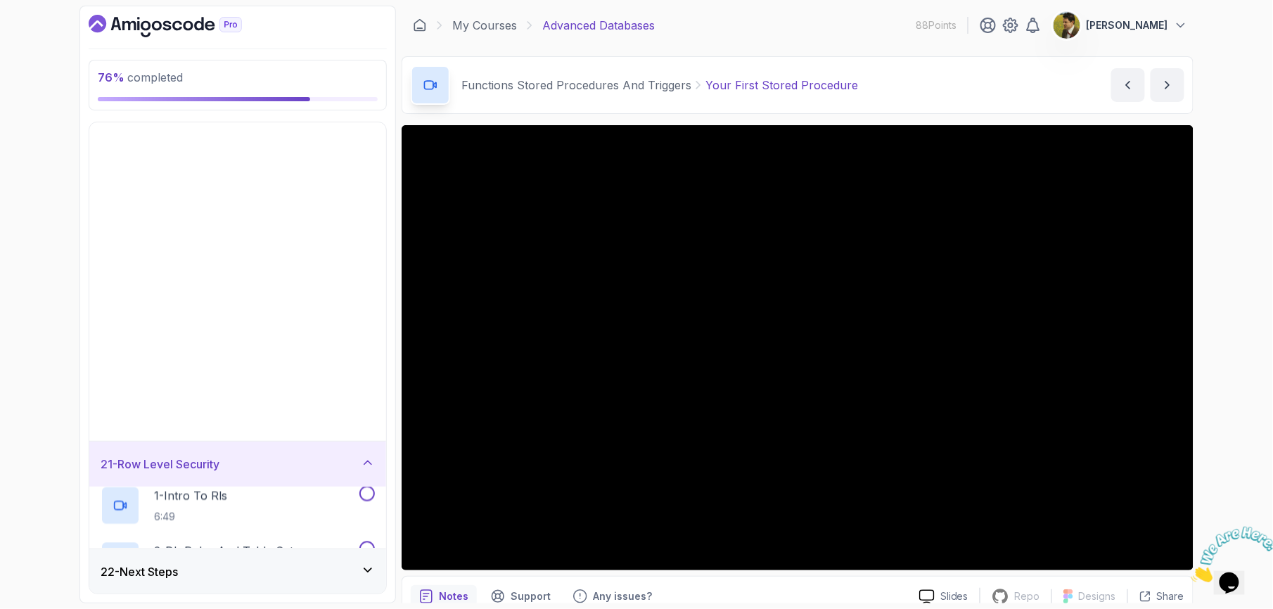
scroll to position [540, 0]
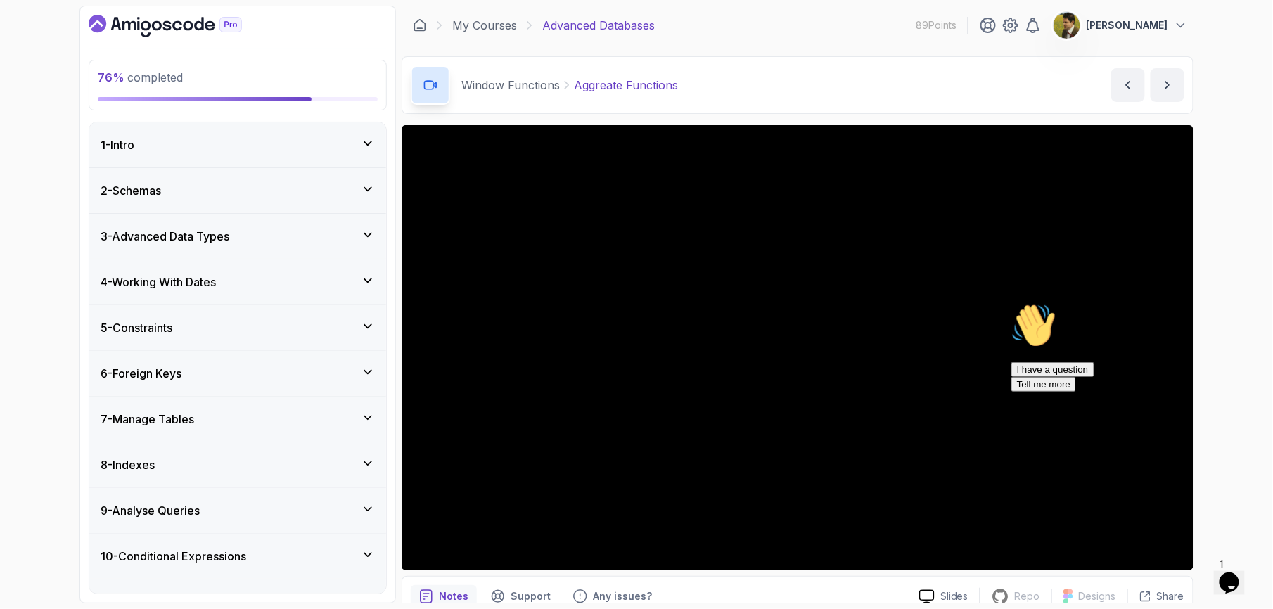
click at [1141, 391] on div "I have a question Tell me more" at bounding box center [1137, 376] width 253 height 30
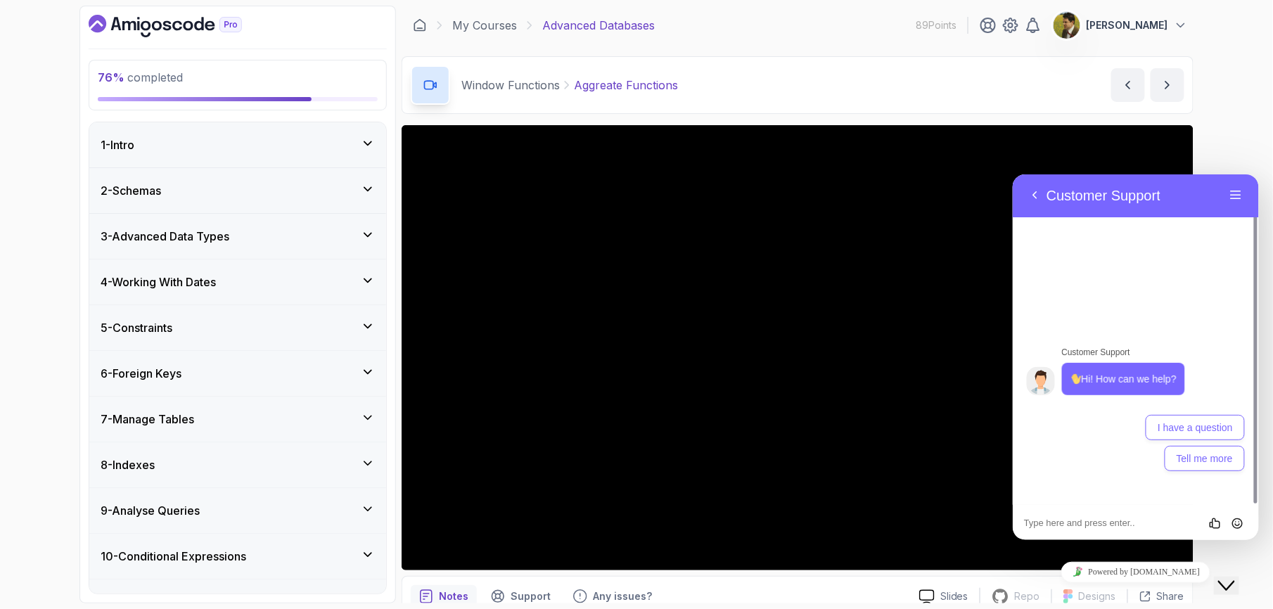
click at [1234, 577] on icon "Close Chat This icon closes the chat window." at bounding box center [1225, 585] width 17 height 17
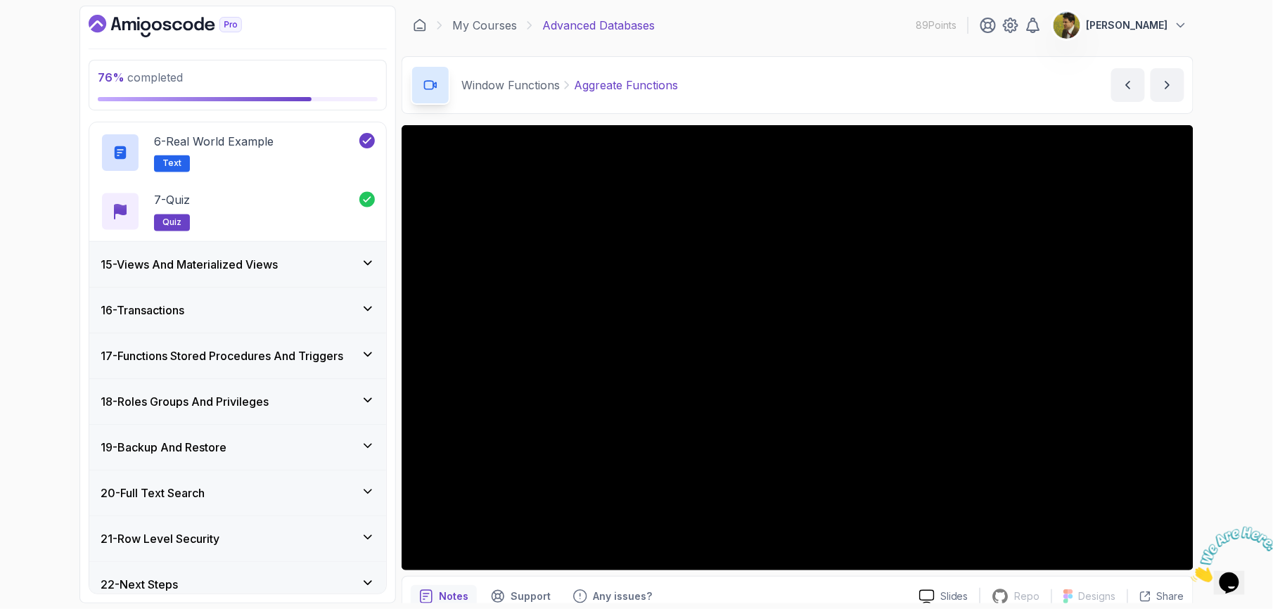
scroll to position [937, 0]
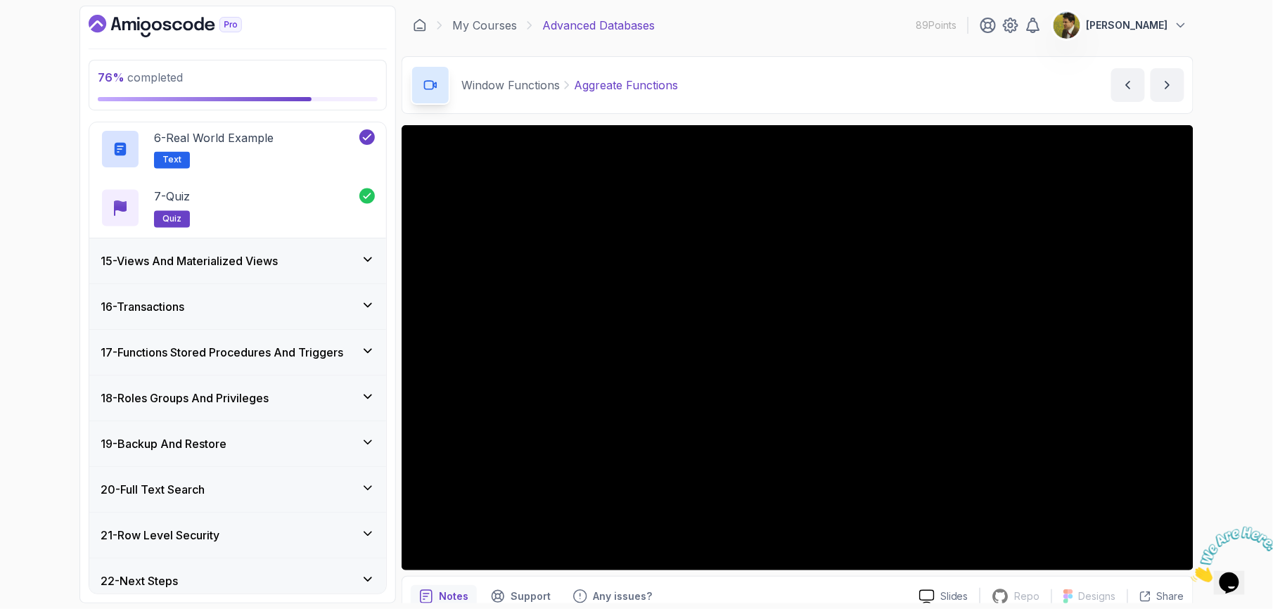
click at [304, 319] on div "16 - Transactions" at bounding box center [237, 306] width 297 height 45
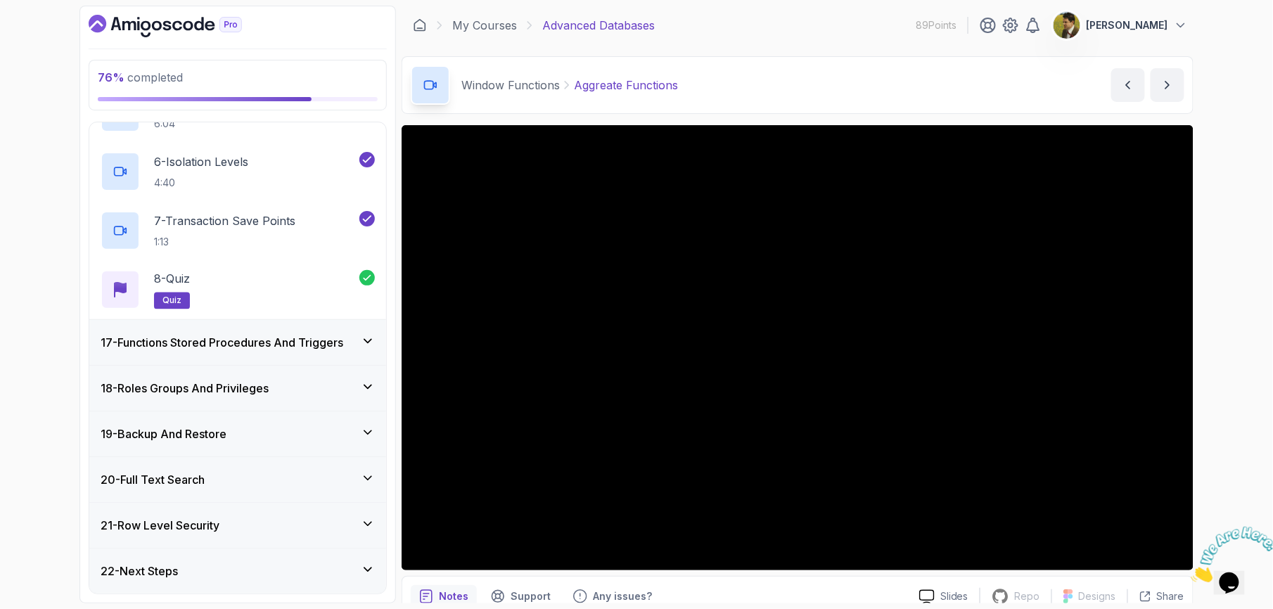
click at [301, 352] on div "17 - Functions Stored Procedures And Triggers" at bounding box center [237, 342] width 297 height 45
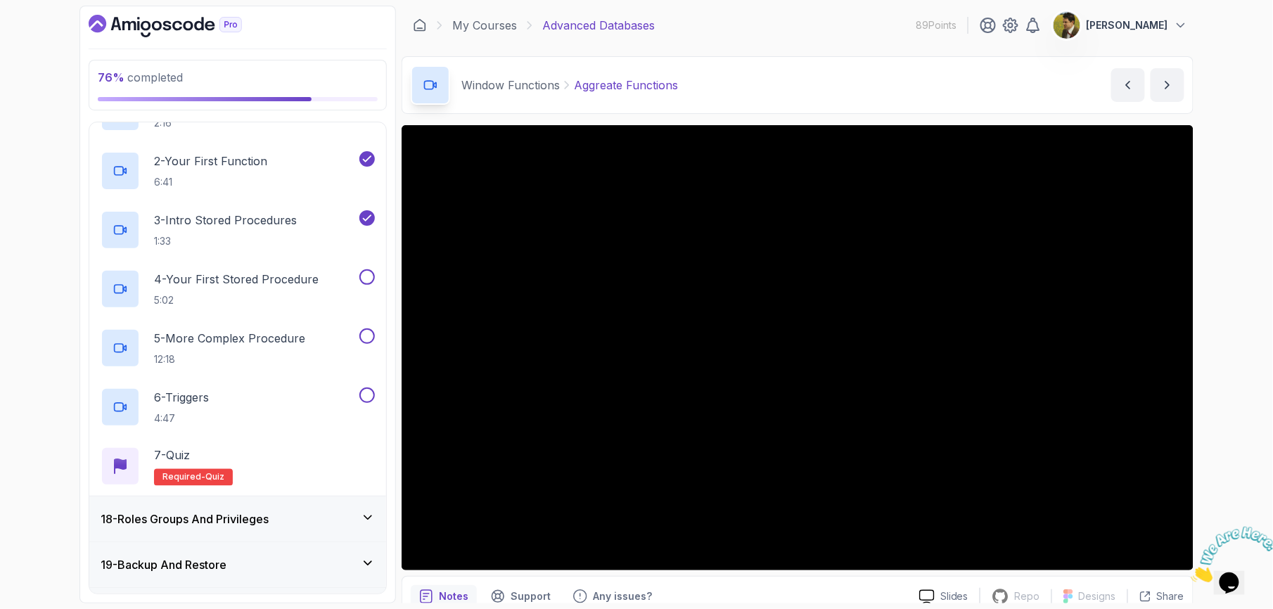
scroll to position [821, 0]
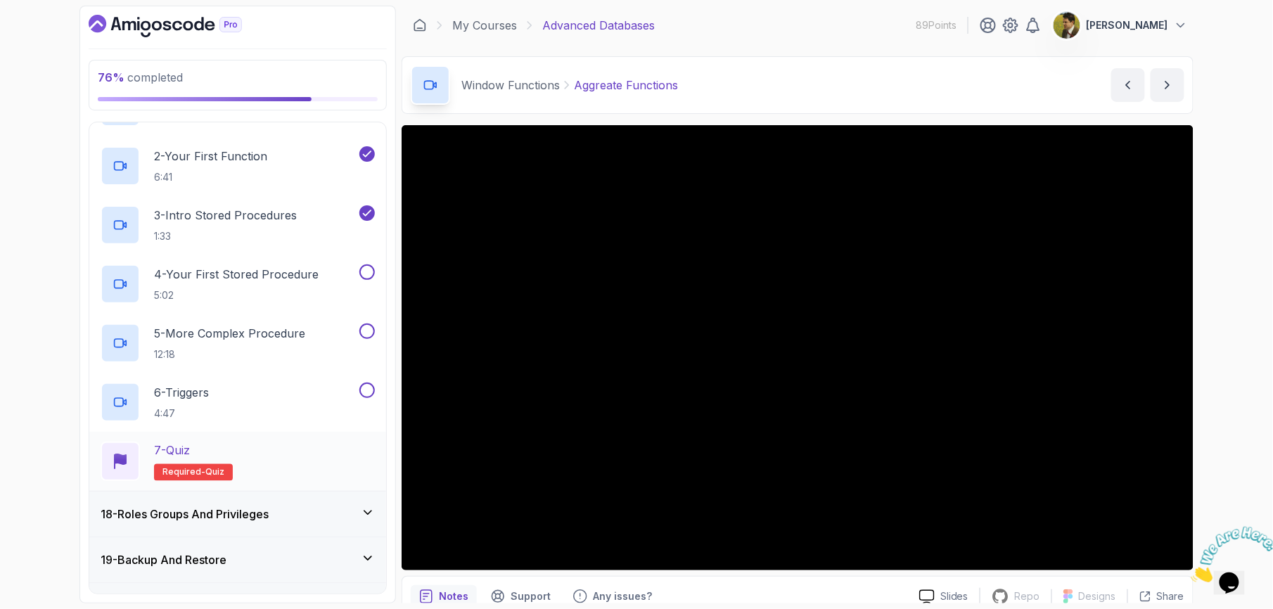
click at [201, 459] on div "7 - Quiz" at bounding box center [193, 450] width 79 height 17
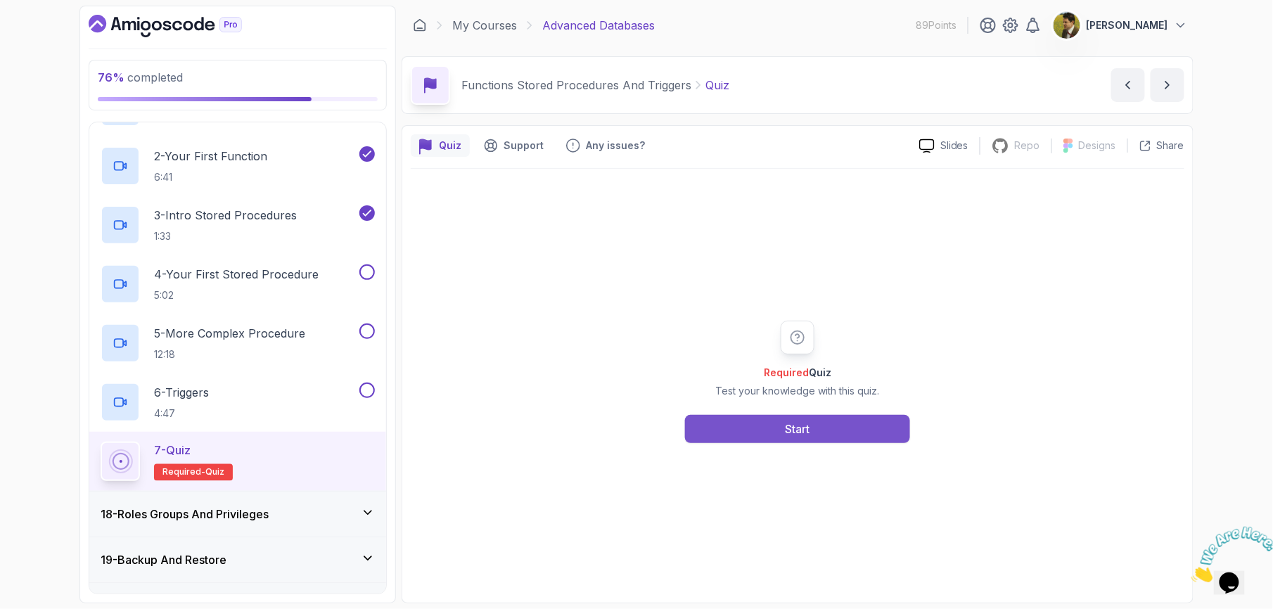
click at [795, 428] on div "Start" at bounding box center [798, 429] width 25 height 17
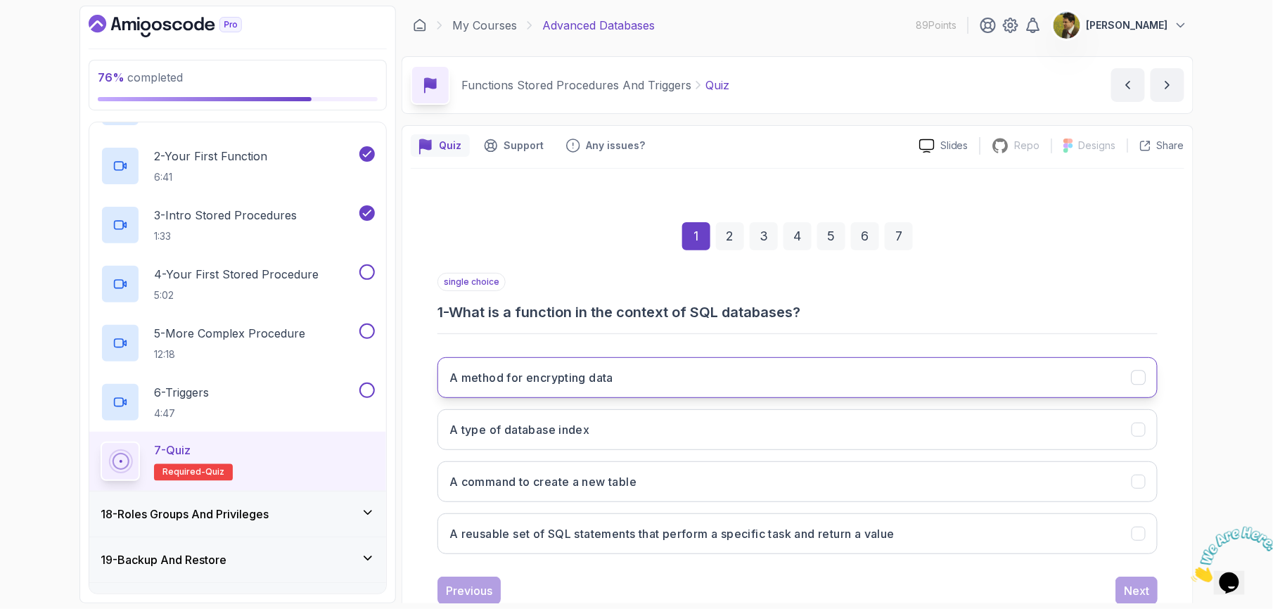
scroll to position [44, 0]
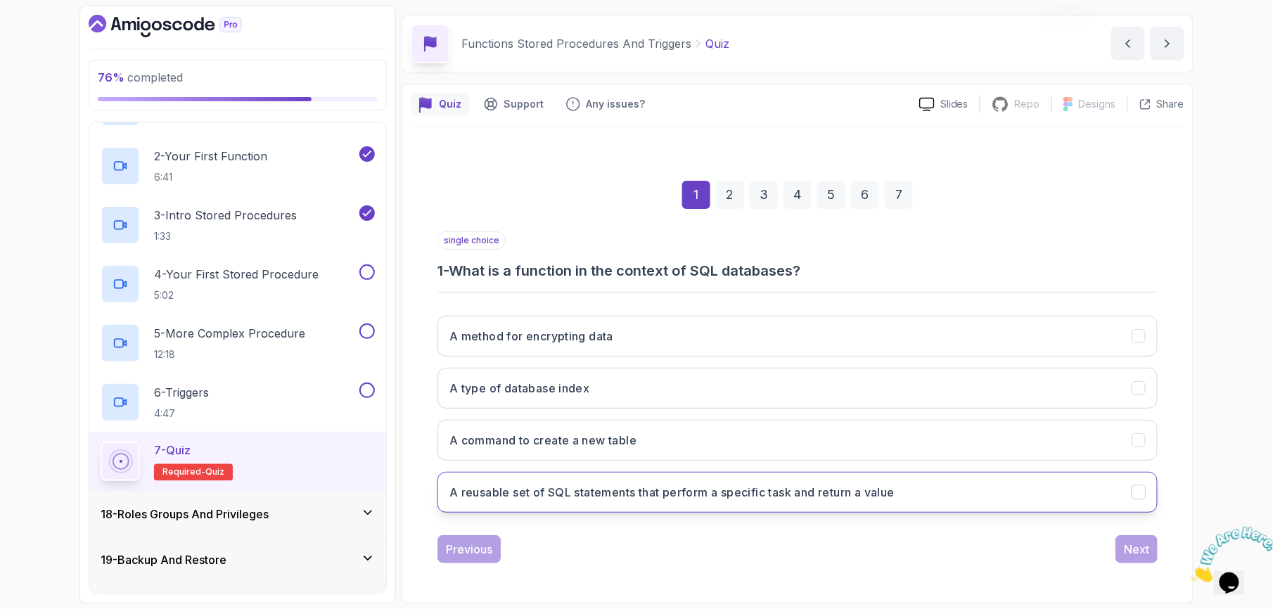
click at [685, 504] on button "A reusable set of SQL statements that perform a specific task and return a value" at bounding box center [797, 492] width 720 height 41
click at [1126, 544] on div "Next" at bounding box center [1136, 549] width 25 height 17
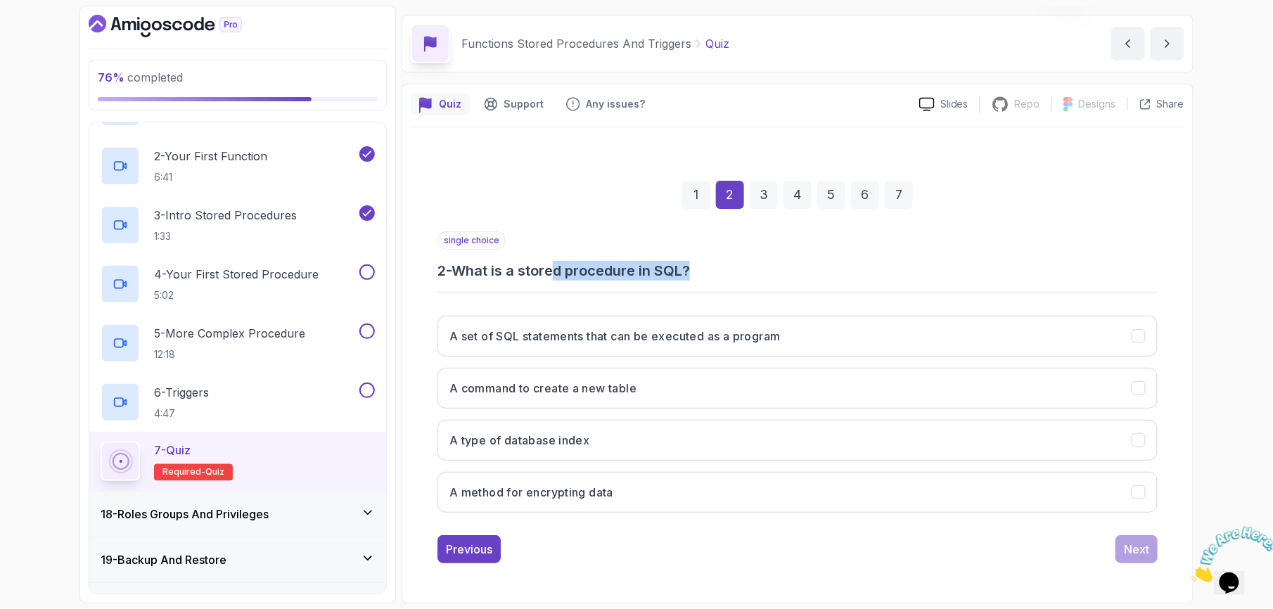
drag, startPoint x: 557, startPoint y: 274, endPoint x: 704, endPoint y: 274, distance: 147.0
click at [704, 274] on h3 "2 - What is a stored procedure in SQL?" at bounding box center [797, 271] width 720 height 20
drag, startPoint x: 704, startPoint y: 274, endPoint x: 628, endPoint y: 286, distance: 76.9
click at [628, 286] on div "single choice 2 - What is a stored procedure in SQL? A set of SQL statements th…" at bounding box center [797, 377] width 720 height 293
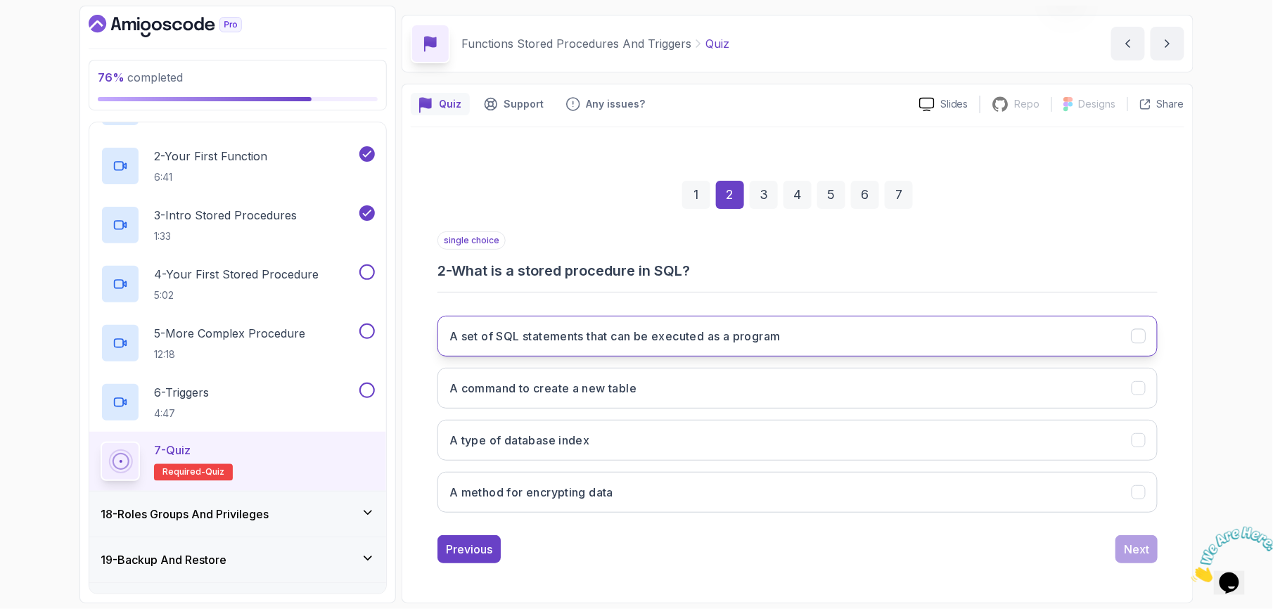
click at [608, 342] on h3 "A set of SQL statements that can be executed as a program" at bounding box center [614, 336] width 331 height 17
click at [1127, 550] on div "Next" at bounding box center [1136, 549] width 25 height 17
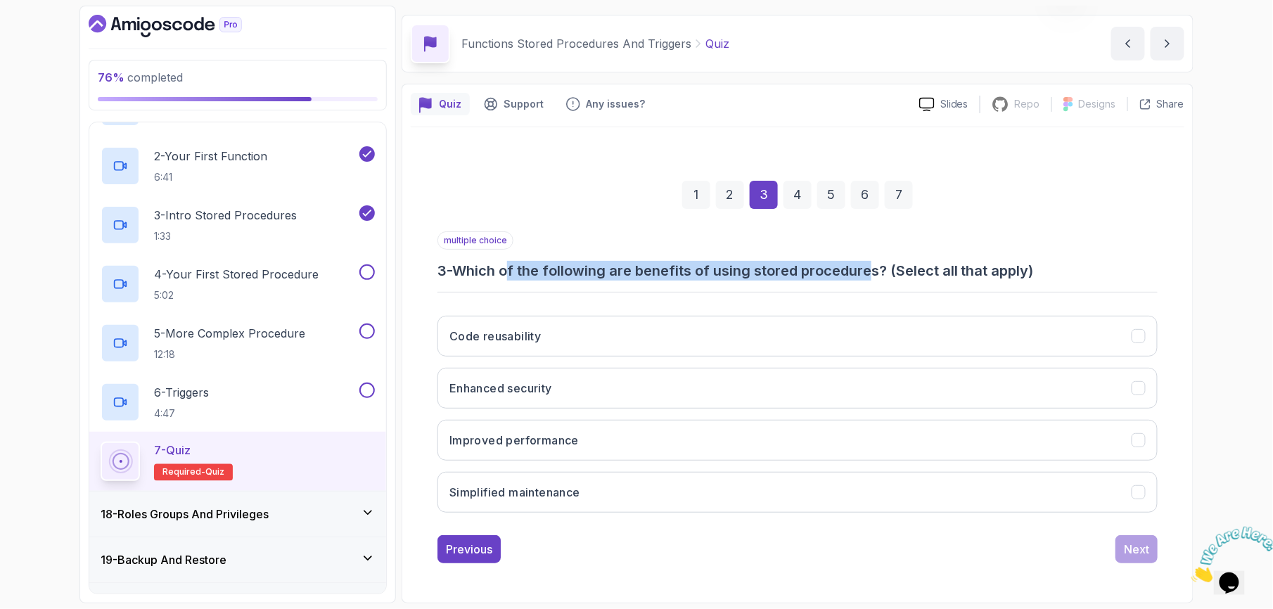
drag, startPoint x: 515, startPoint y: 271, endPoint x: 876, endPoint y: 267, distance: 360.8
click at [876, 267] on h3 "3 - Which of the following are benefits of using stored procedures? (Select all…" at bounding box center [797, 271] width 720 height 20
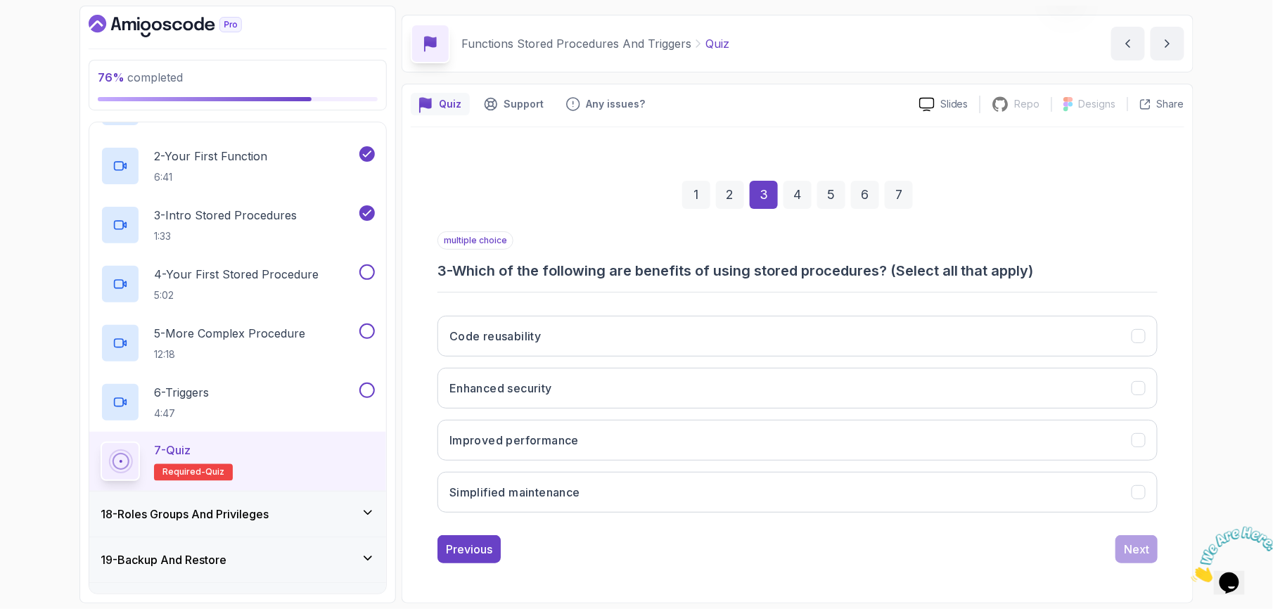
drag, startPoint x: 876, startPoint y: 267, endPoint x: 713, endPoint y: 286, distance: 164.2
click at [713, 286] on div "multiple choice 3 - Which of the following are benefits of using stored procedu…" at bounding box center [797, 377] width 720 height 293
click at [581, 335] on button "Code reusability" at bounding box center [797, 336] width 720 height 41
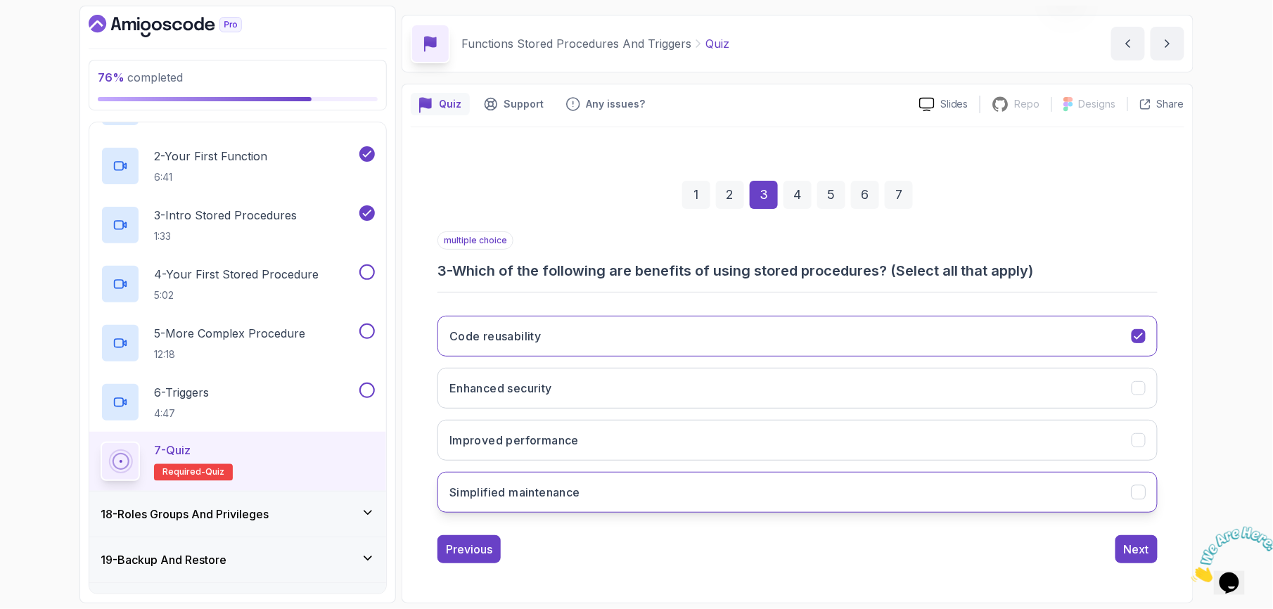
click at [587, 496] on button "Simplified maintenance" at bounding box center [797, 492] width 720 height 41
click at [585, 443] on button "Improved performance" at bounding box center [797, 440] width 720 height 41
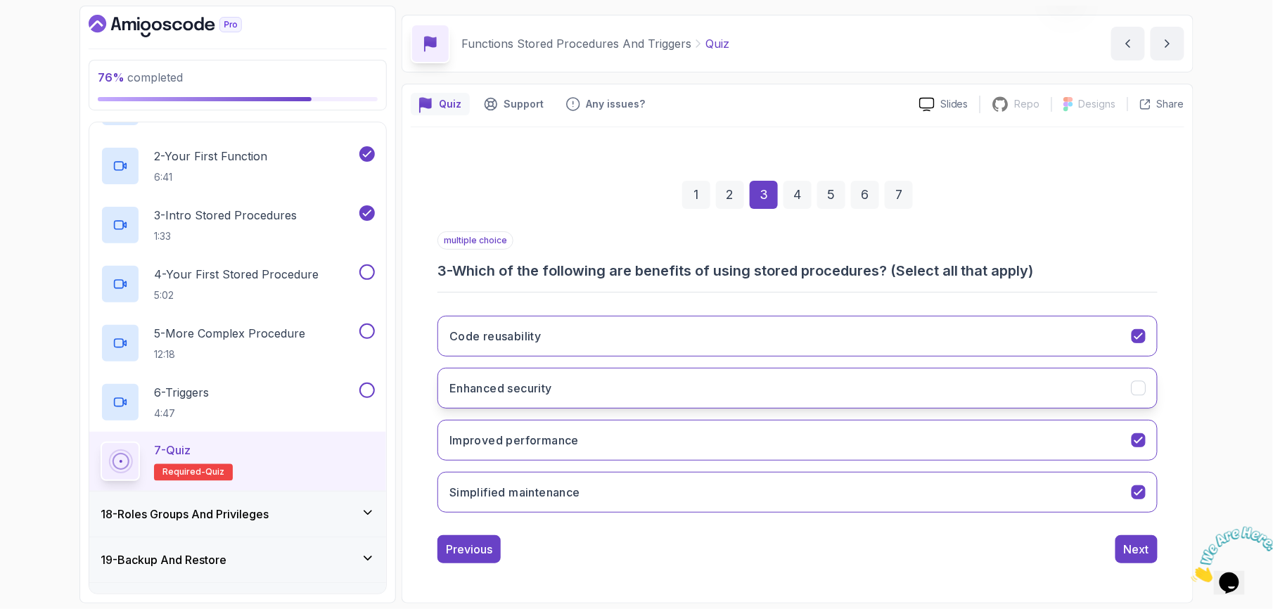
click at [574, 389] on button "Enhanced security" at bounding box center [797, 388] width 720 height 41
click at [1151, 541] on button "Next" at bounding box center [1136, 549] width 42 height 28
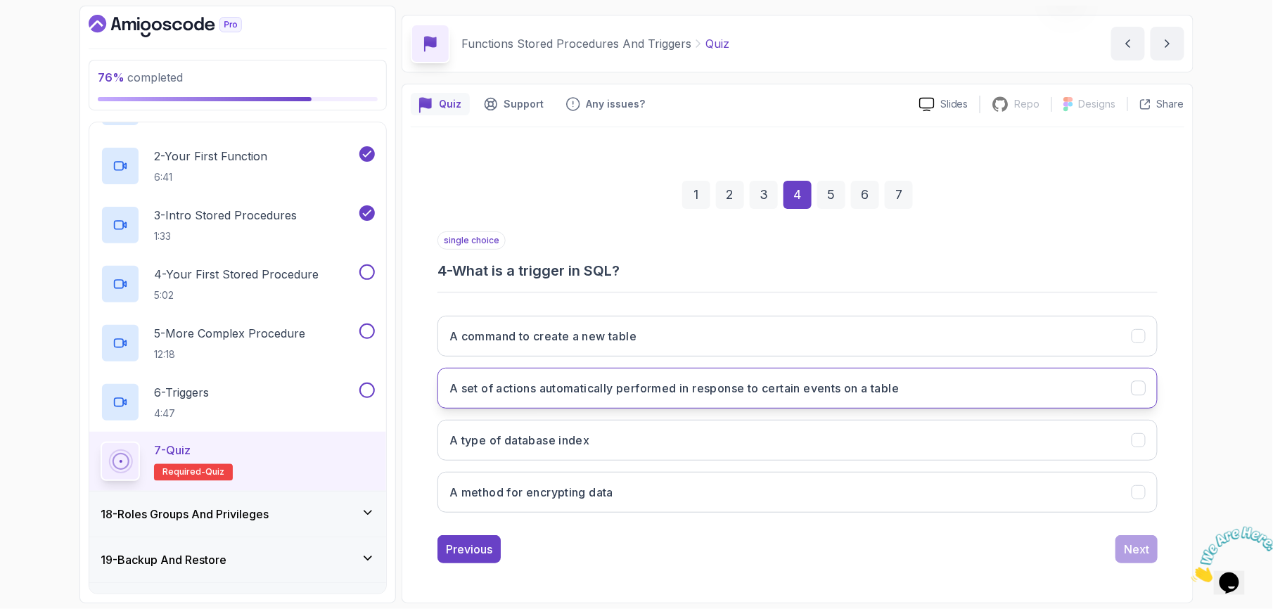
click at [599, 388] on h3 "A set of actions automatically performed in response to certain events on a tab…" at bounding box center [673, 388] width 449 height 17
click at [1127, 546] on div "Next" at bounding box center [1136, 549] width 25 height 17
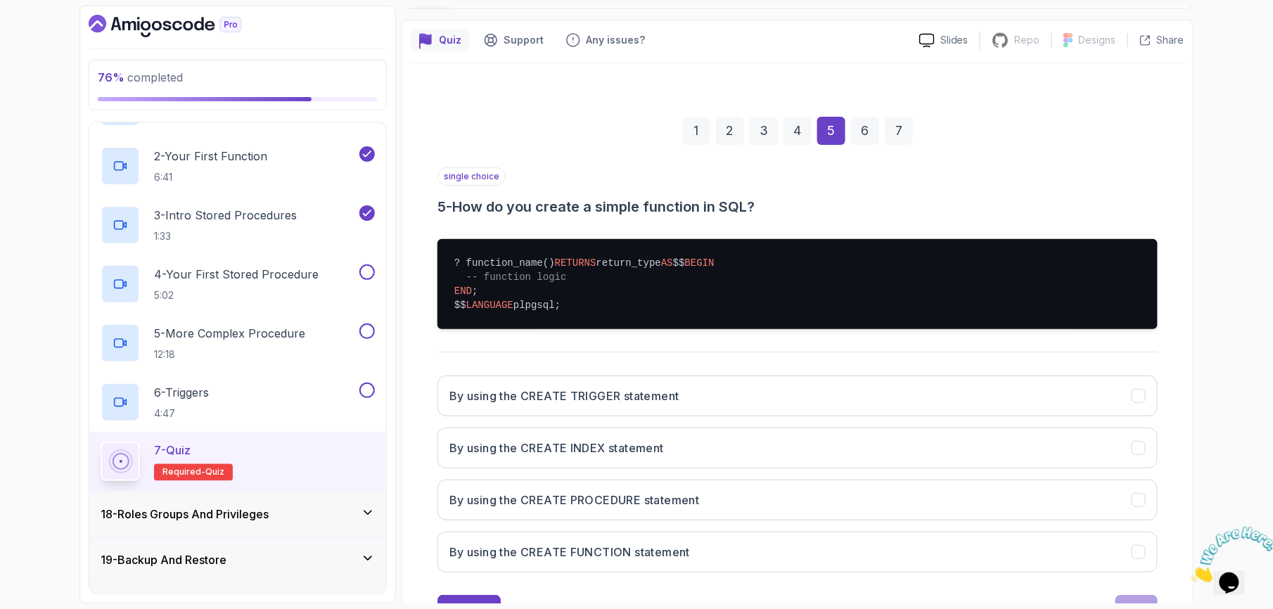
scroll to position [138, 0]
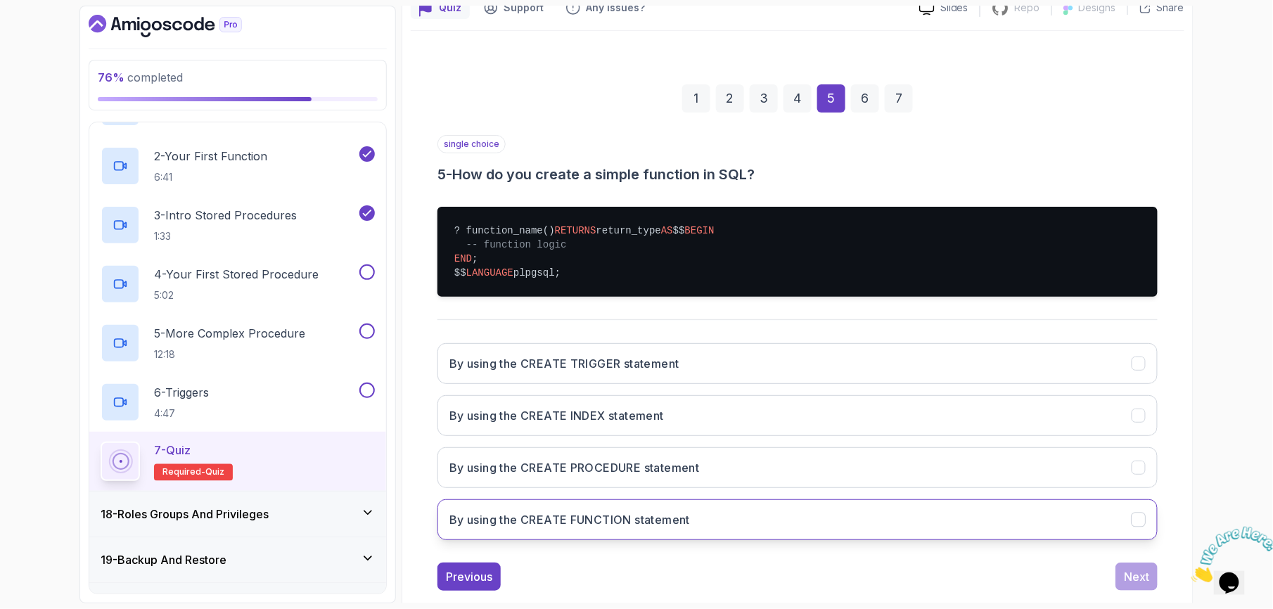
click at [589, 528] on h3 "By using the CREATE FUNCTION statement" at bounding box center [569, 519] width 241 height 17
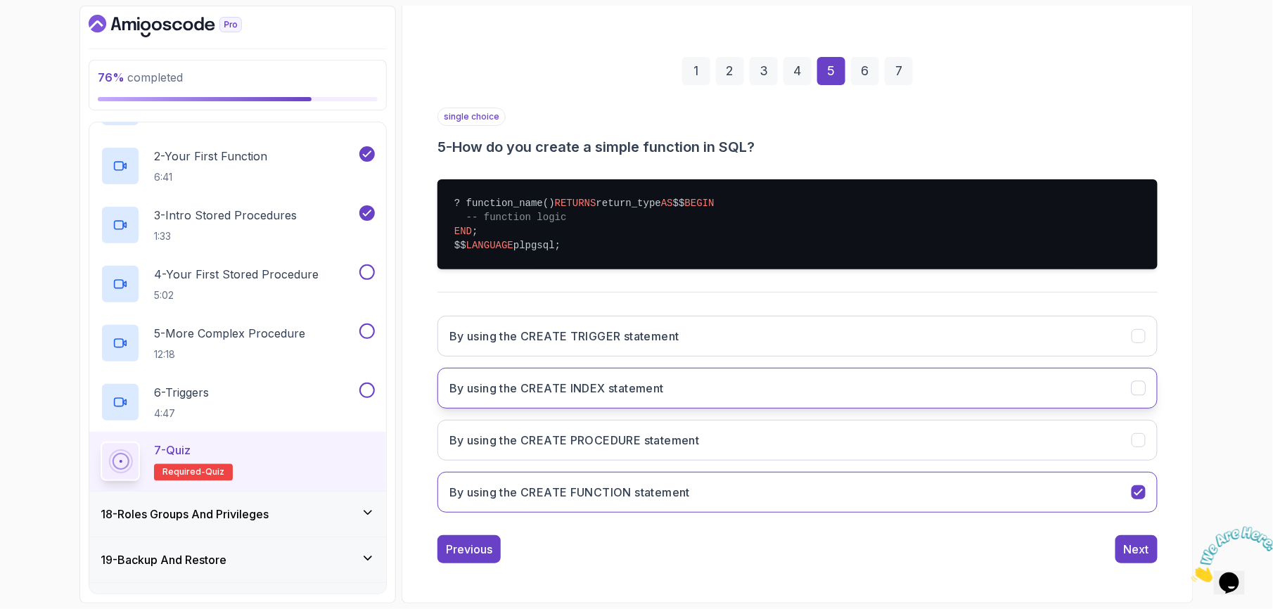
scroll to position [196, 0]
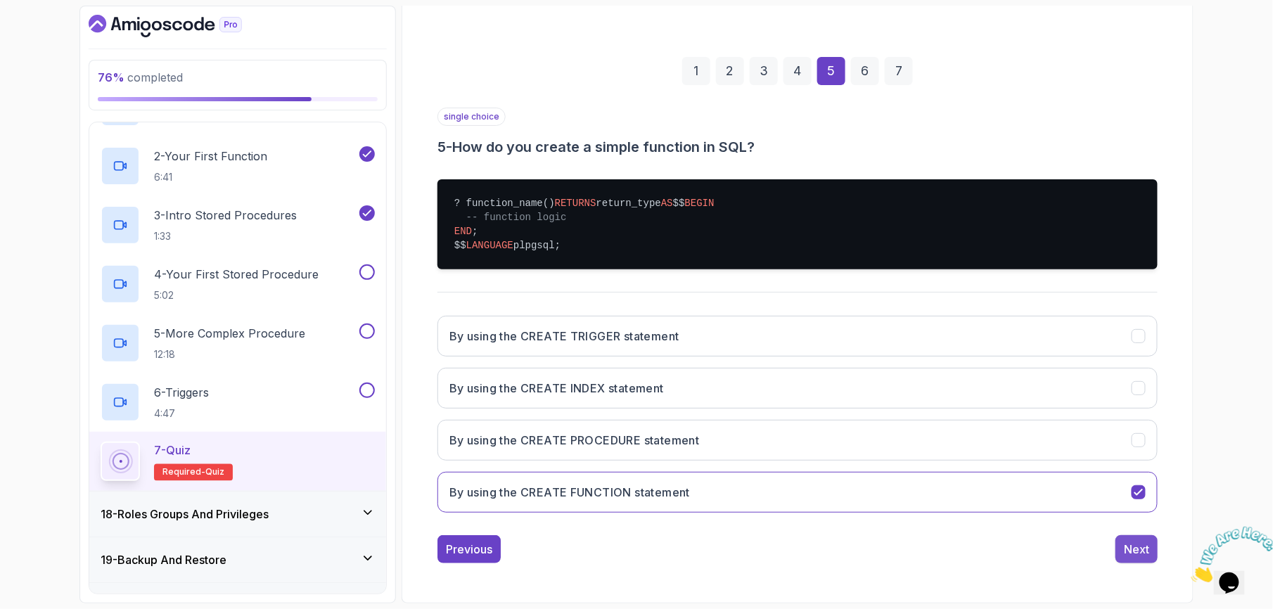
click at [1134, 550] on div "Next" at bounding box center [1136, 549] width 25 height 17
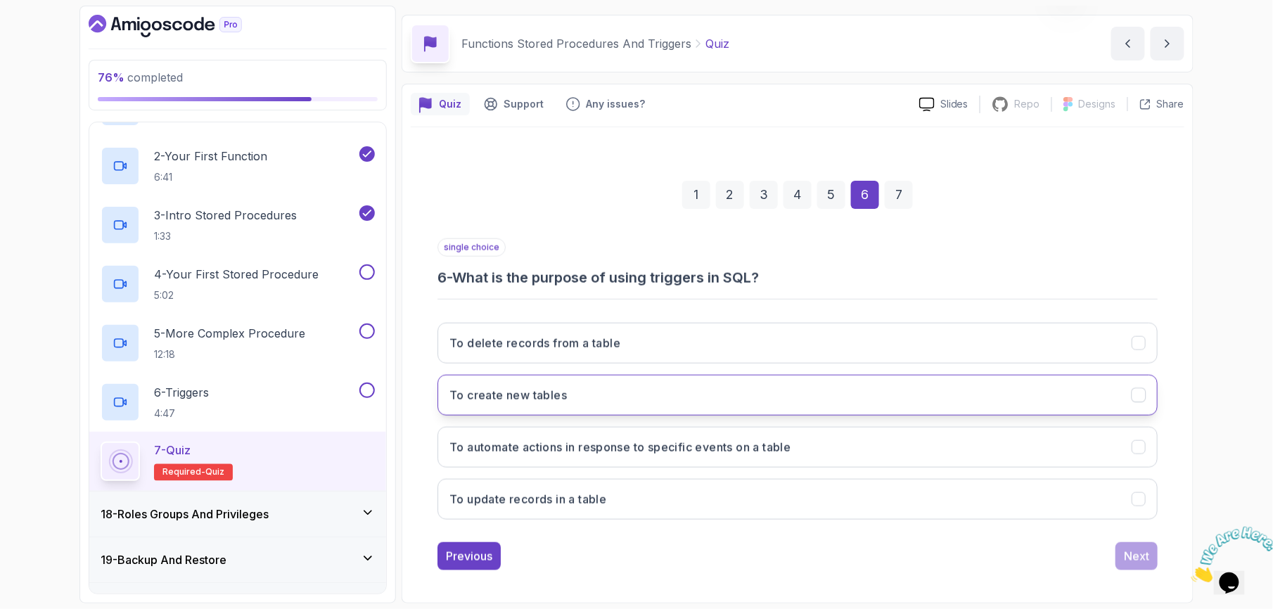
scroll to position [44, 0]
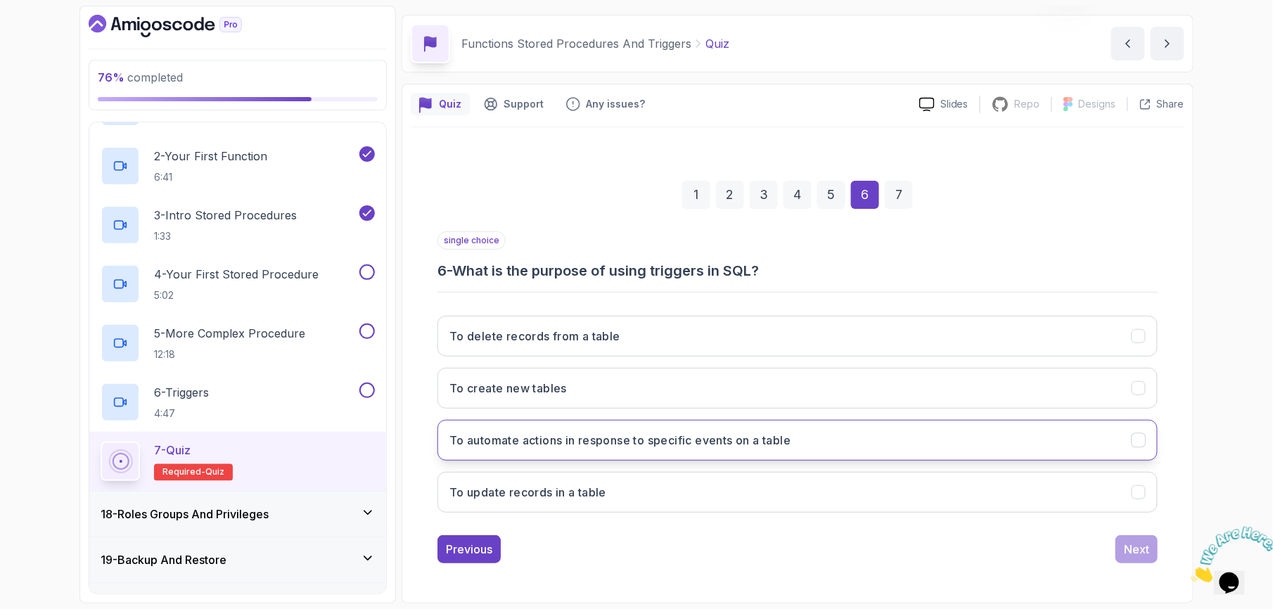
click at [602, 440] on h3 "To automate actions in response to specific events on a table" at bounding box center [619, 440] width 341 height 17
click at [1128, 552] on div "Next" at bounding box center [1136, 549] width 25 height 17
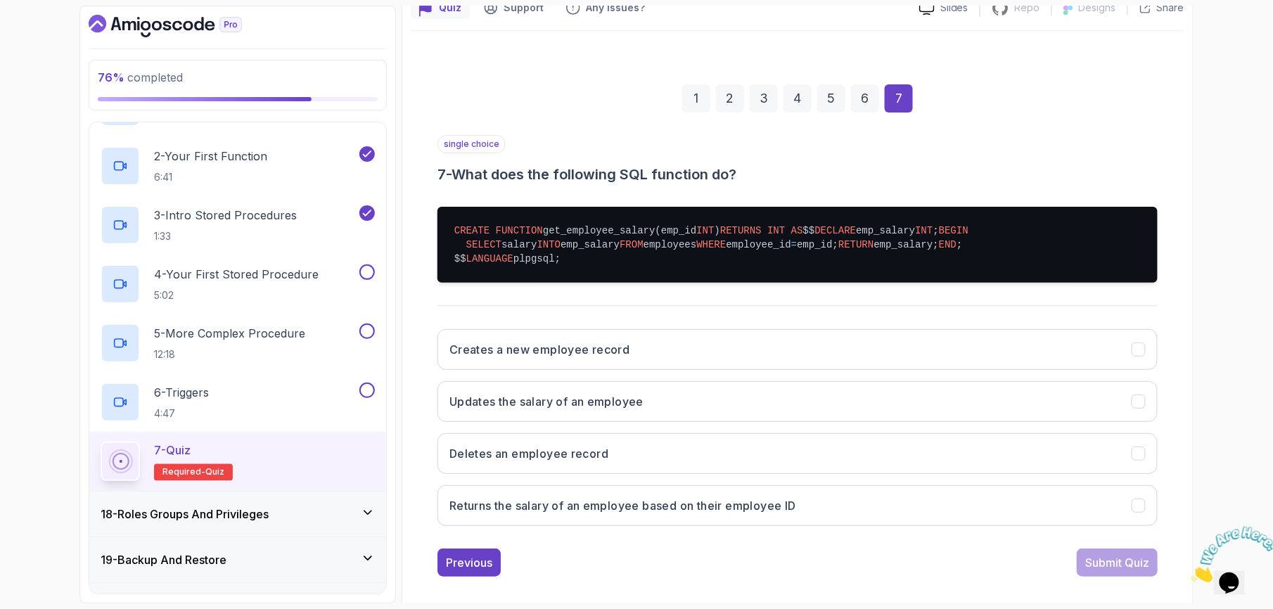
scroll to position [231, 0]
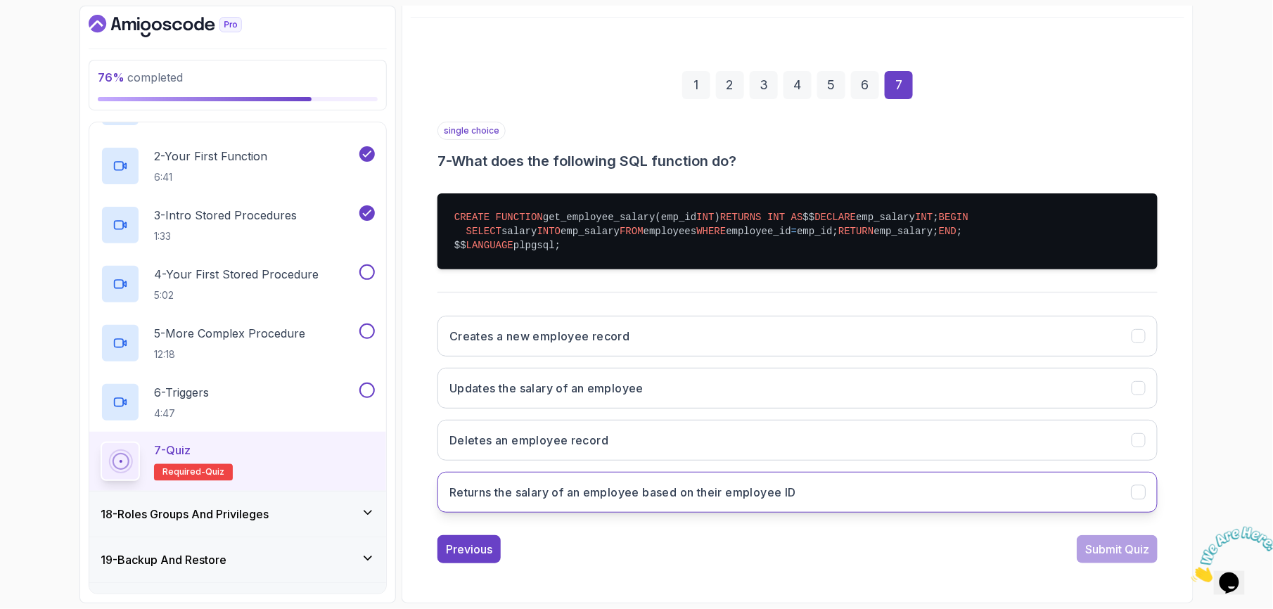
click at [737, 508] on button "Returns the salary of an employee based on their employee ID" at bounding box center [797, 492] width 720 height 41
click at [1110, 556] on div "Submit Quiz" at bounding box center [1117, 549] width 64 height 17
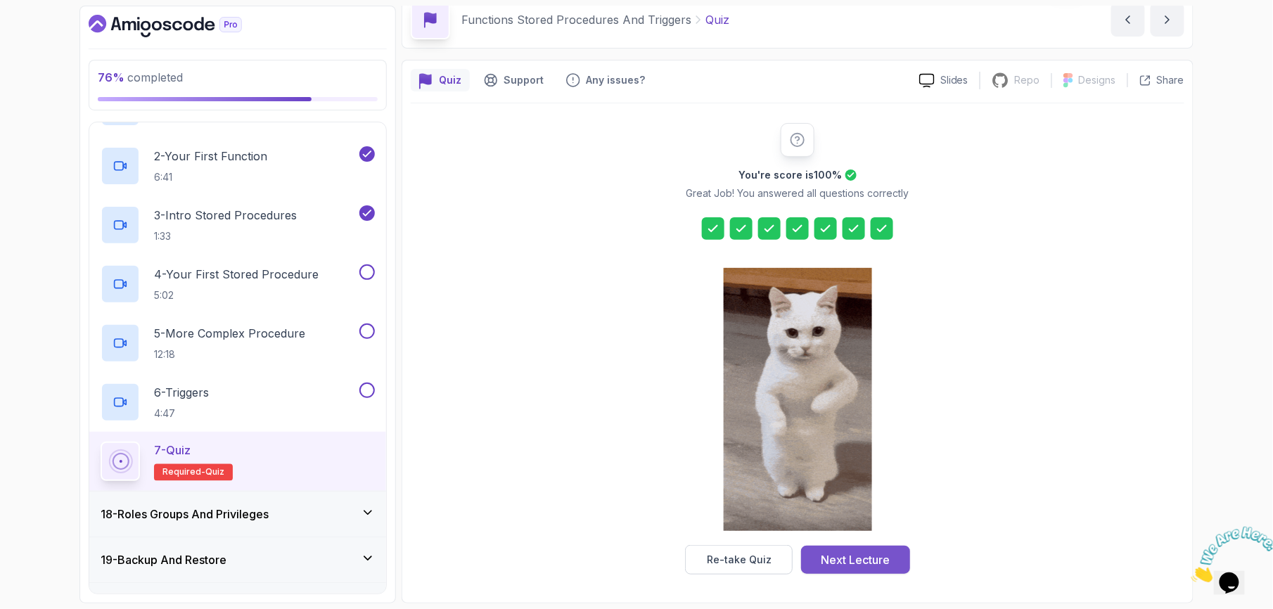
click at [898, 563] on button "Next Lecture" at bounding box center [855, 560] width 109 height 28
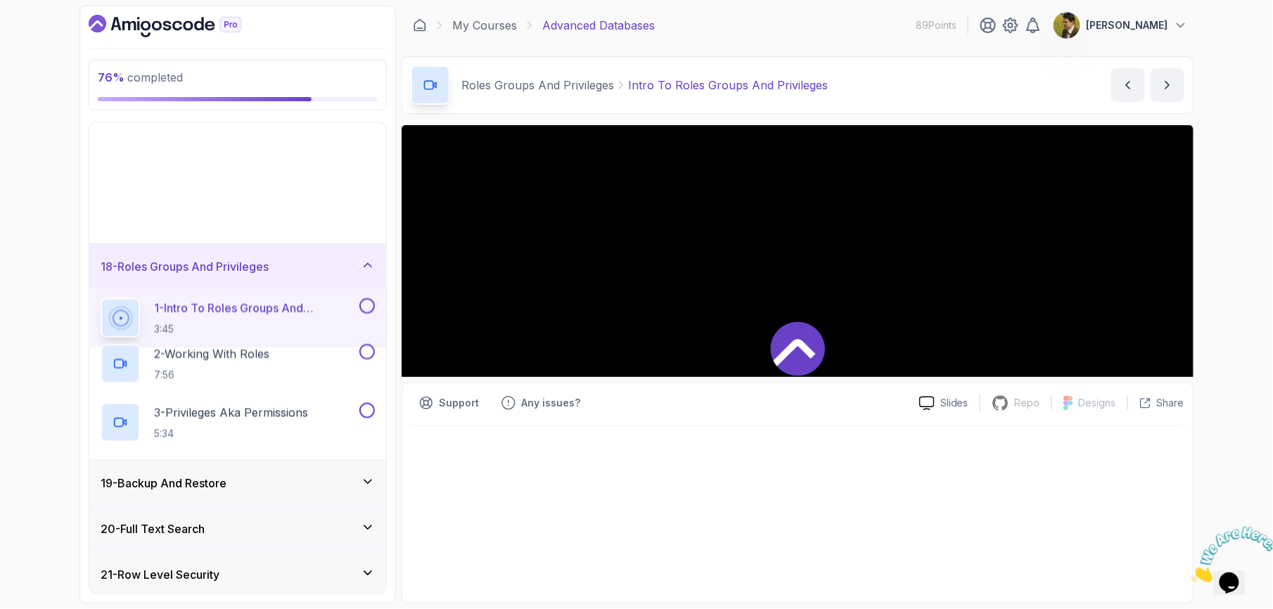
scroll to position [540, 0]
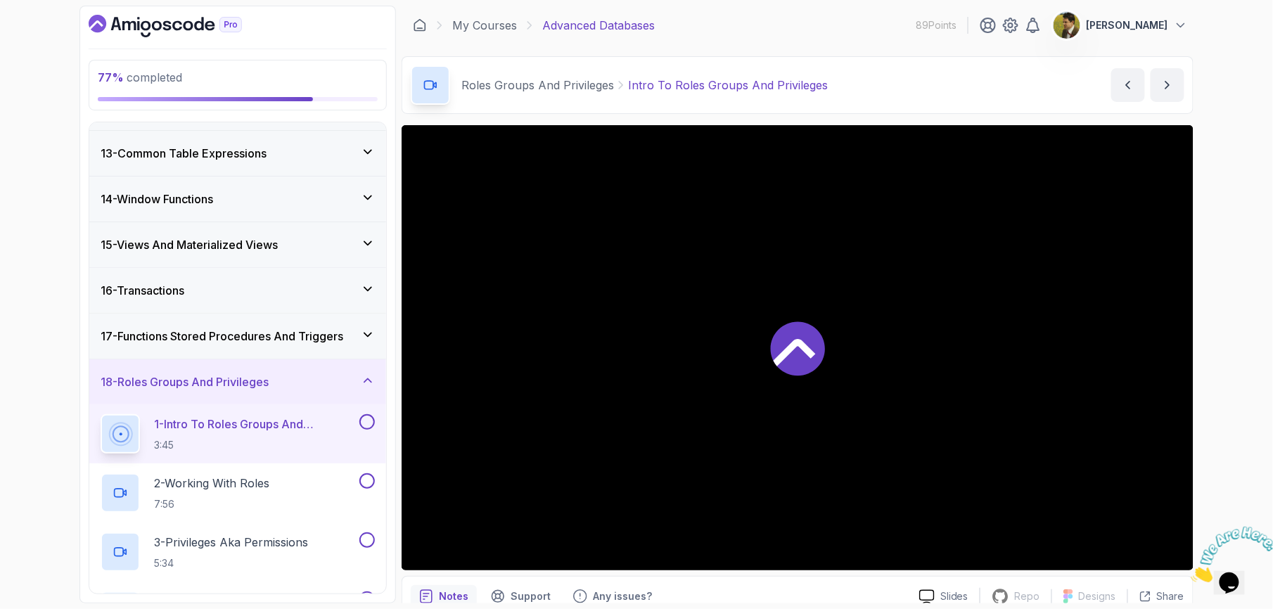
click at [321, 316] on div "1 - Intro 2 - Schemas 3 - Advanced Data Types 4 - Working With Dates 5 - Constr…" at bounding box center [237, 357] width 297 height 471
click at [321, 335] on h3 "17 - Functions Stored Procedures And Triggers" at bounding box center [222, 336] width 243 height 17
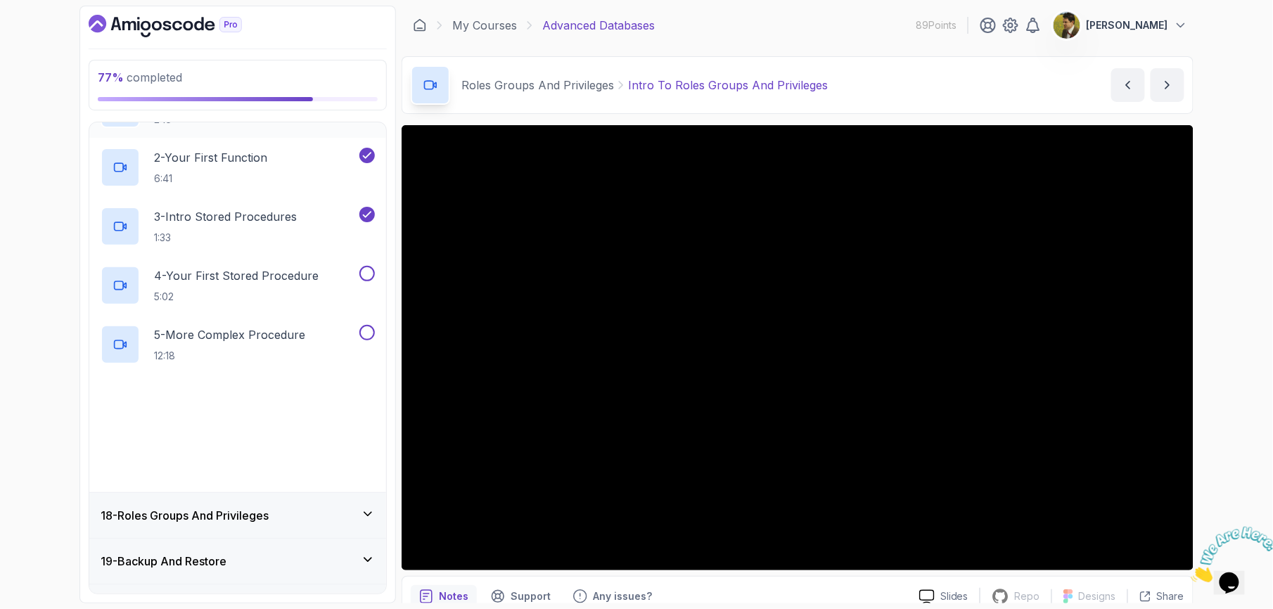
scroll to position [821, 0]
click at [364, 277] on button at bounding box center [366, 271] width 15 height 15
click at [370, 333] on button at bounding box center [366, 330] width 15 height 15
click at [366, 397] on button at bounding box center [366, 390] width 15 height 15
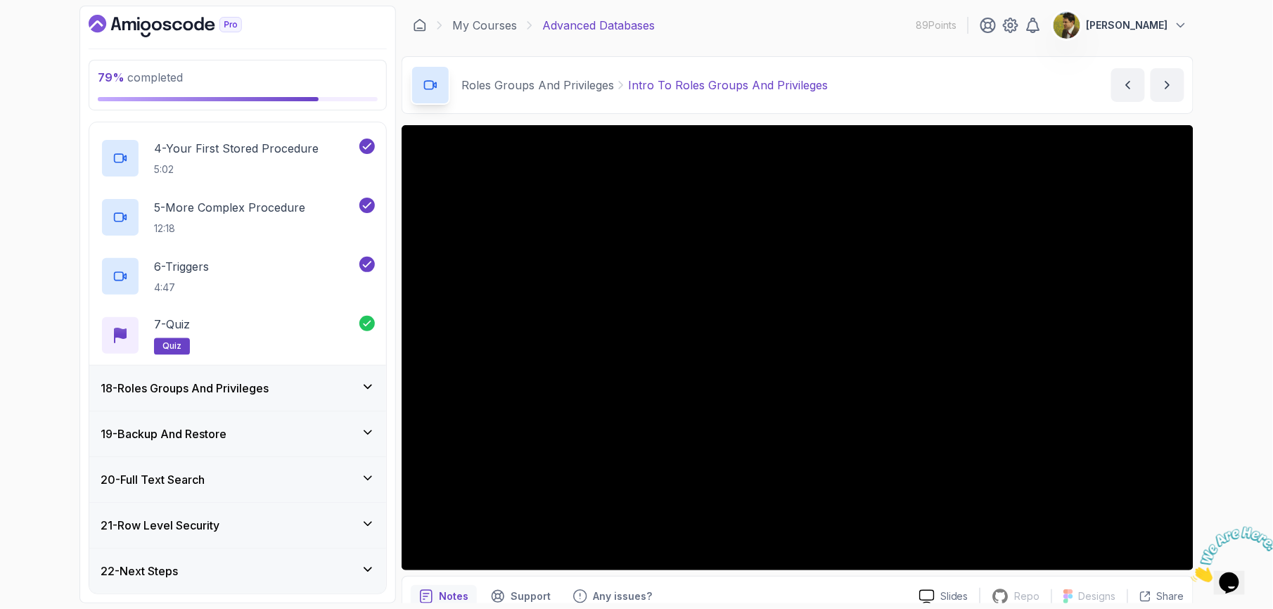
click at [366, 388] on icon at bounding box center [368, 387] width 14 height 14
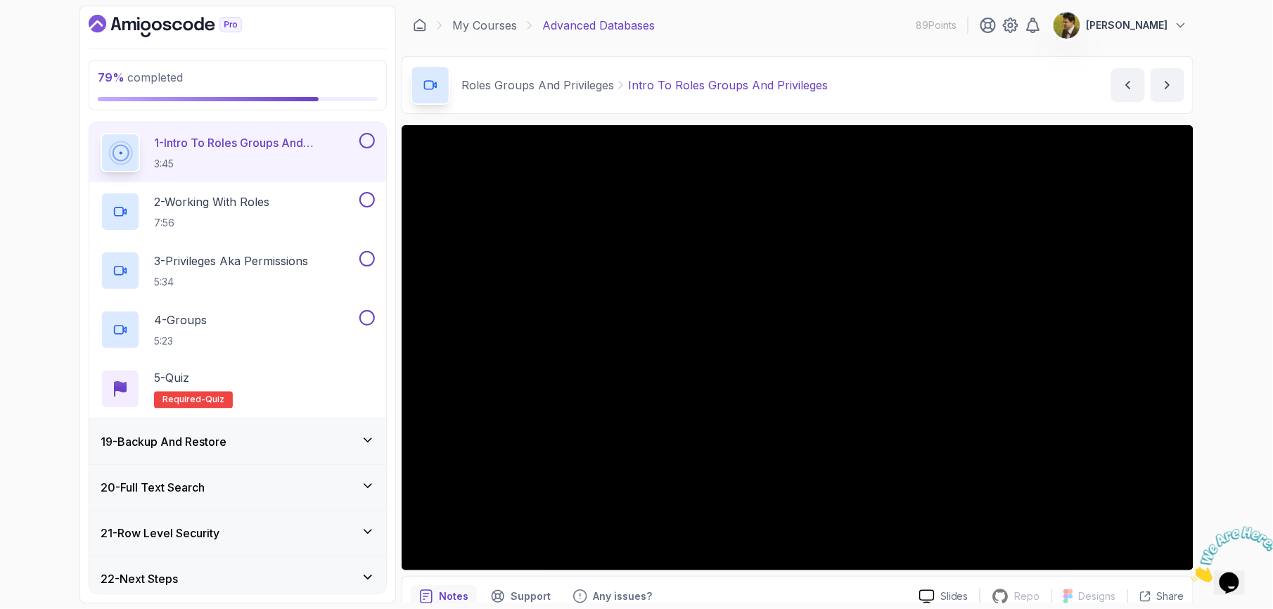
scroll to position [835, 0]
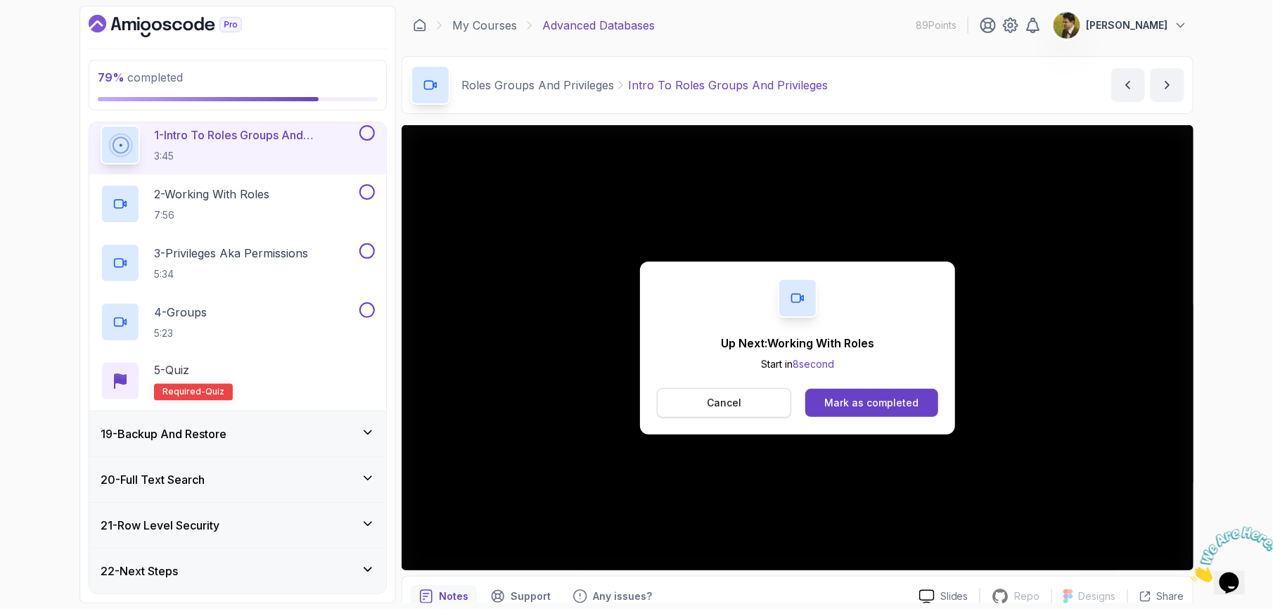
click at [740, 405] on p "Cancel" at bounding box center [724, 403] width 34 height 14
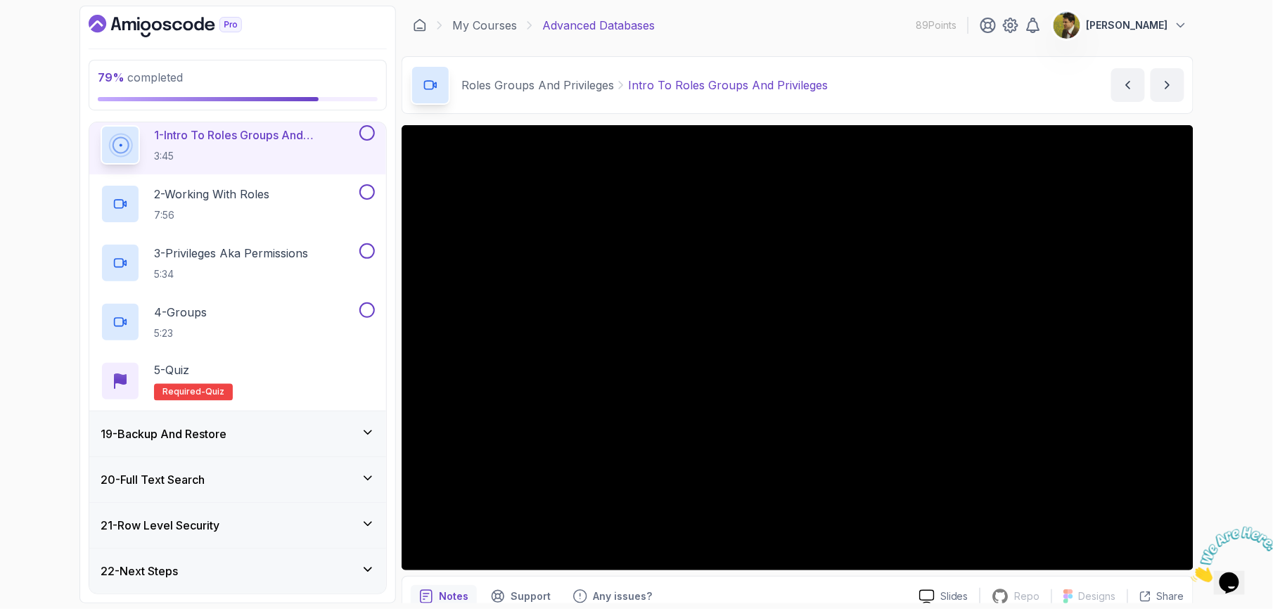
click at [368, 129] on button at bounding box center [366, 132] width 15 height 15
click at [269, 200] on p "2 - Working With Roles" at bounding box center [211, 194] width 115 height 17
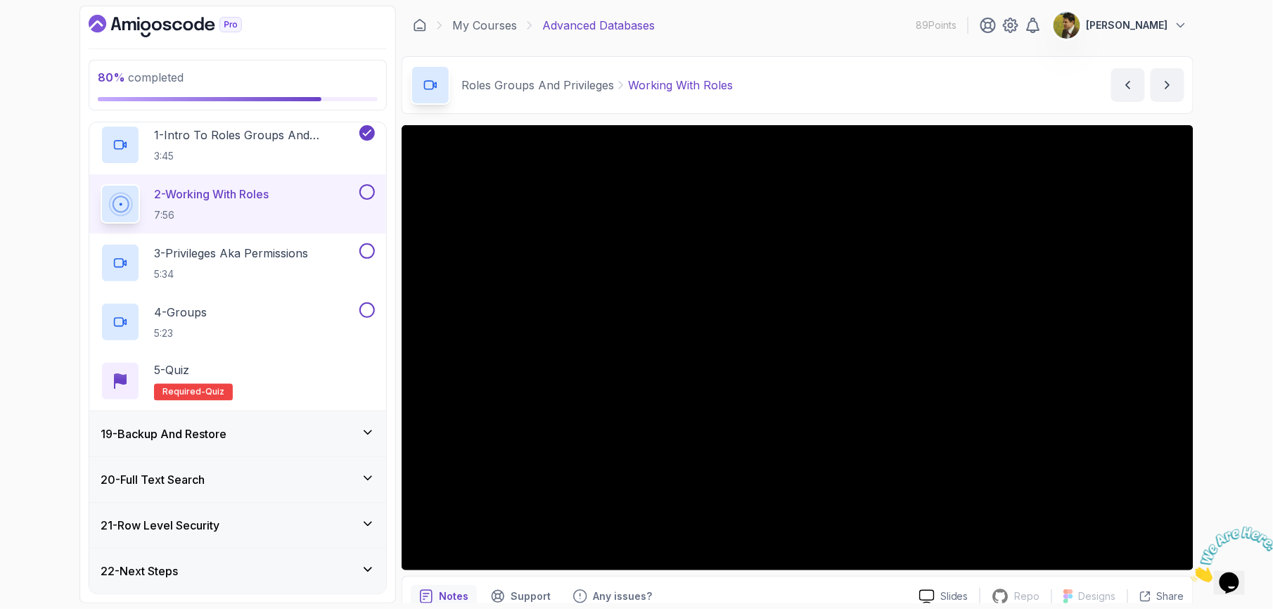
drag, startPoint x: 368, startPoint y: 193, endPoint x: 375, endPoint y: 204, distance: 12.9
click at [369, 193] on button at bounding box center [366, 191] width 15 height 15
click at [321, 256] on div "3 - Privileges Aka Permissions 5:34" at bounding box center [229, 262] width 256 height 39
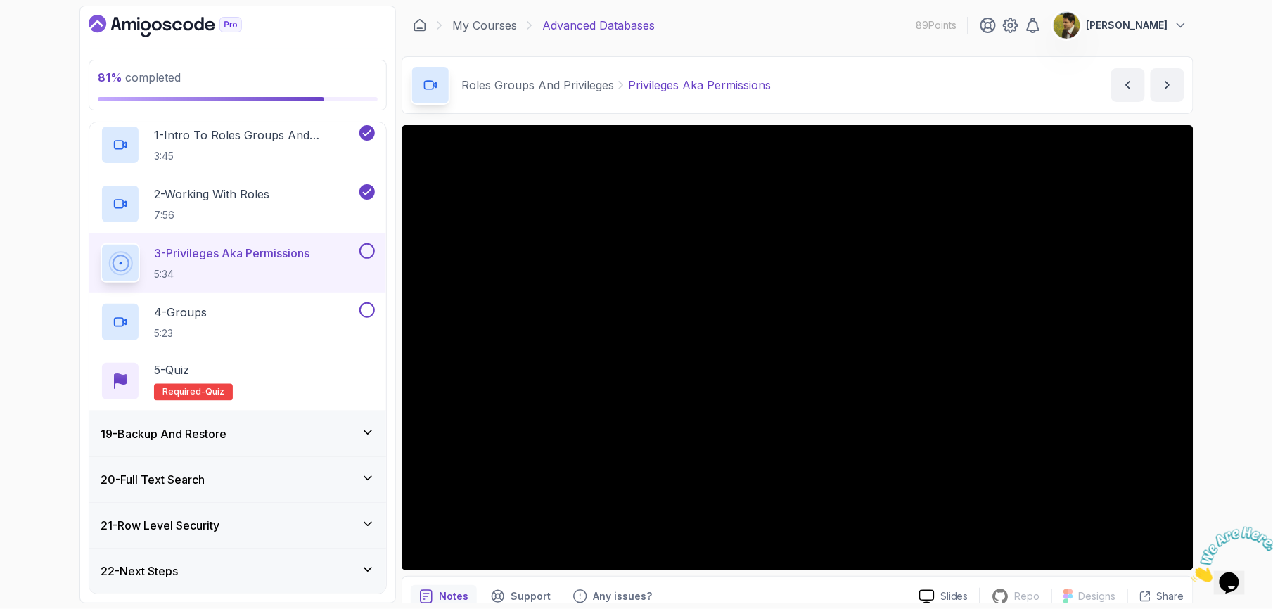
click at [369, 243] on button at bounding box center [366, 250] width 15 height 15
click at [257, 310] on div "4 - Groups 5:23" at bounding box center [229, 321] width 256 height 39
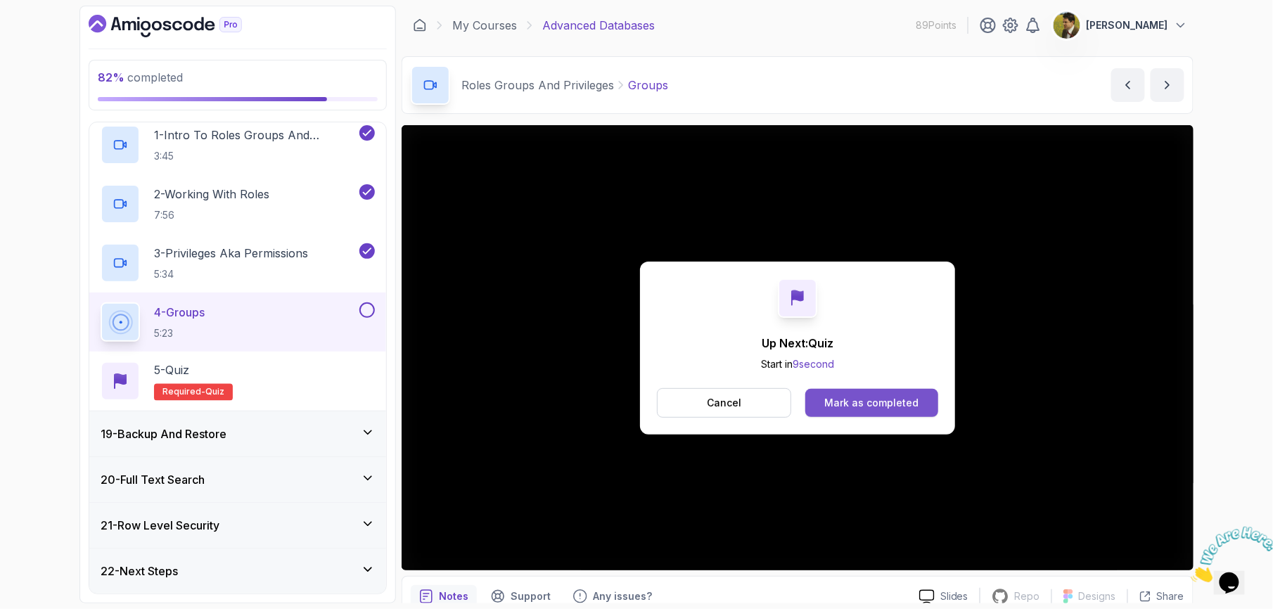
click at [852, 402] on div "Mark as completed" at bounding box center [871, 403] width 94 height 14
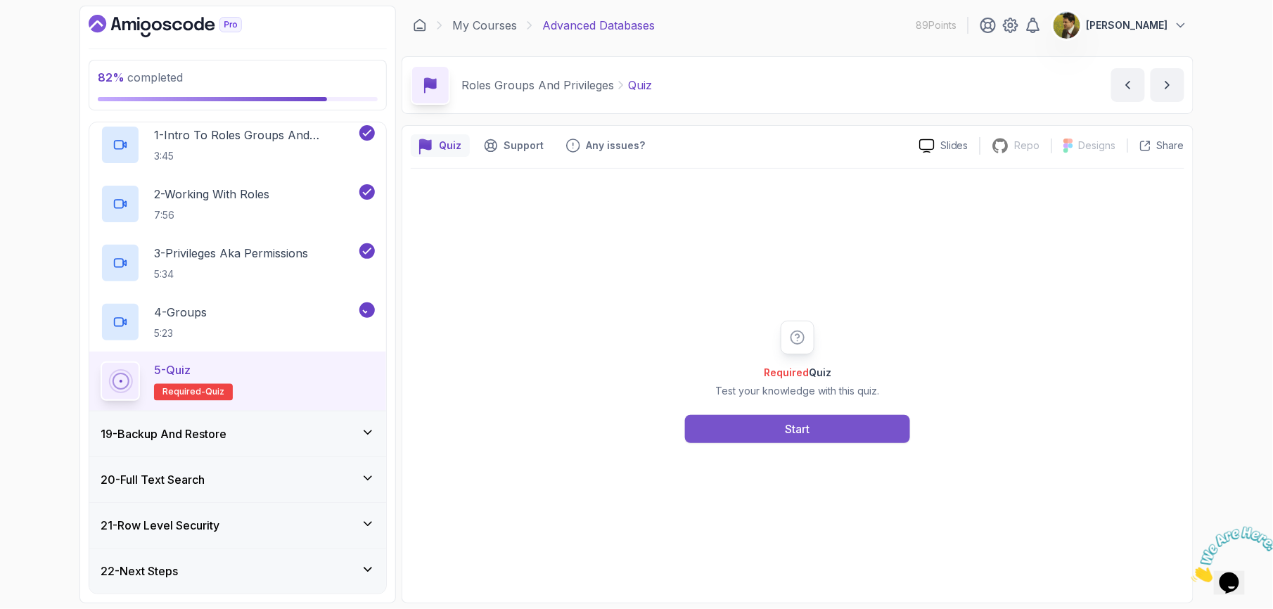
click at [790, 425] on div "Start" at bounding box center [798, 429] width 25 height 17
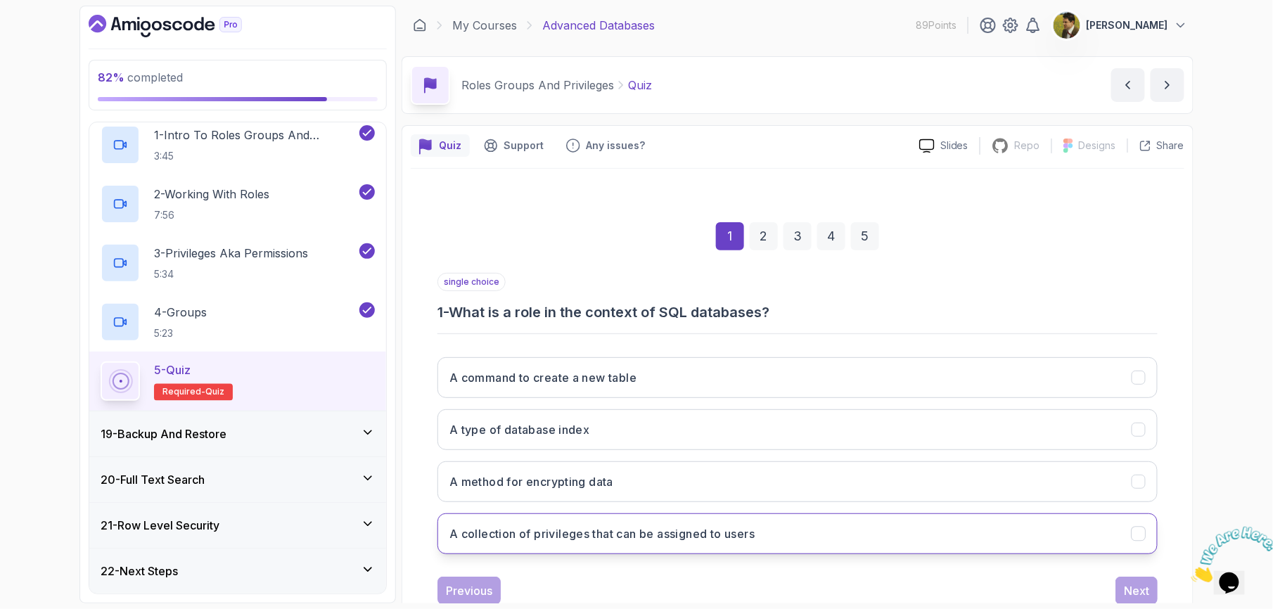
click at [609, 538] on h3 "A collection of privileges that can be assigned to users" at bounding box center [601, 533] width 305 height 17
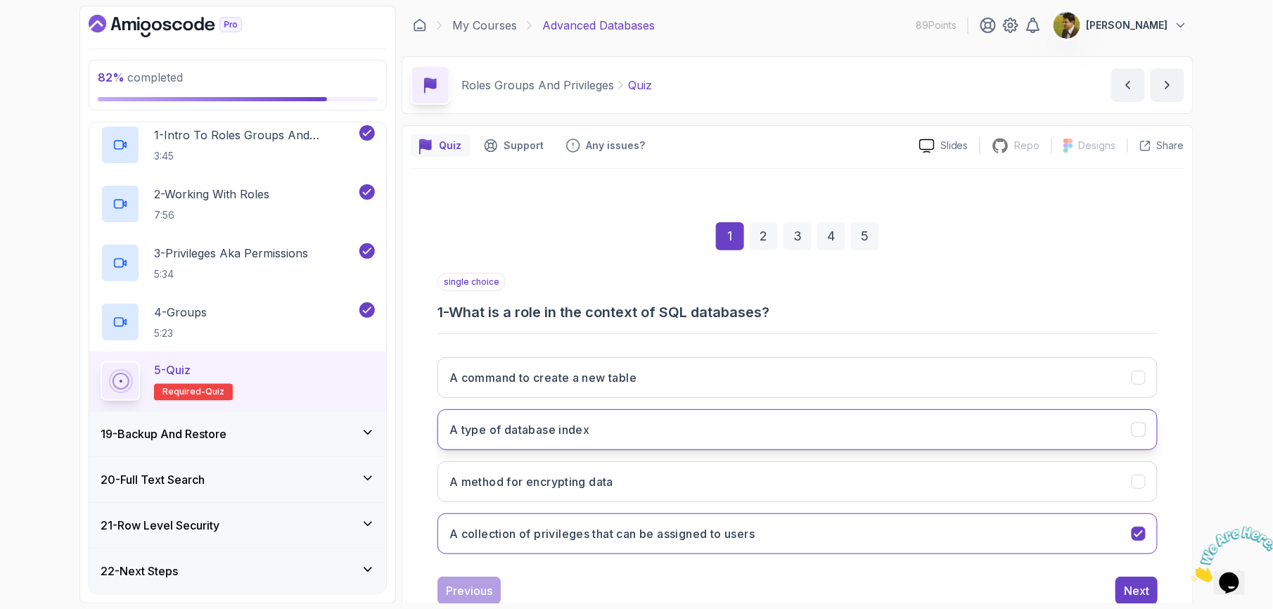
scroll to position [44, 0]
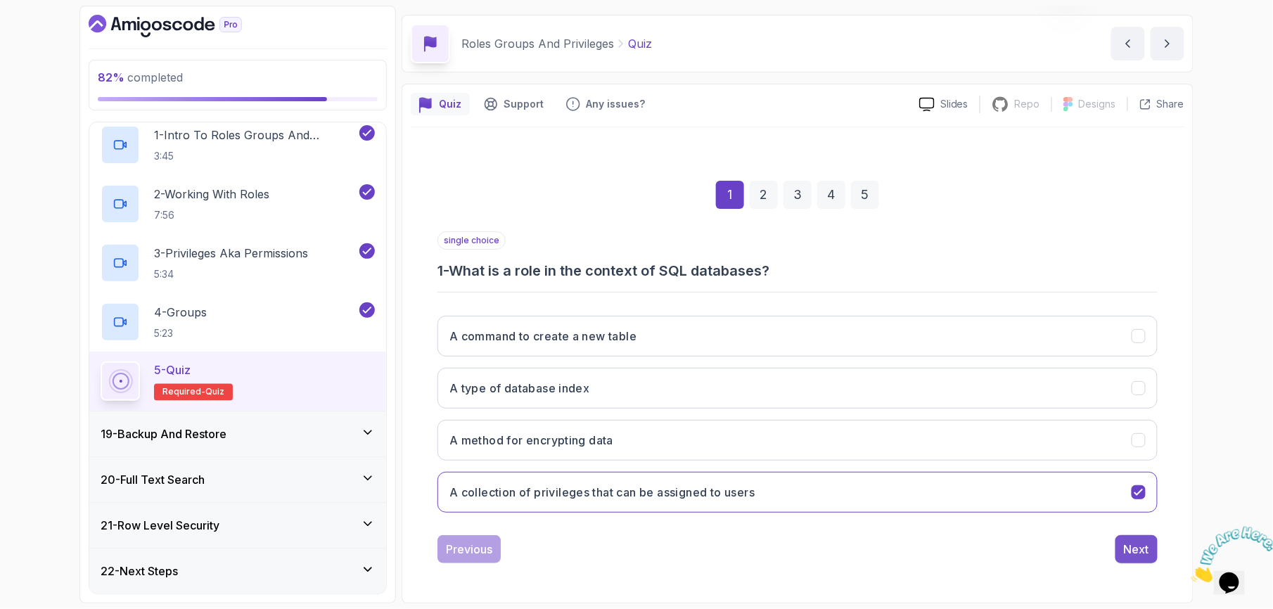
click at [1142, 541] on div "Next" at bounding box center [1136, 549] width 25 height 17
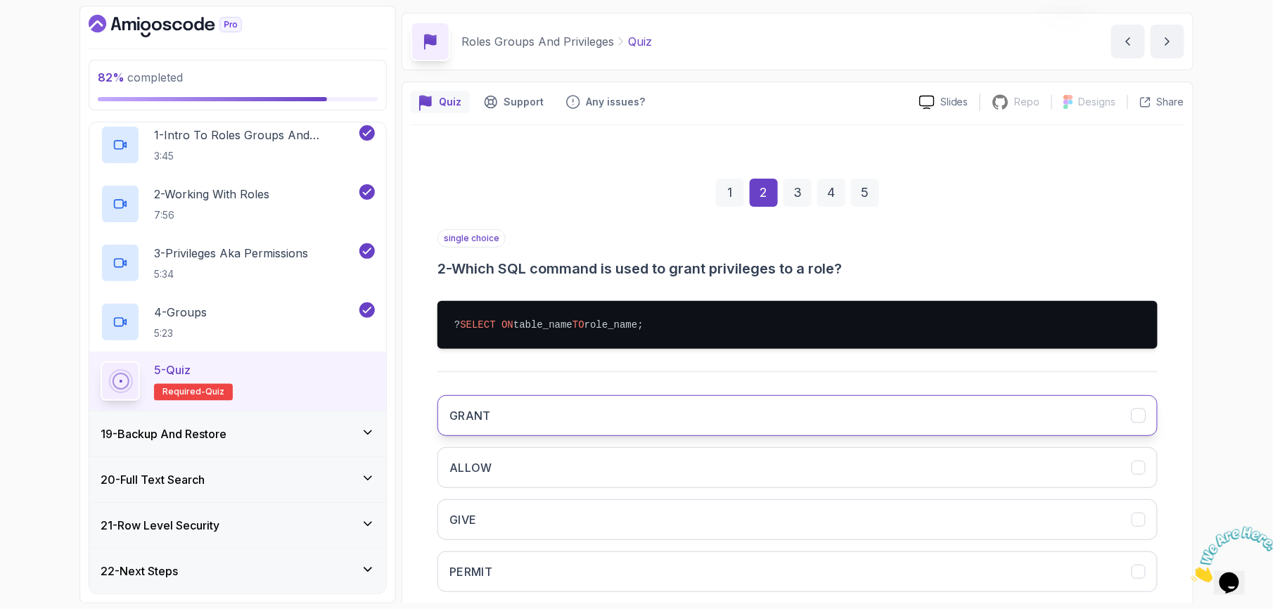
scroll to position [125, 0]
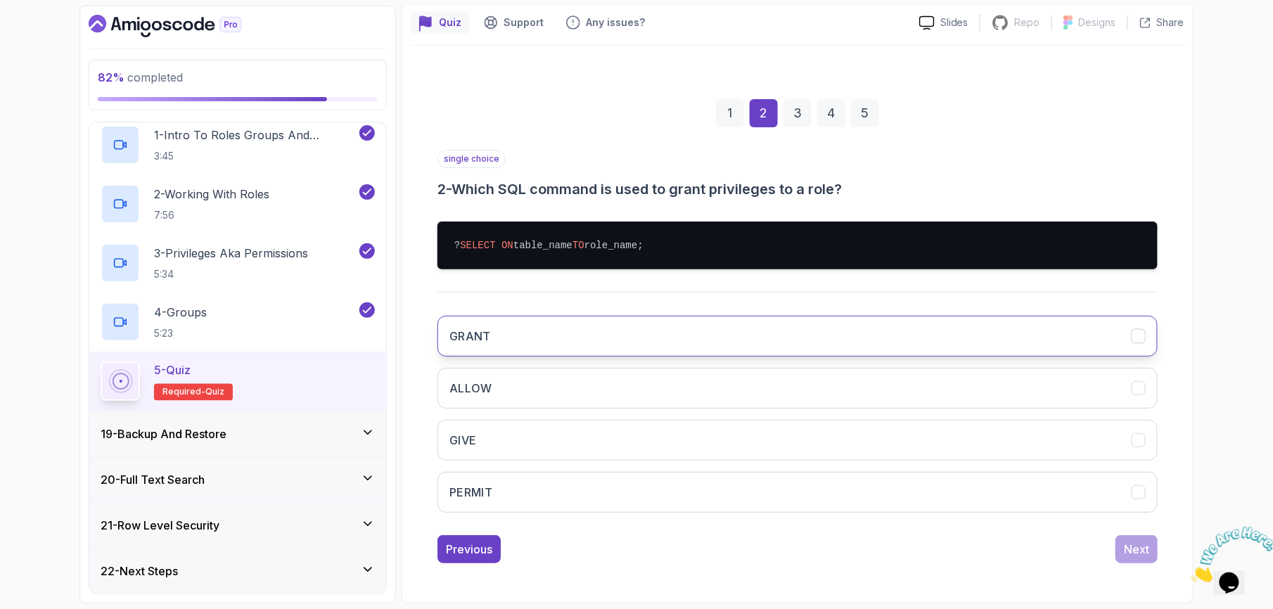
click at [644, 325] on button "GRANT" at bounding box center [797, 336] width 720 height 41
click at [1117, 552] on button "Next" at bounding box center [1136, 549] width 42 height 28
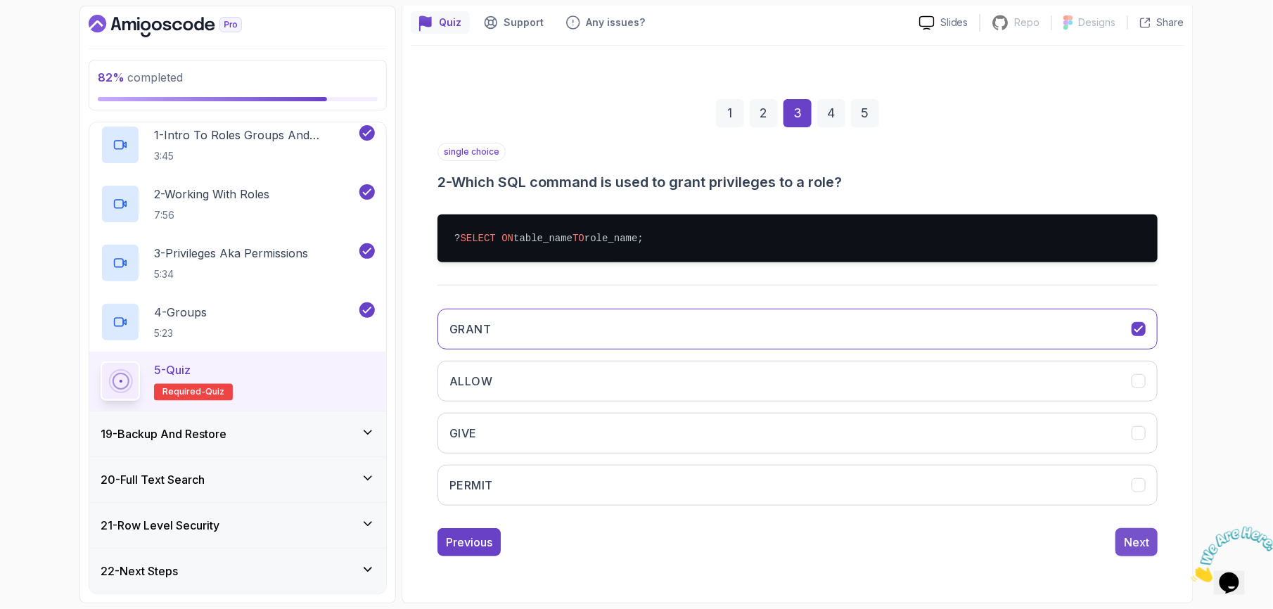
scroll to position [44, 0]
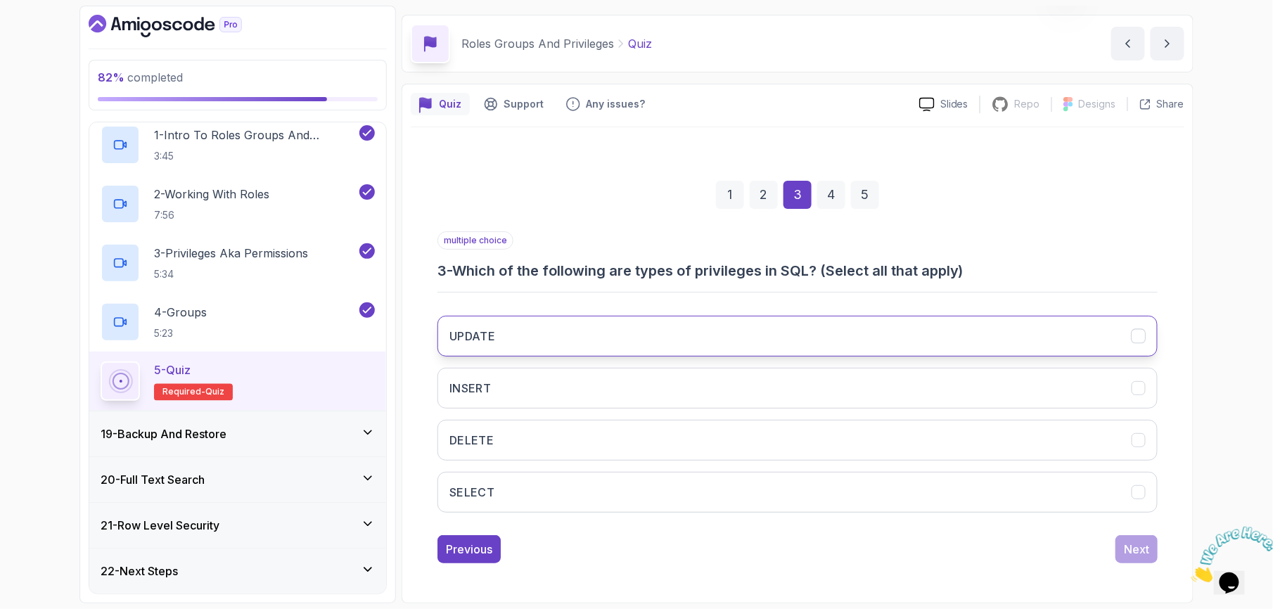
click at [499, 321] on button "UPDATE" at bounding box center [797, 336] width 720 height 41
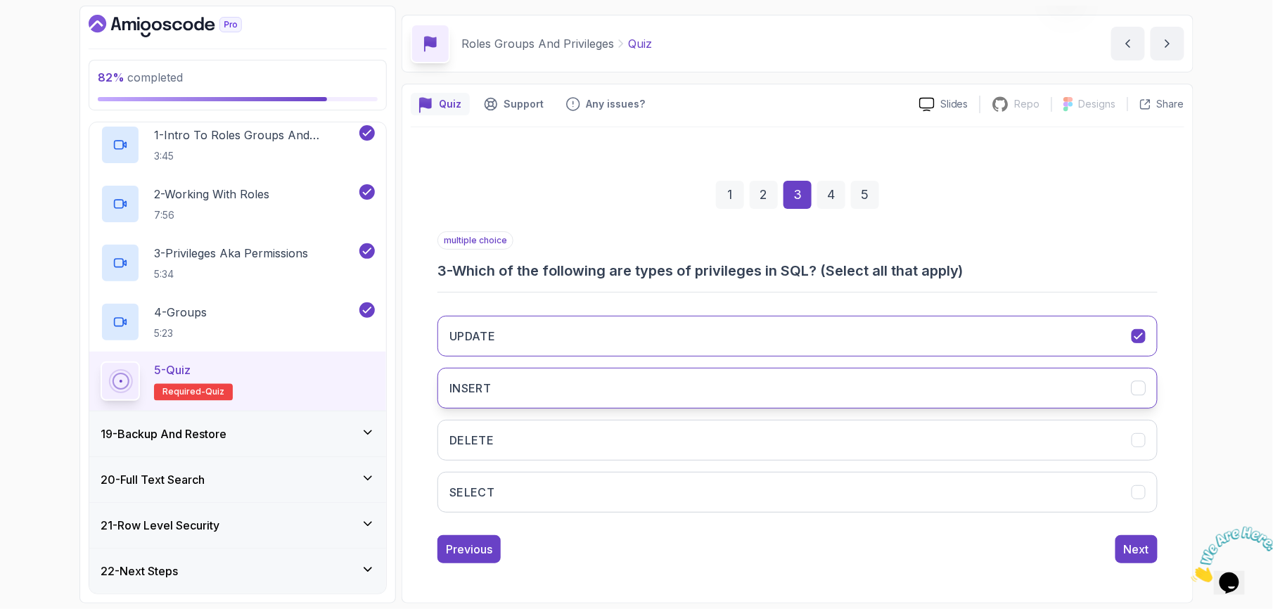
click at [499, 378] on button "INSERT" at bounding box center [797, 388] width 720 height 41
click at [501, 440] on button "DELETE" at bounding box center [797, 440] width 720 height 41
click at [512, 509] on button "SELECT" at bounding box center [797, 492] width 720 height 41
click at [1112, 555] on div "Previous Next" at bounding box center [797, 549] width 720 height 28
click at [1132, 554] on div "Next" at bounding box center [1136, 549] width 25 height 17
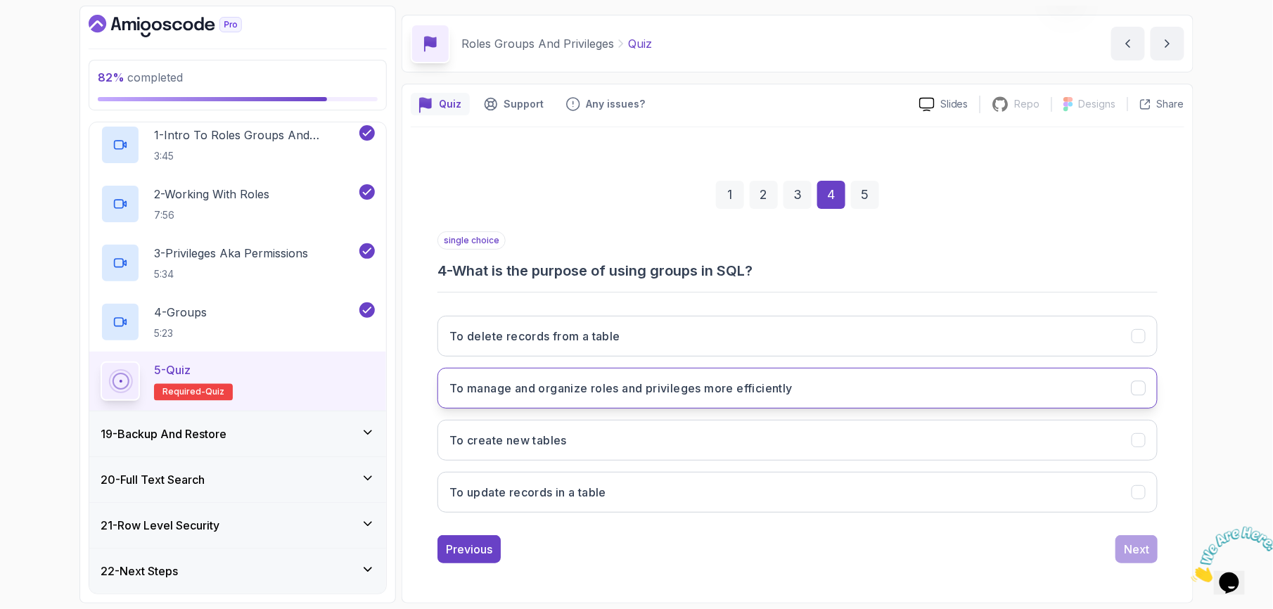
click at [620, 383] on h3 "To manage and organize roles and privileges more efficiently" at bounding box center [620, 388] width 343 height 17
click at [1146, 556] on div "Next" at bounding box center [1136, 549] width 25 height 17
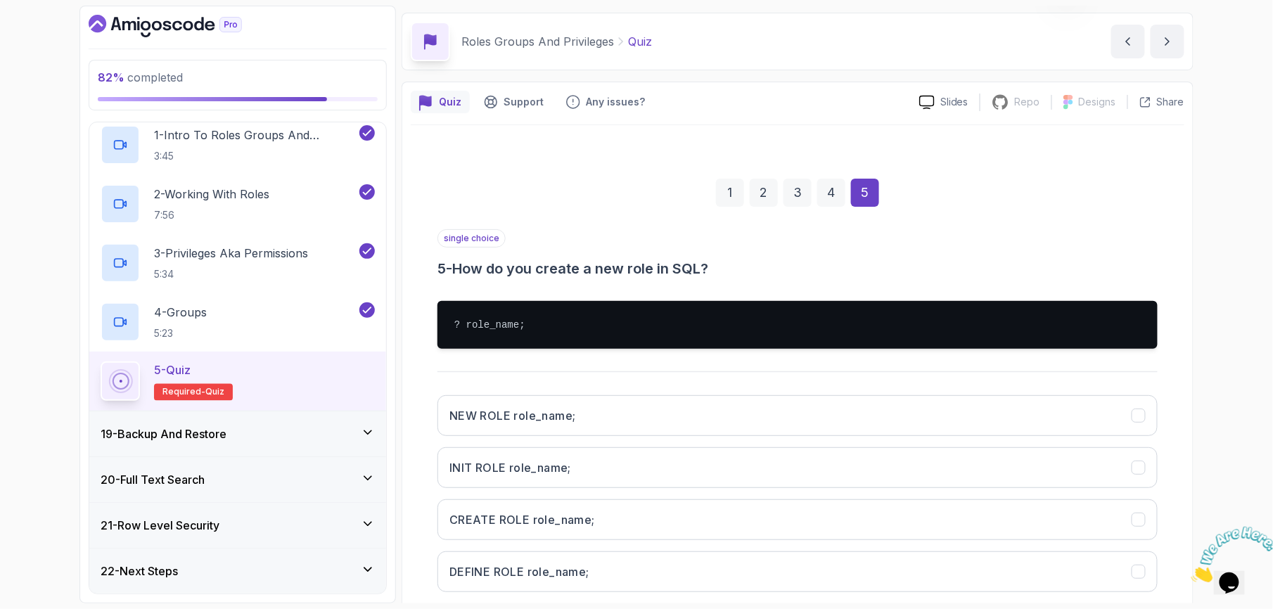
scroll to position [125, 0]
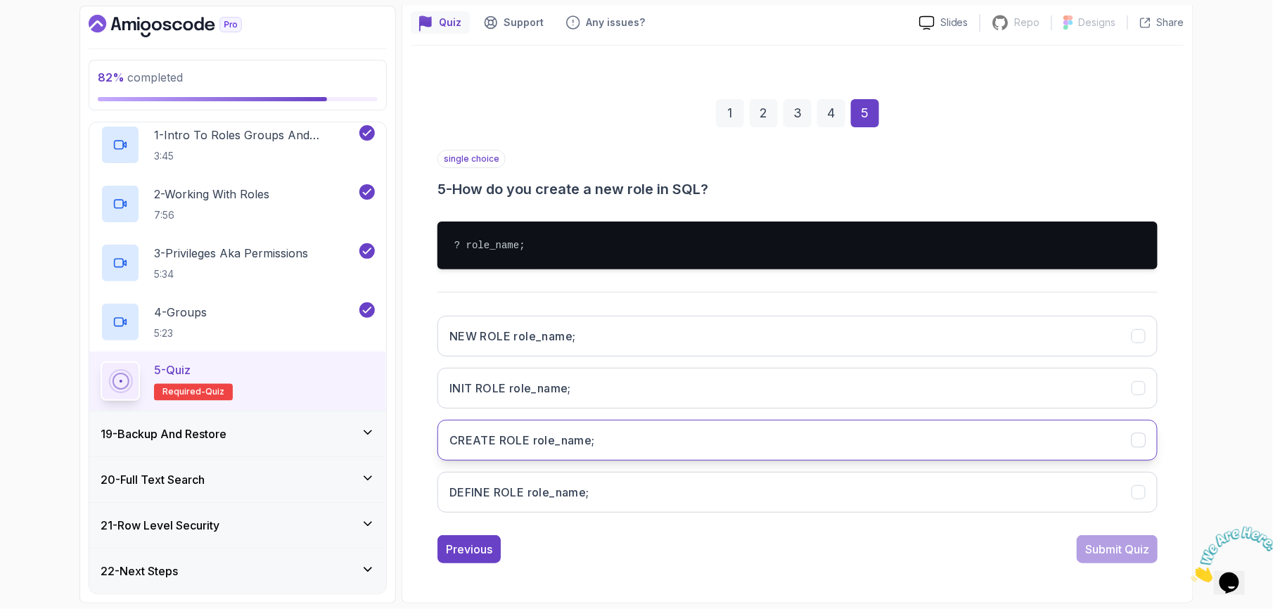
click at [613, 429] on button "CREATE ROLE role_name;" at bounding box center [797, 440] width 720 height 41
click at [1113, 550] on div "Submit Quiz" at bounding box center [1117, 549] width 64 height 17
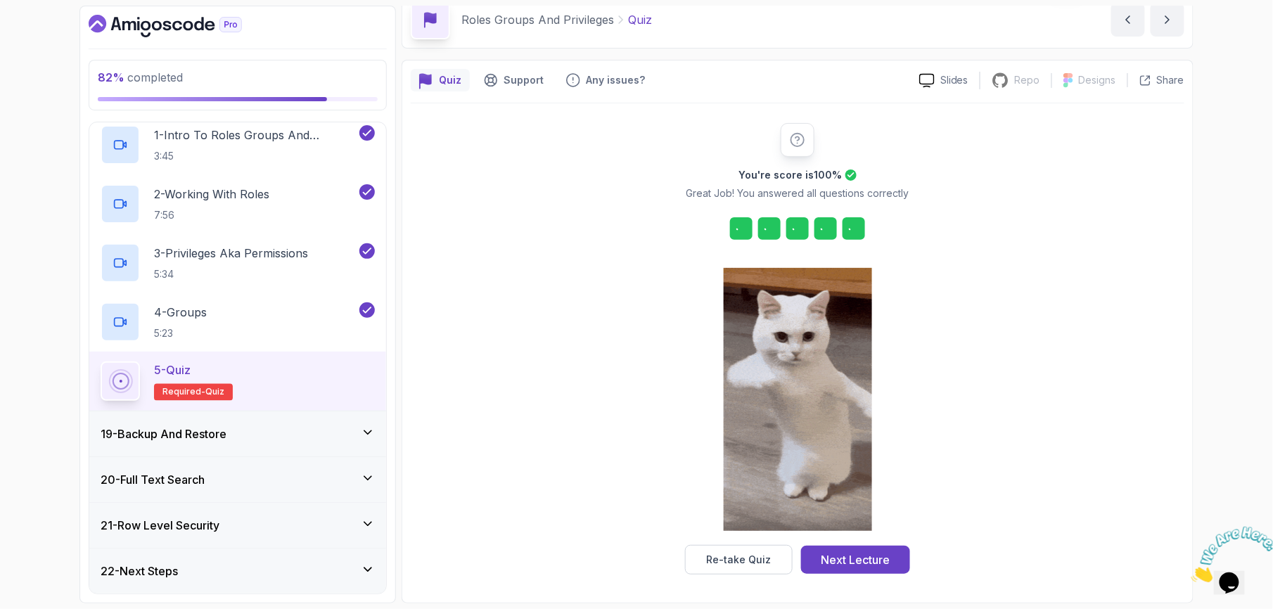
scroll to position [66, 0]
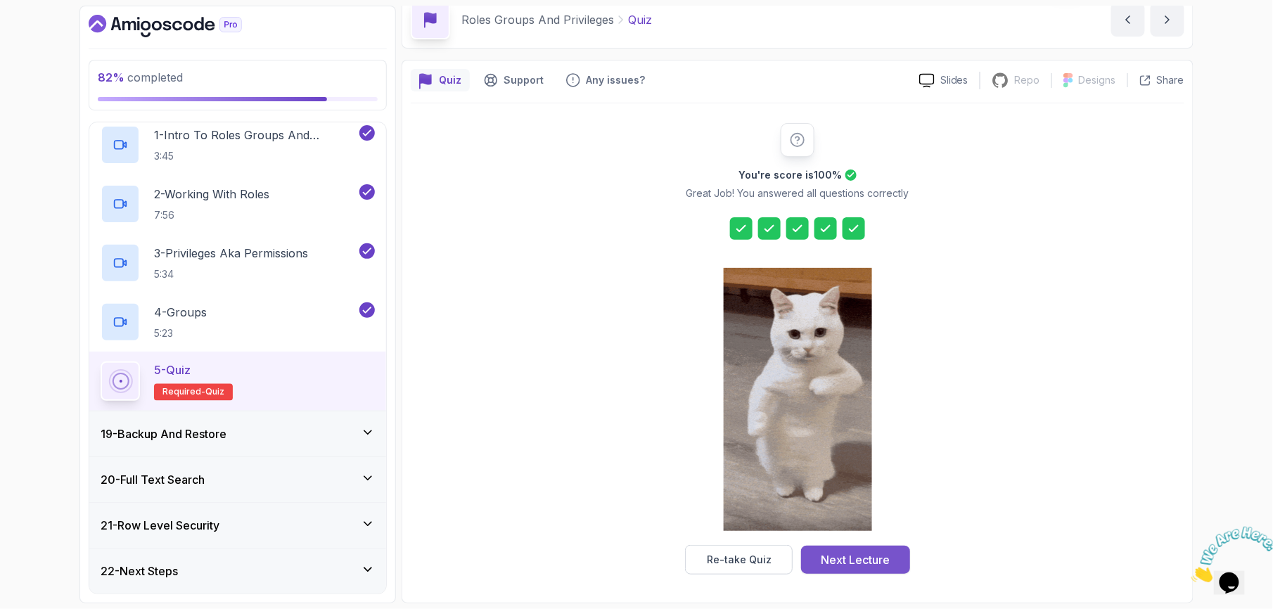
click at [882, 553] on div "Next Lecture" at bounding box center [855, 559] width 69 height 17
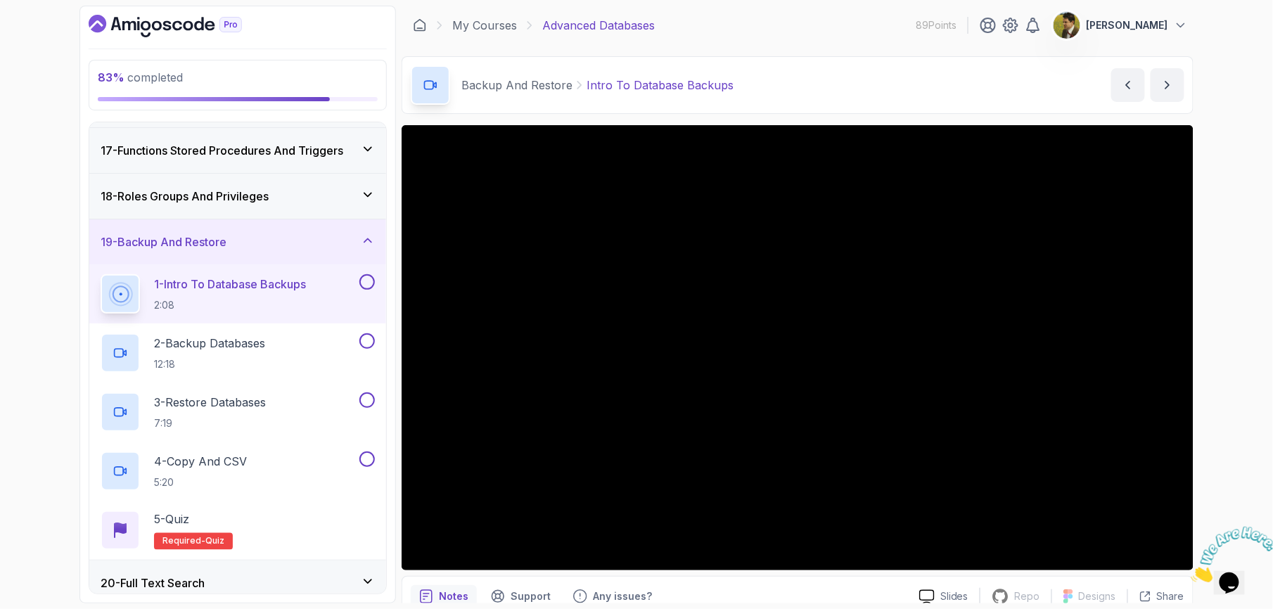
scroll to position [727, 0]
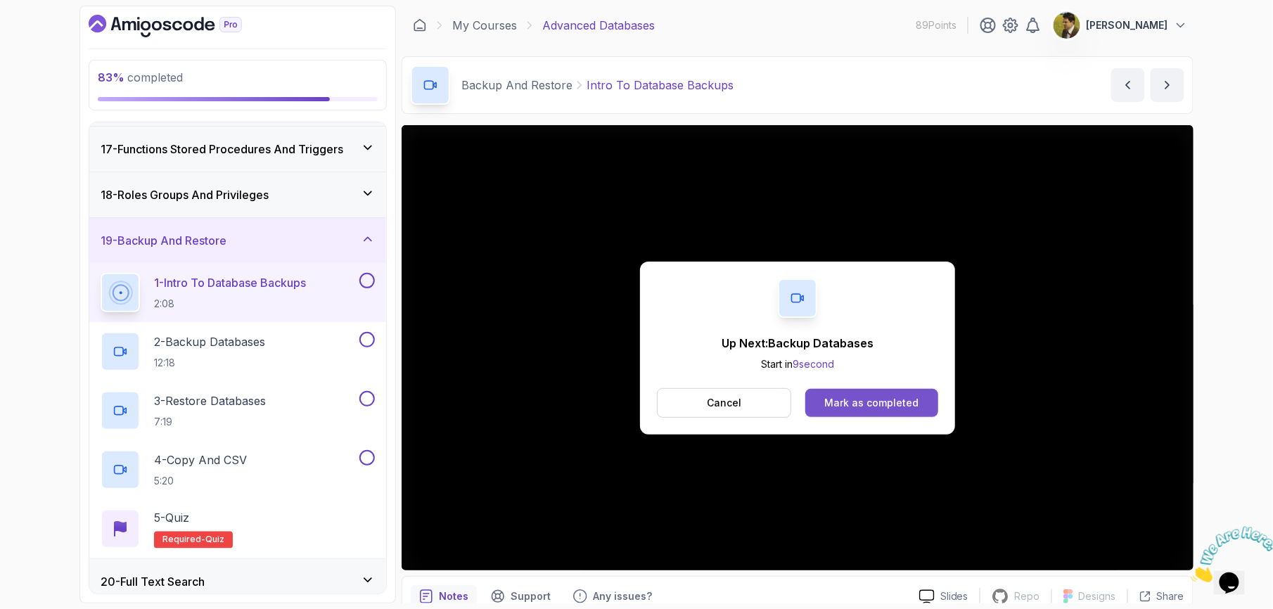
click at [898, 411] on button "Mark as completed" at bounding box center [871, 403] width 133 height 28
